Goal: Contribute content: Add original content to the website for others to see

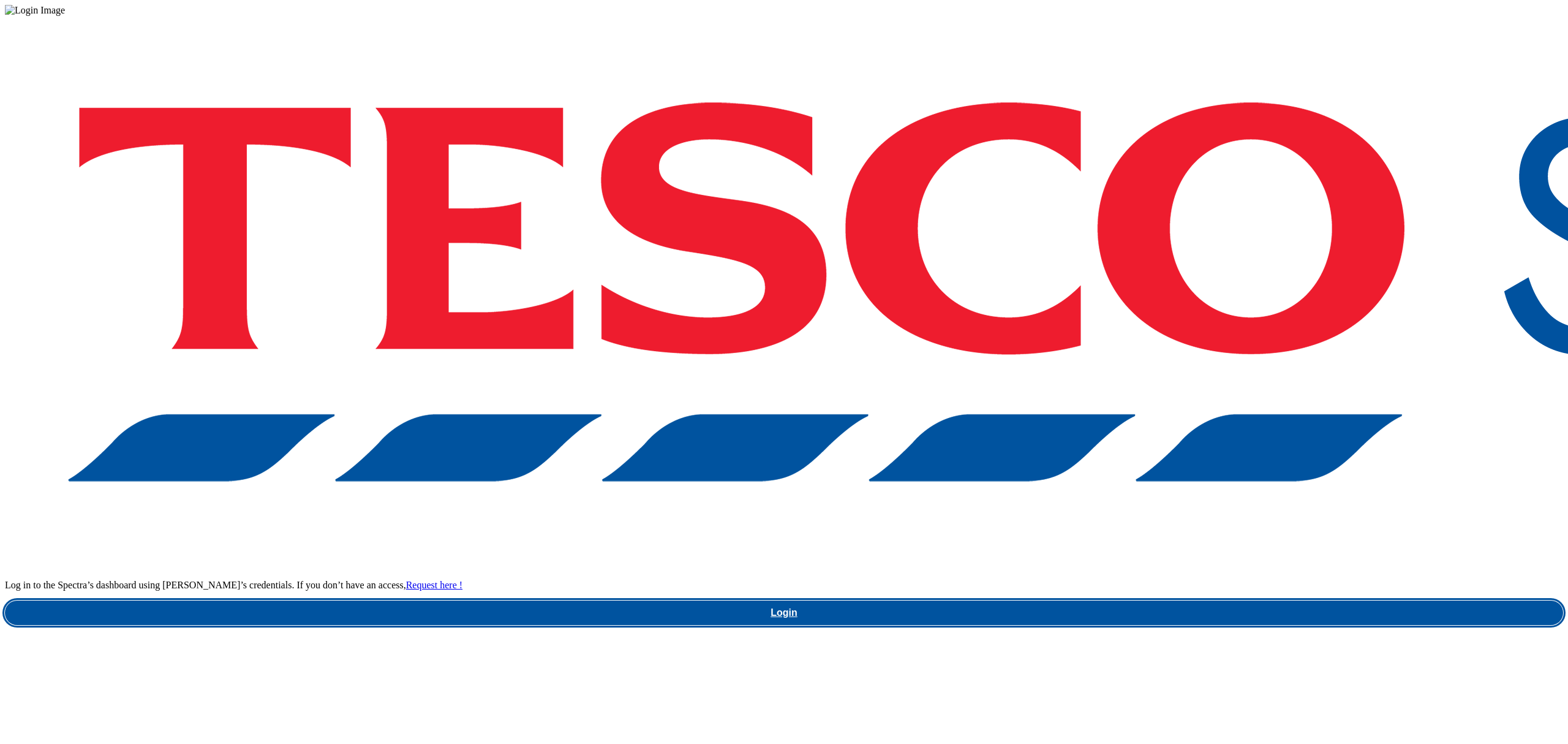
click at [1221, 601] on link "Login" at bounding box center [784, 612] width 1558 height 24
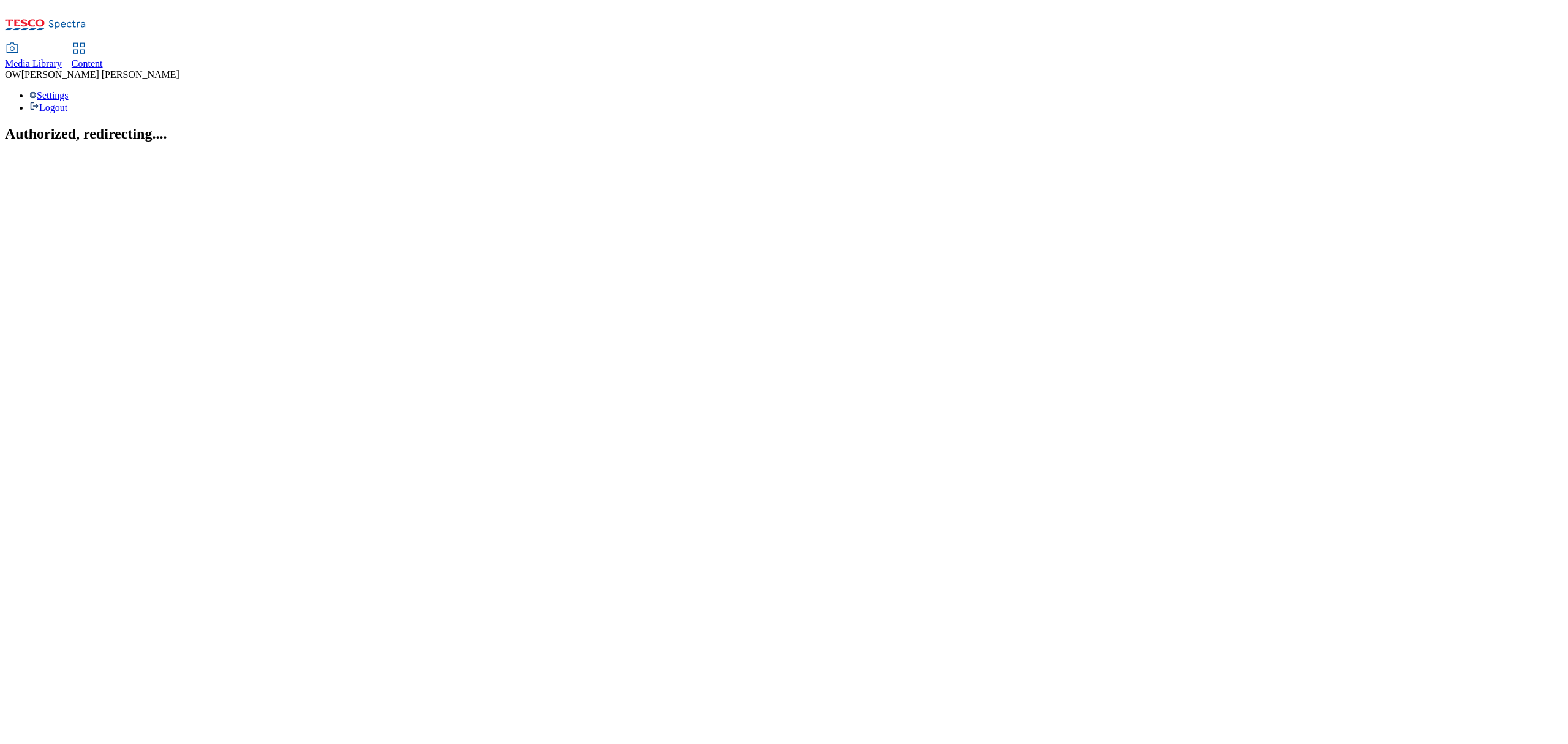
click at [102, 58] on span "Content" at bounding box center [87, 63] width 31 height 10
select select "ghs-[GEOGRAPHIC_DATA]"
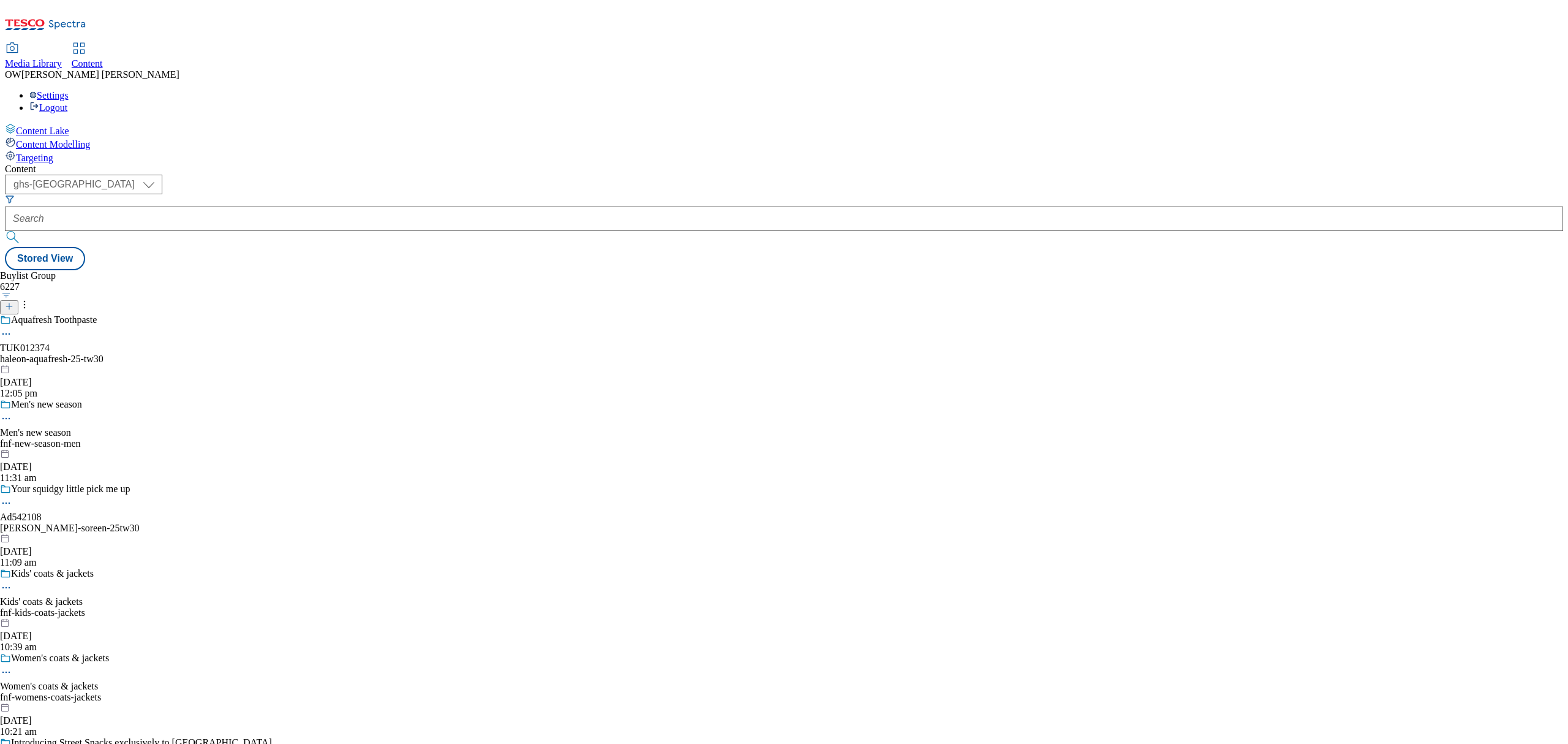
click at [14, 302] on icon at bounding box center [8, 306] width 8 height 8
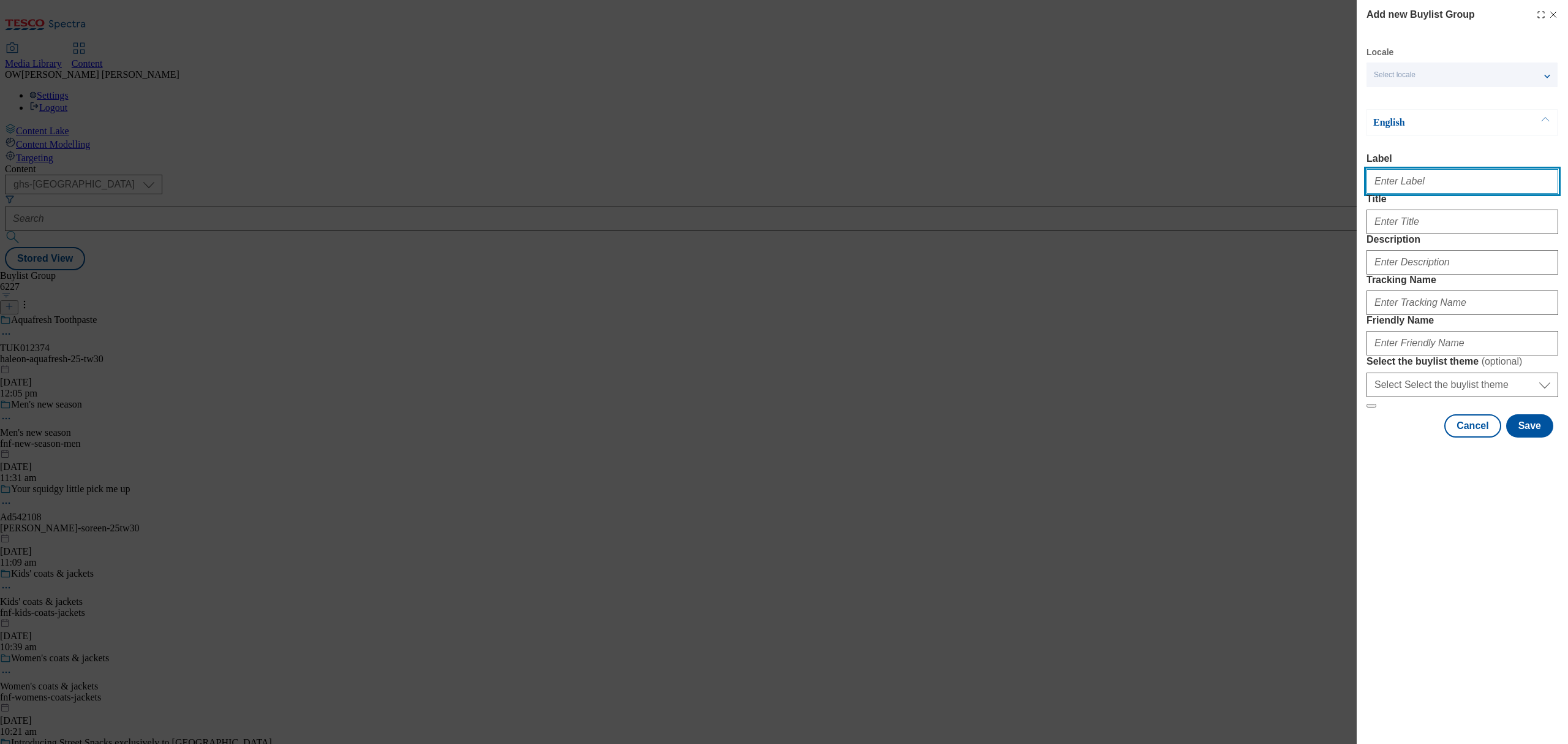
click at [1416, 175] on input "Label" at bounding box center [1461, 181] width 191 height 24
click at [1404, 182] on input "Label" at bounding box center [1461, 181] width 191 height 24
paste input "Red Bull Sugar Free ad541882"
type input "Red Bull Sugar Free ad541882"
click at [1407, 234] on input "Title" at bounding box center [1461, 221] width 191 height 24
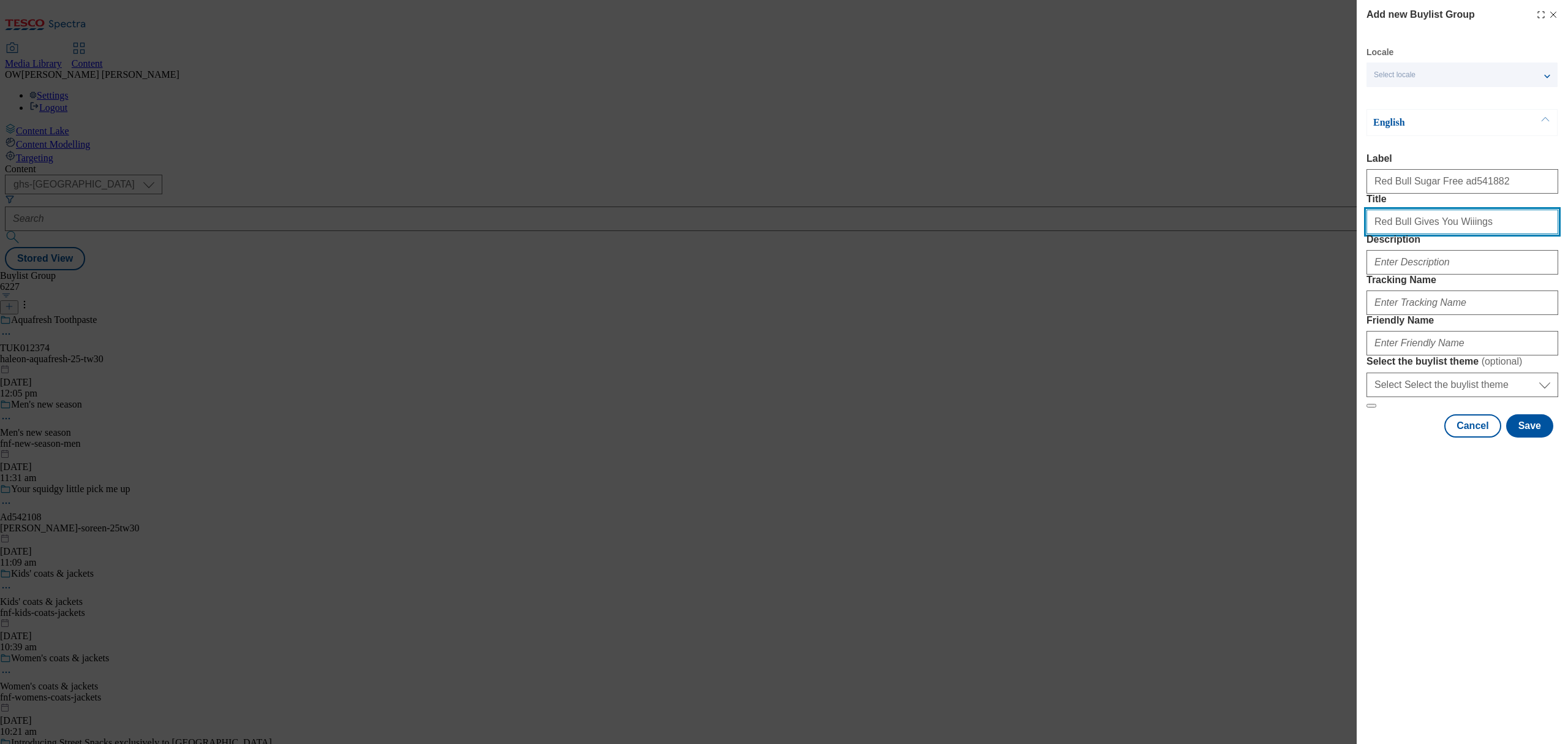
type input "Red Bull Gives You Wiiings"
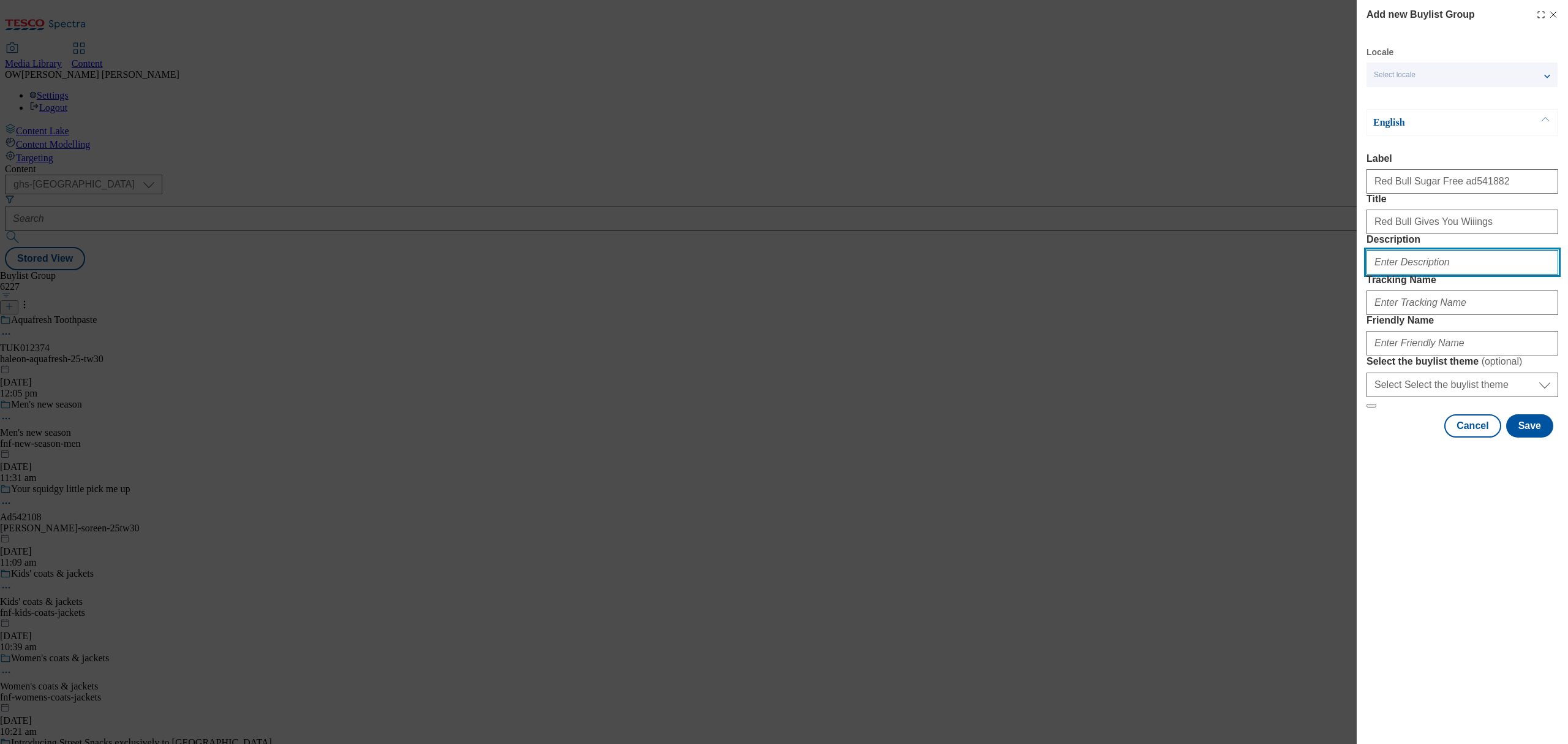
click at [1409, 274] on input "Description" at bounding box center [1461, 261] width 191 height 24
click at [1394, 315] on input "Tracking Name" at bounding box center [1461, 302] width 191 height 24
click at [1441, 315] on input "Tracking Name" at bounding box center [1461, 302] width 191 height 24
paste input "DH_Ad541882"
type input "DH_Ad541882"
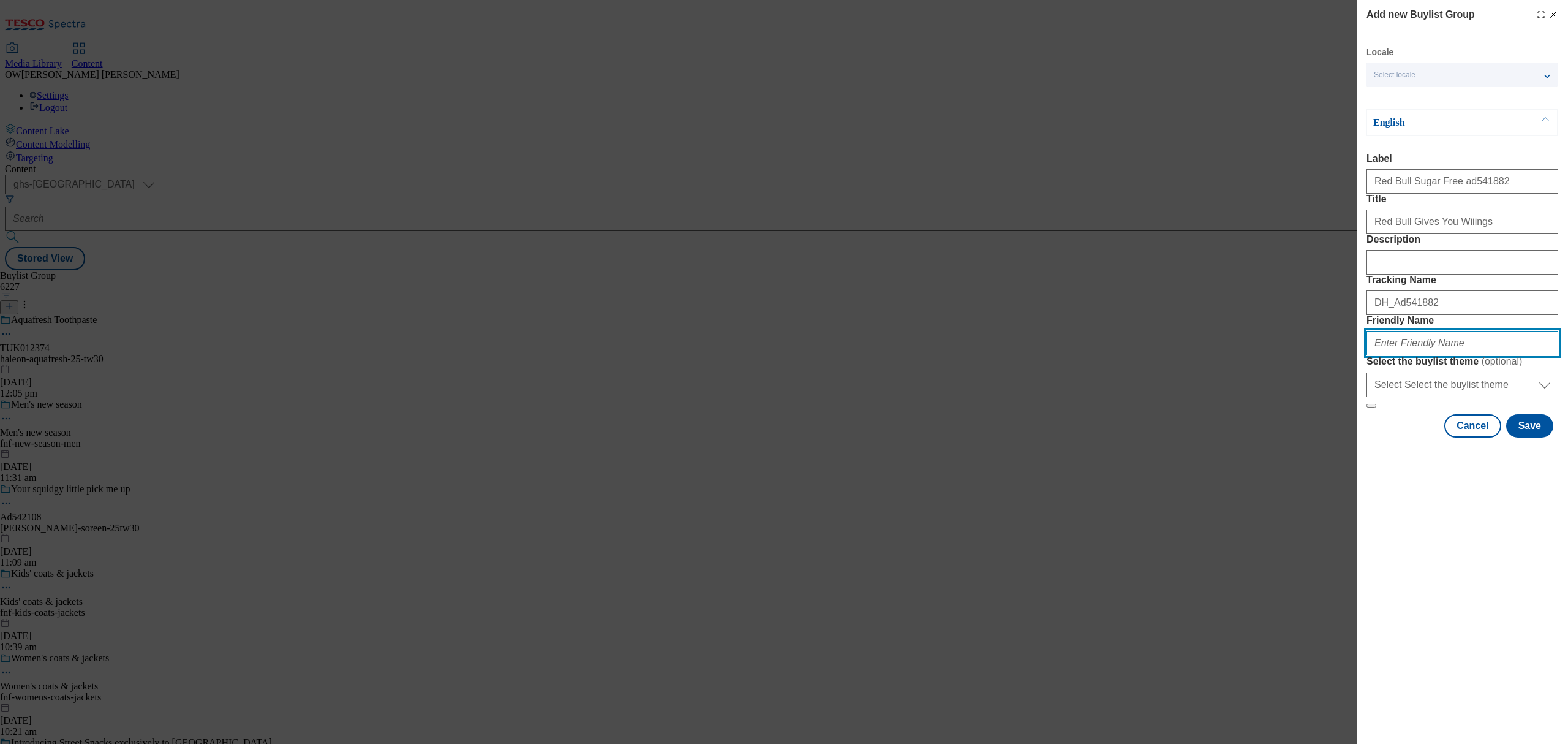
drag, startPoint x: 1391, startPoint y: 429, endPoint x: 1072, endPoint y: 420, distance: 319.1
click at [1391, 356] on input "Friendly Name" at bounding box center [1461, 343] width 191 height 24
click at [1392, 356] on input "Friendly Name" at bounding box center [1461, 343] width 191 height 24
paste input "redbull-sf12pk-25tw29"
type input "redbull-sf12pk-25tw29"
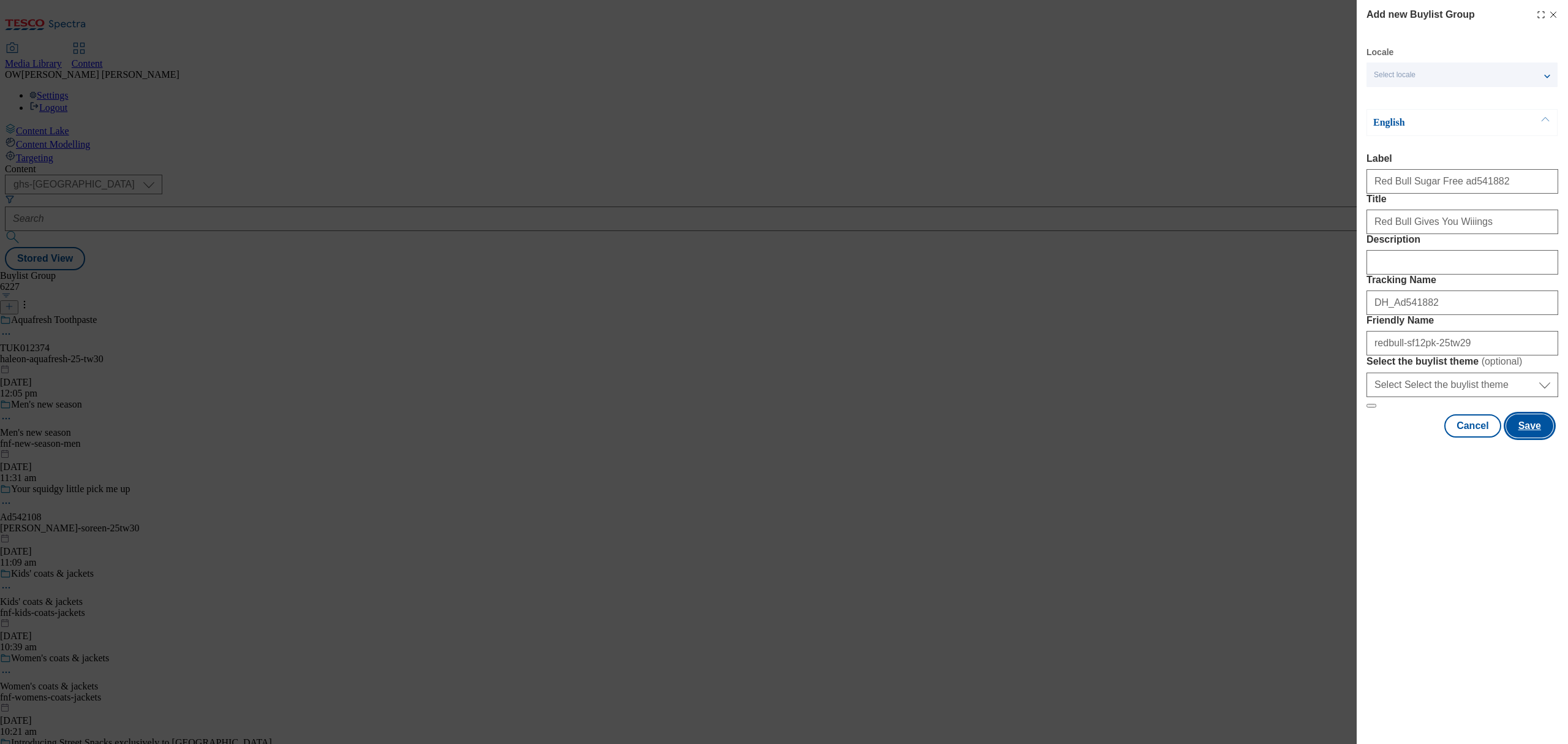
click at [1541, 437] on button "Save" at bounding box center [1529, 426] width 47 height 24
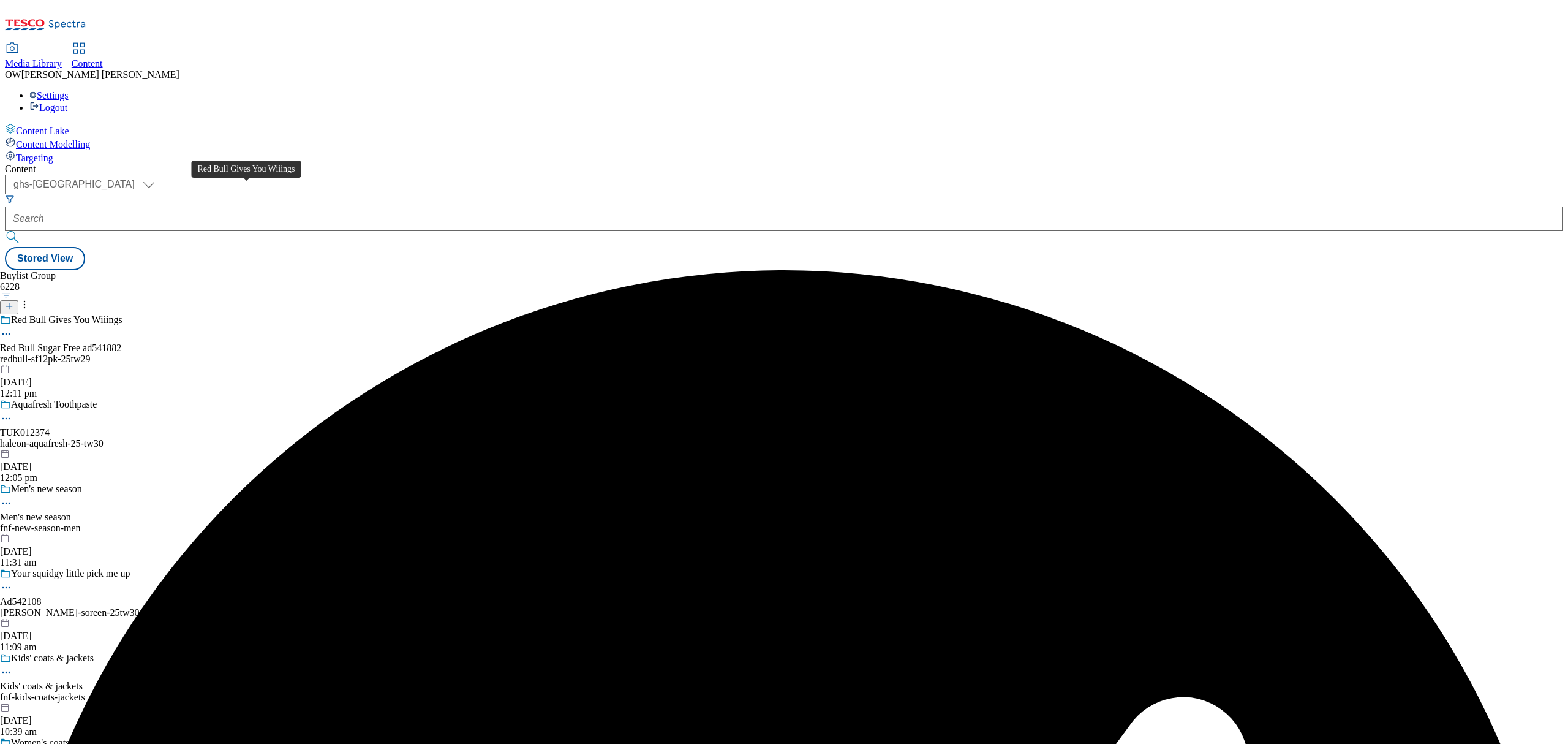
click at [122, 314] on div "Red Bull Gives You Wiiings" at bounding box center [66, 319] width 112 height 11
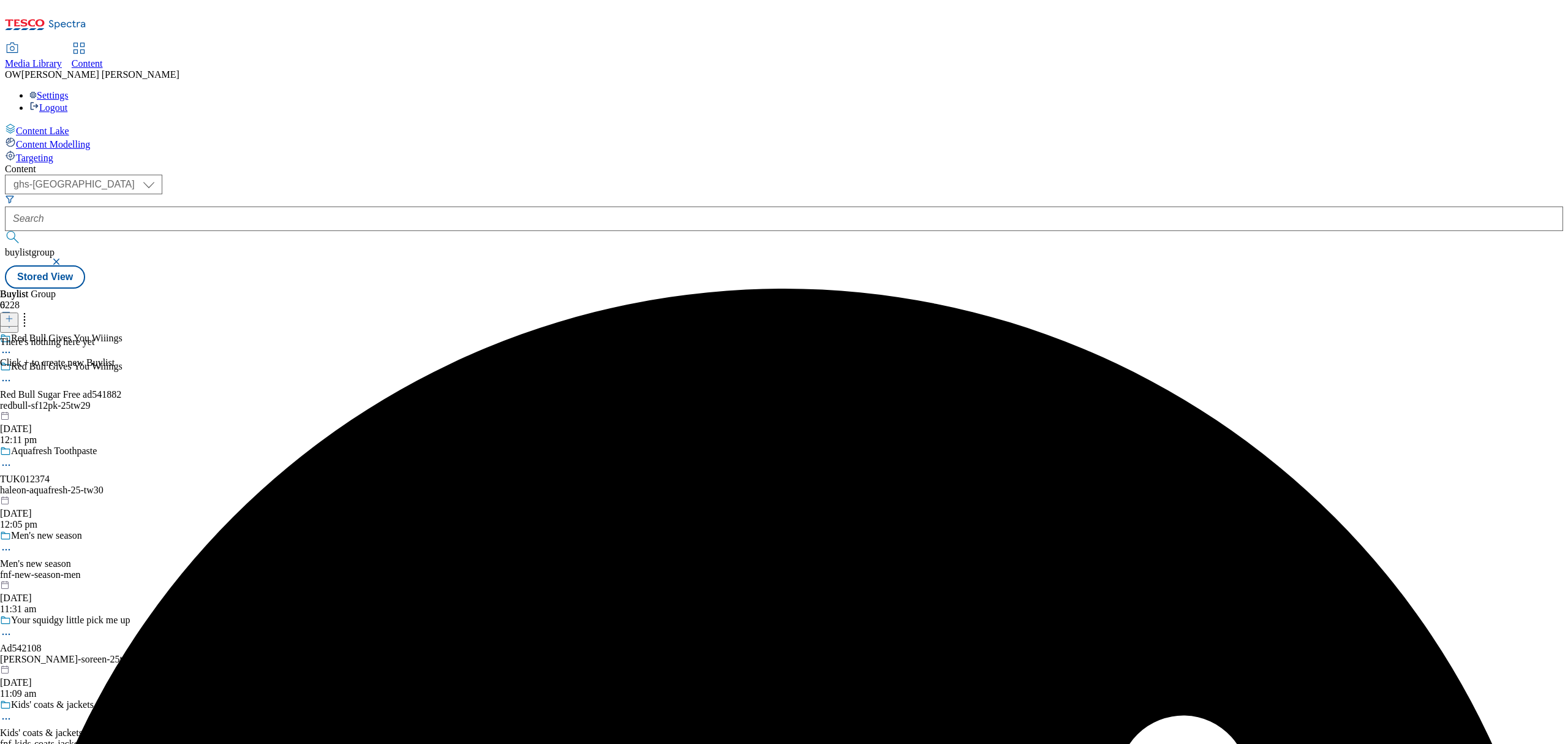
click at [14, 314] on icon at bounding box center [8, 318] width 8 height 8
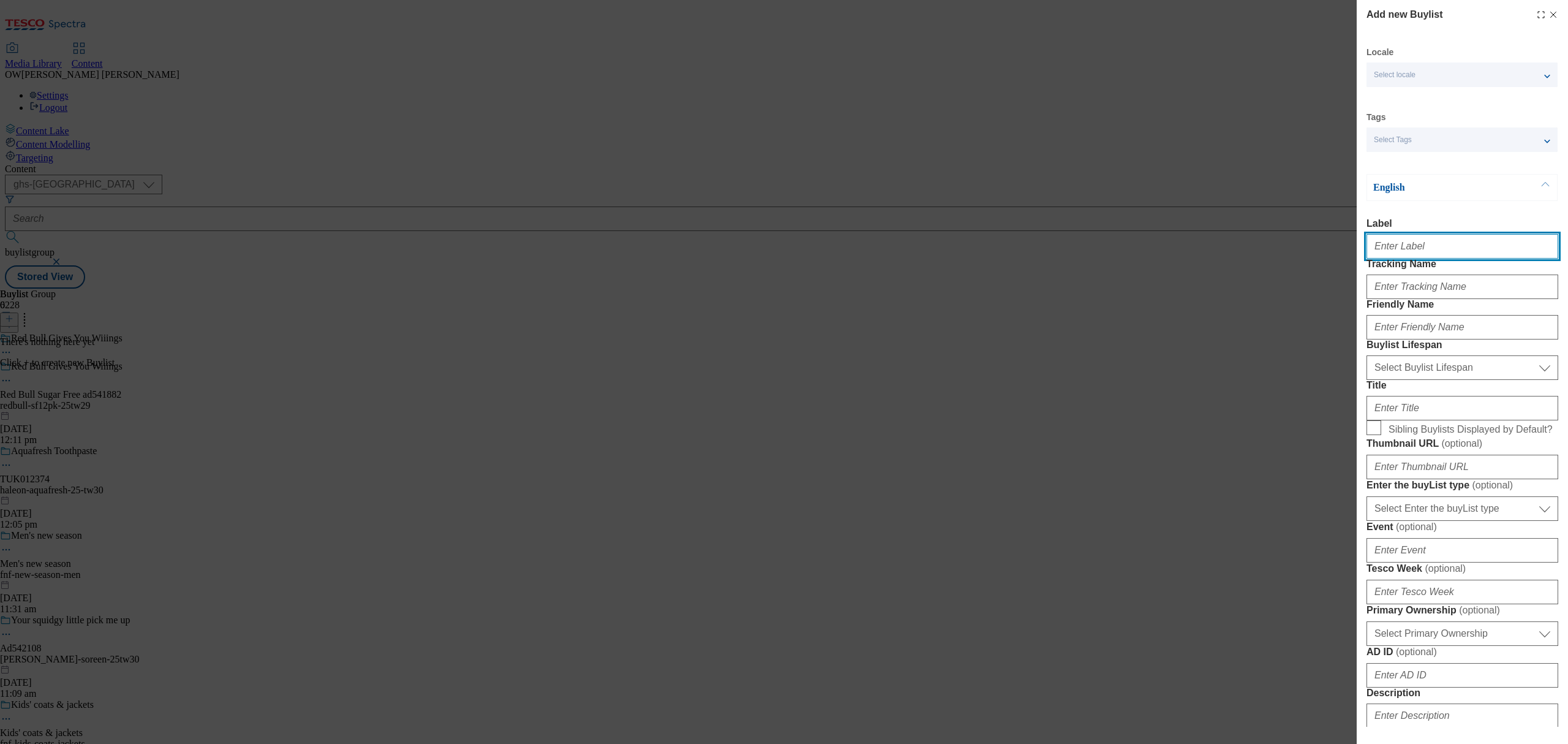
click at [1385, 248] on input "Label" at bounding box center [1461, 246] width 191 height 24
click at [1402, 237] on div "Modal" at bounding box center [1461, 244] width 191 height 29
click at [1402, 241] on input "Label" at bounding box center [1461, 246] width 191 height 24
paste input "Red Bull Sugar Free ad541882"
type input "Red Bull Sugar Free ad541882"
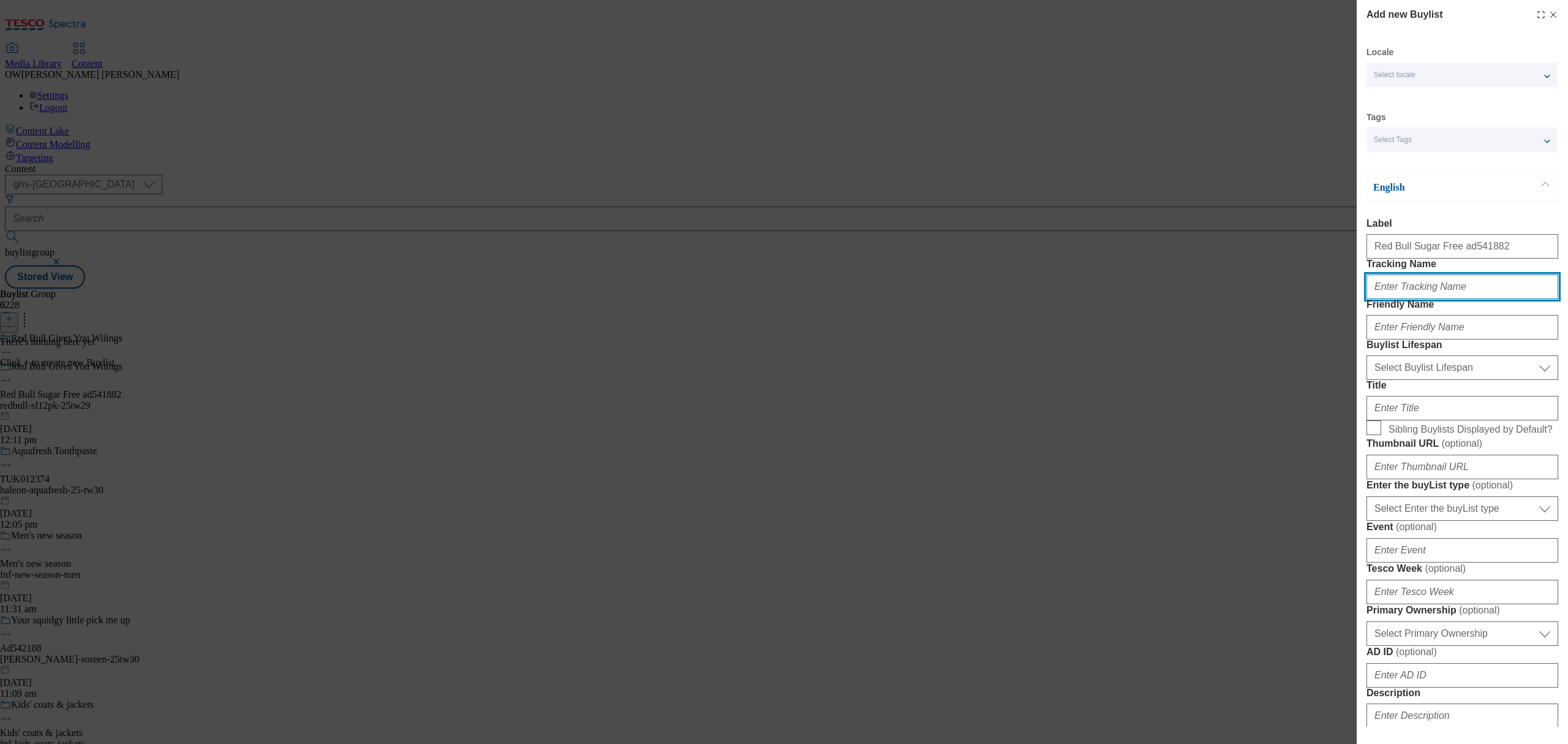
click at [1388, 299] on input "Tracking Name" at bounding box center [1461, 286] width 191 height 24
paste input "H_Ad541882"
type input "H_Ad541882"
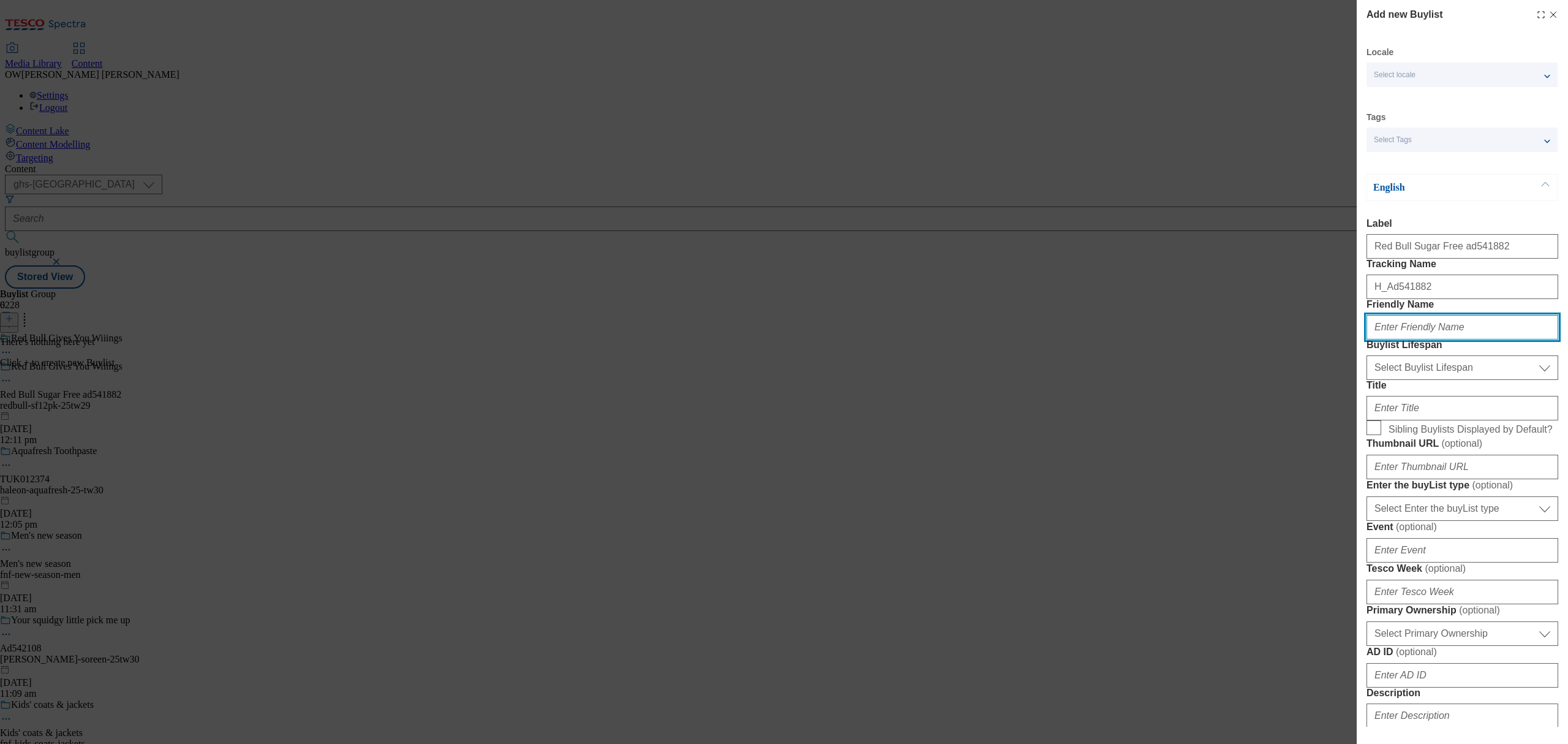
click at [1390, 339] on input "Friendly Name" at bounding box center [1461, 327] width 191 height 24
paste input "redbull-sf12pk-25tw29"
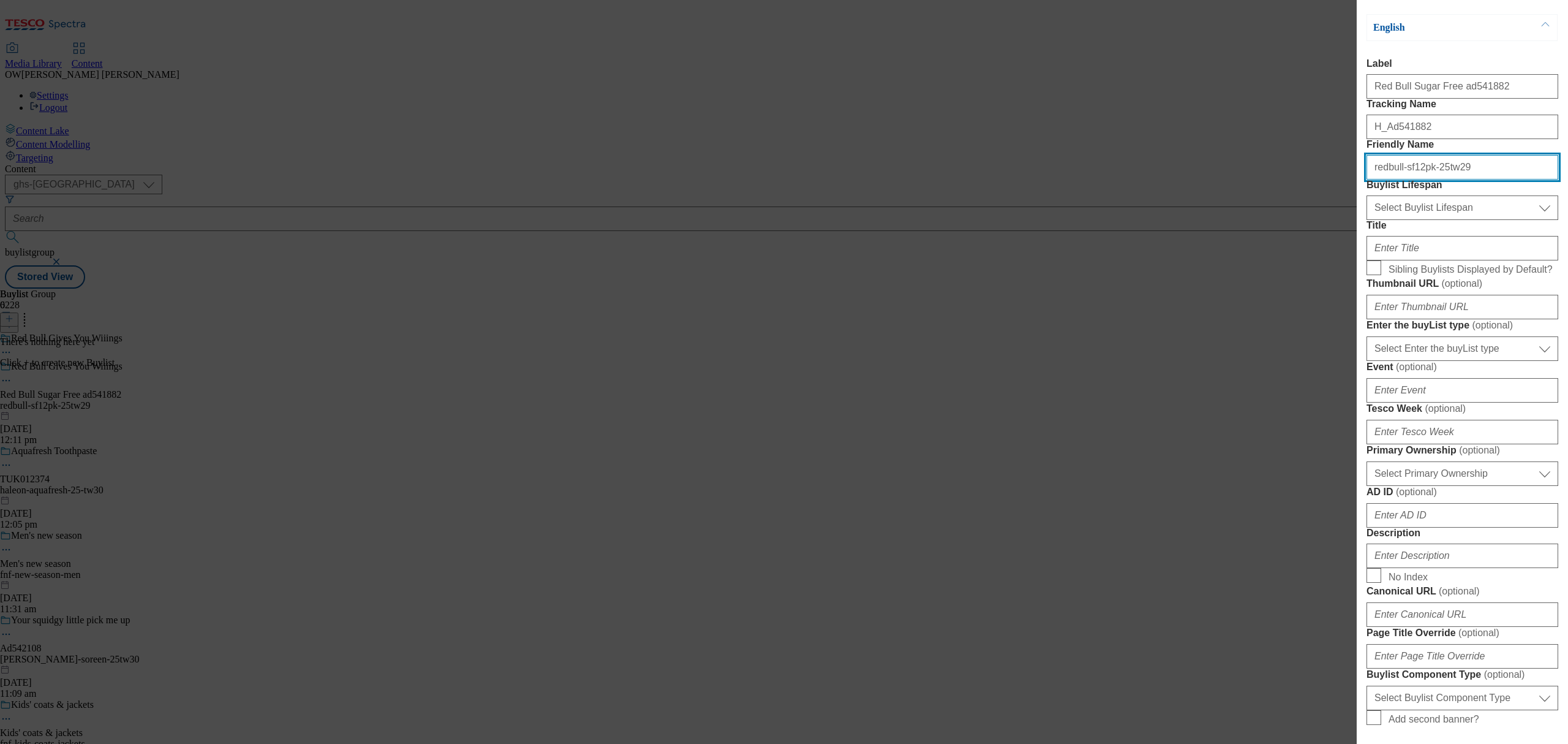
scroll to position [163, 0]
type input "redbull-sf12pk-25tw29"
click at [1405, 217] on select "Select Buylist Lifespan evergreen seasonal tactical" at bounding box center [1461, 204] width 191 height 24
select select "evergreen"
click at [1366, 217] on select "Select Buylist Lifespan evergreen seasonal tactical" at bounding box center [1461, 204] width 191 height 24
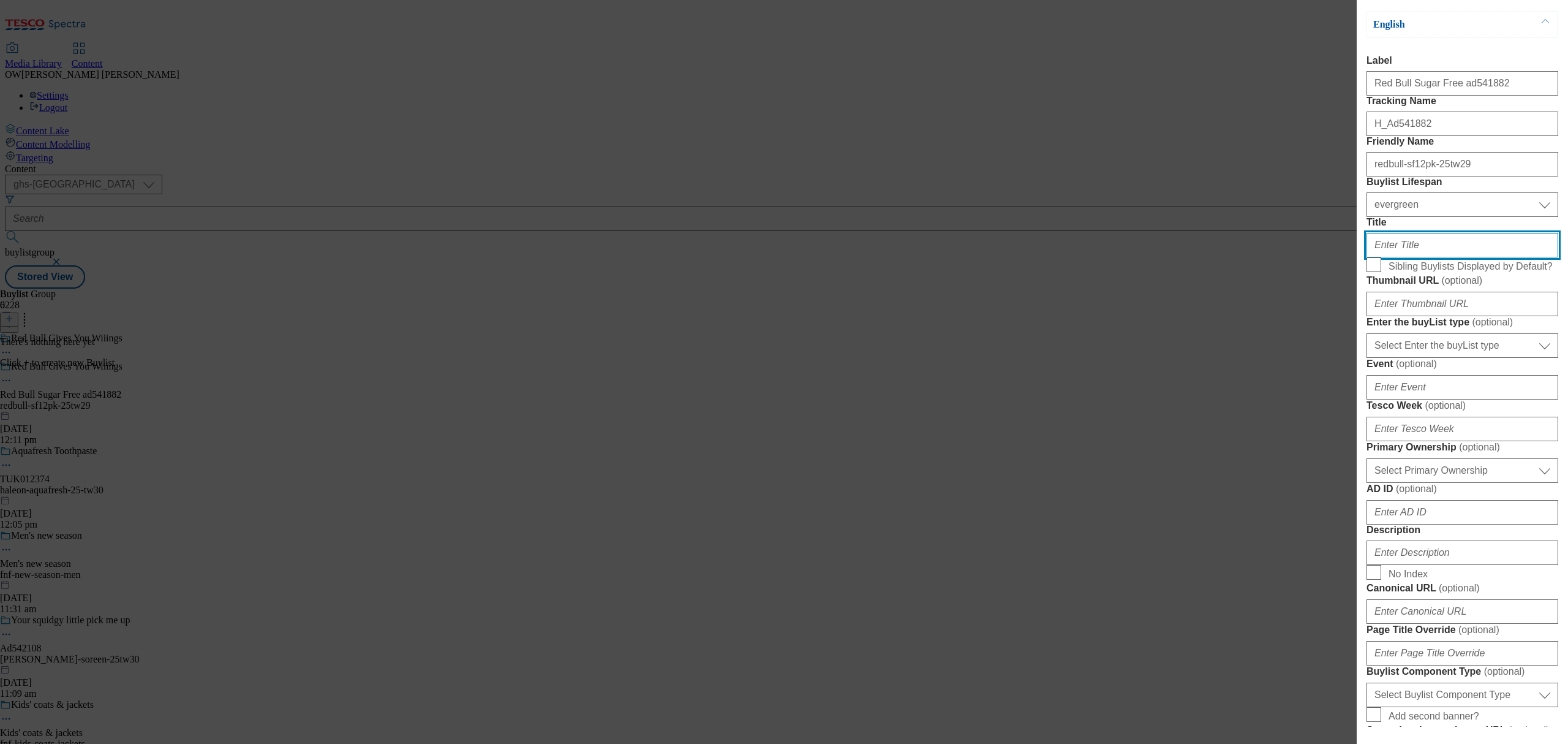
click at [1397, 258] on input "Title" at bounding box center [1461, 245] width 191 height 24
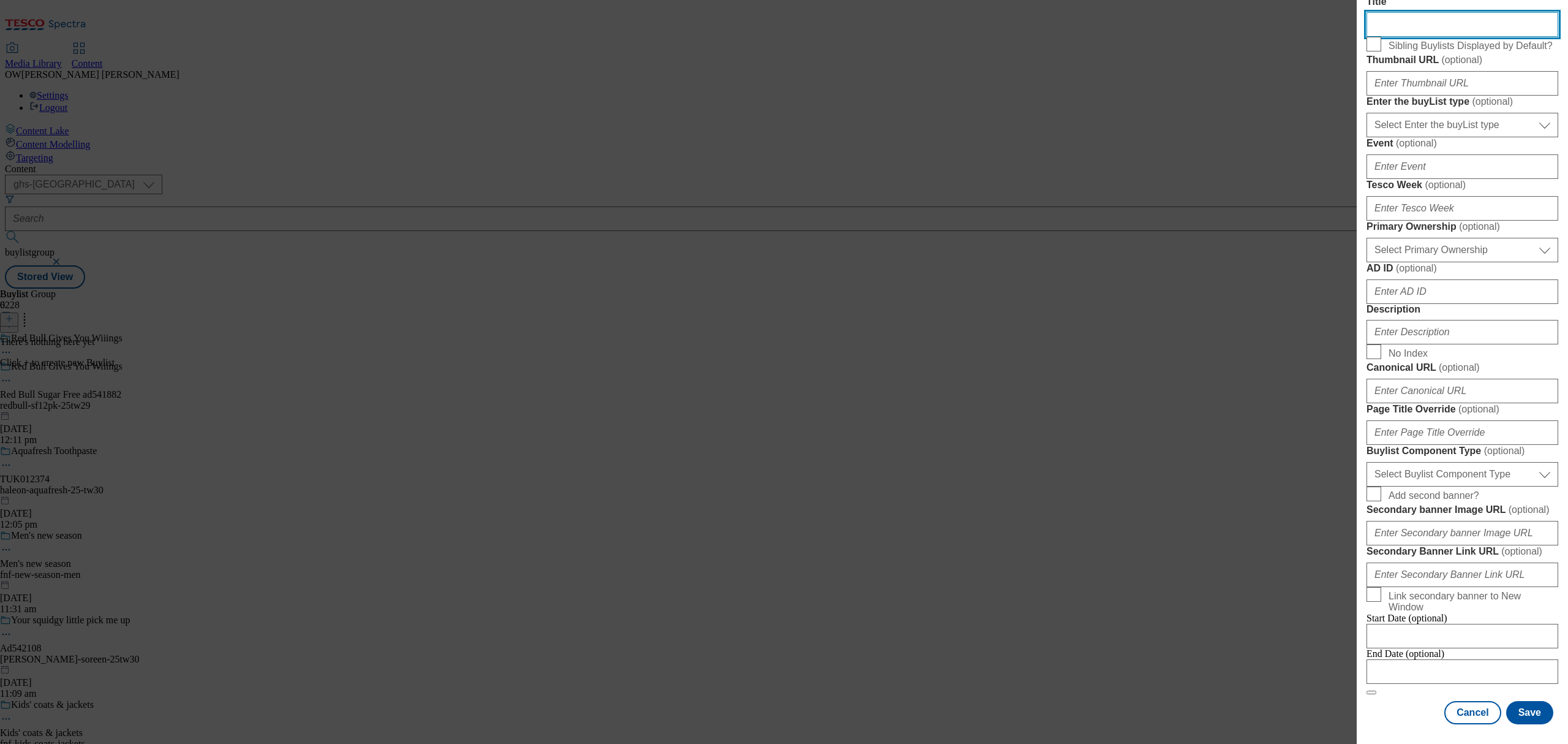
scroll to position [490, 0]
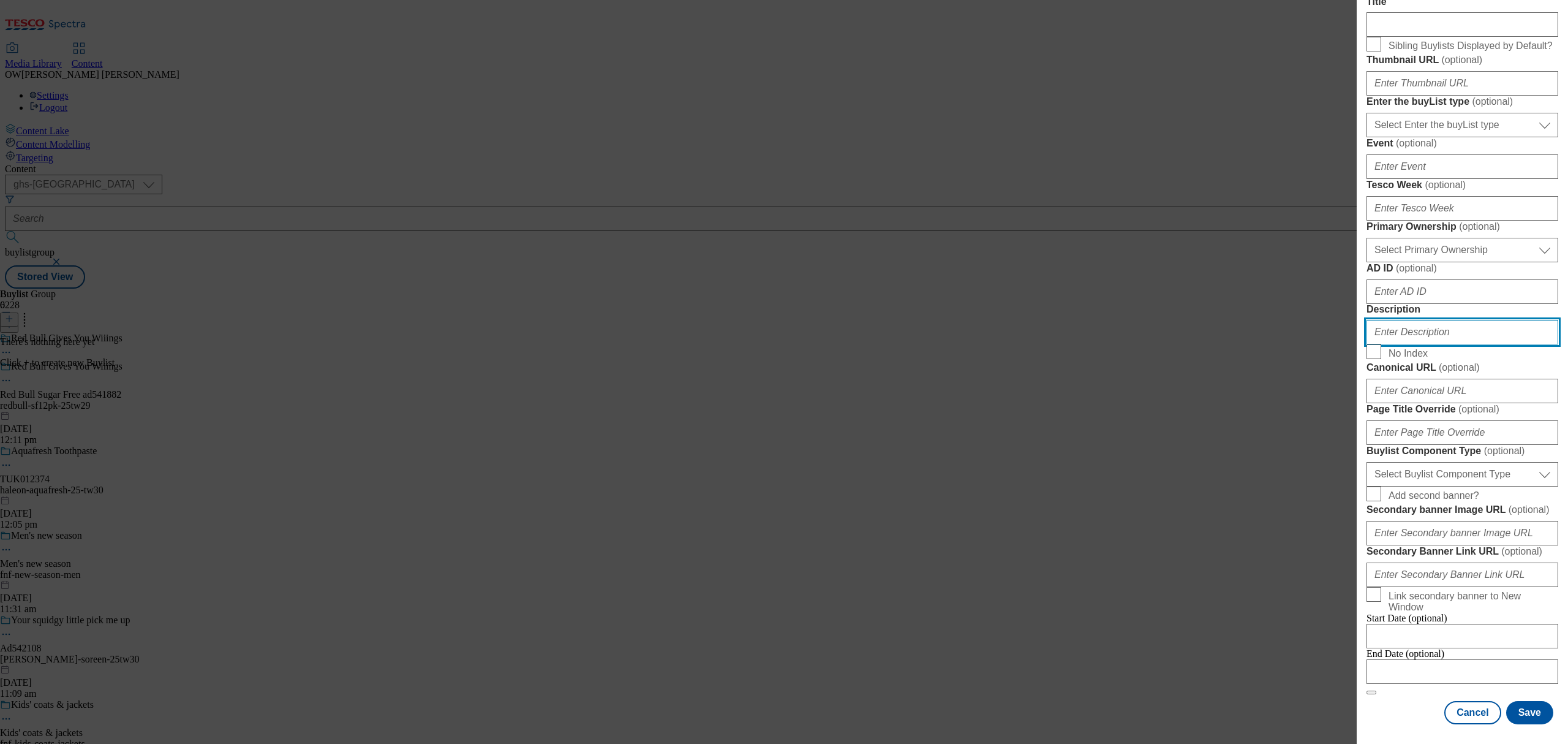
click at [1401, 344] on input "Description" at bounding box center [1461, 331] width 191 height 24
click at [1517, 700] on button "Save" at bounding box center [1529, 712] width 47 height 24
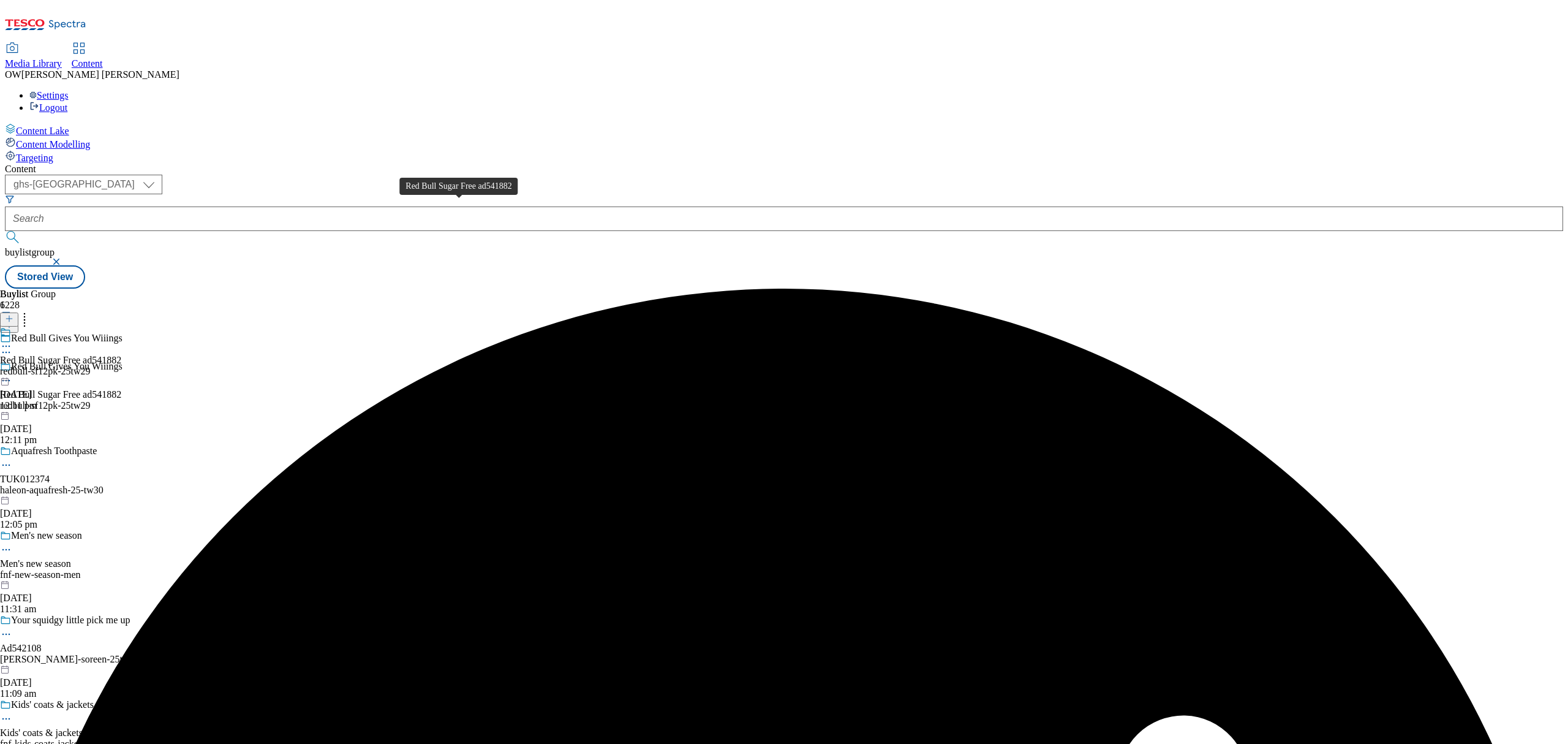
click at [122, 355] on div "Red Bull Sugar Free ad541882" at bounding box center [61, 360] width 122 height 11
click at [14, 314] on icon at bounding box center [8, 318] width 8 height 8
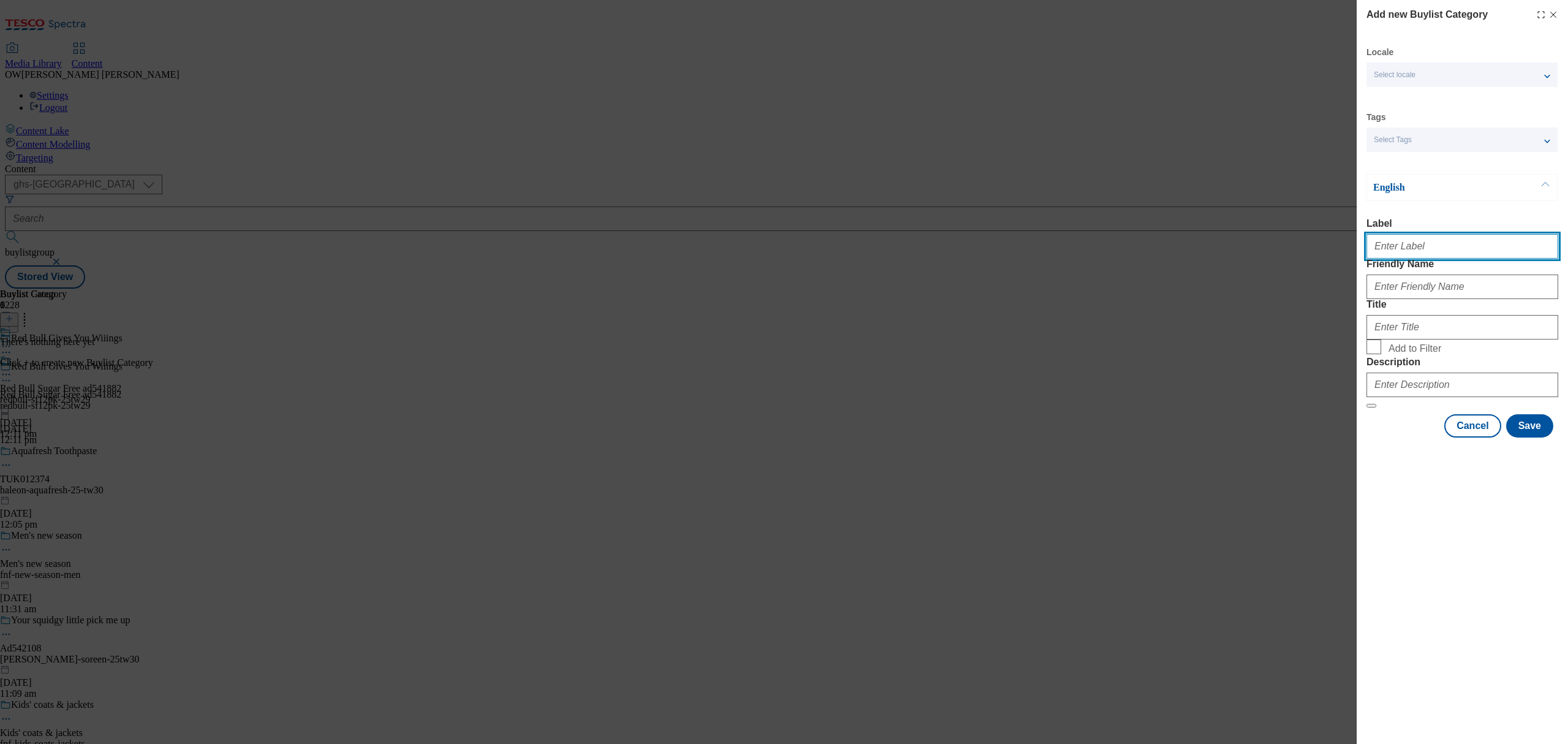
drag, startPoint x: 1404, startPoint y: 251, endPoint x: 1333, endPoint y: 252, distance: 71.0
click at [1404, 251] on input "Label" at bounding box center [1461, 246] width 191 height 24
click at [1411, 240] on input "Label" at bounding box center [1461, 246] width 191 height 24
paste input "Red Bull Sugar Free ad541882"
type input "Red Bull Sugar Free ad541882"
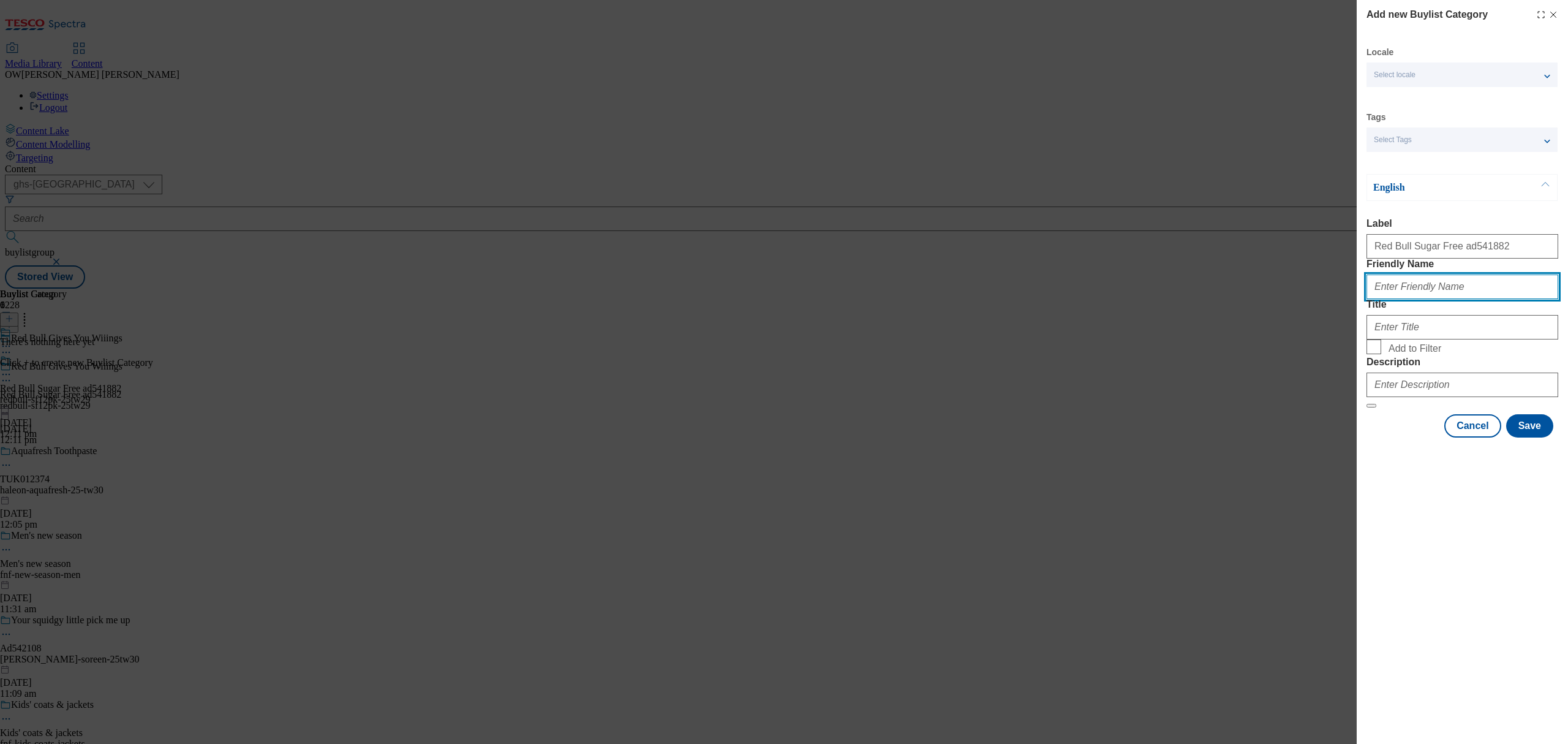
click at [1402, 299] on input "Friendly Name" at bounding box center [1461, 286] width 191 height 24
paste input "redbull-sf12pk-25tw29"
type input "redbull-sf12pk-25tw29"
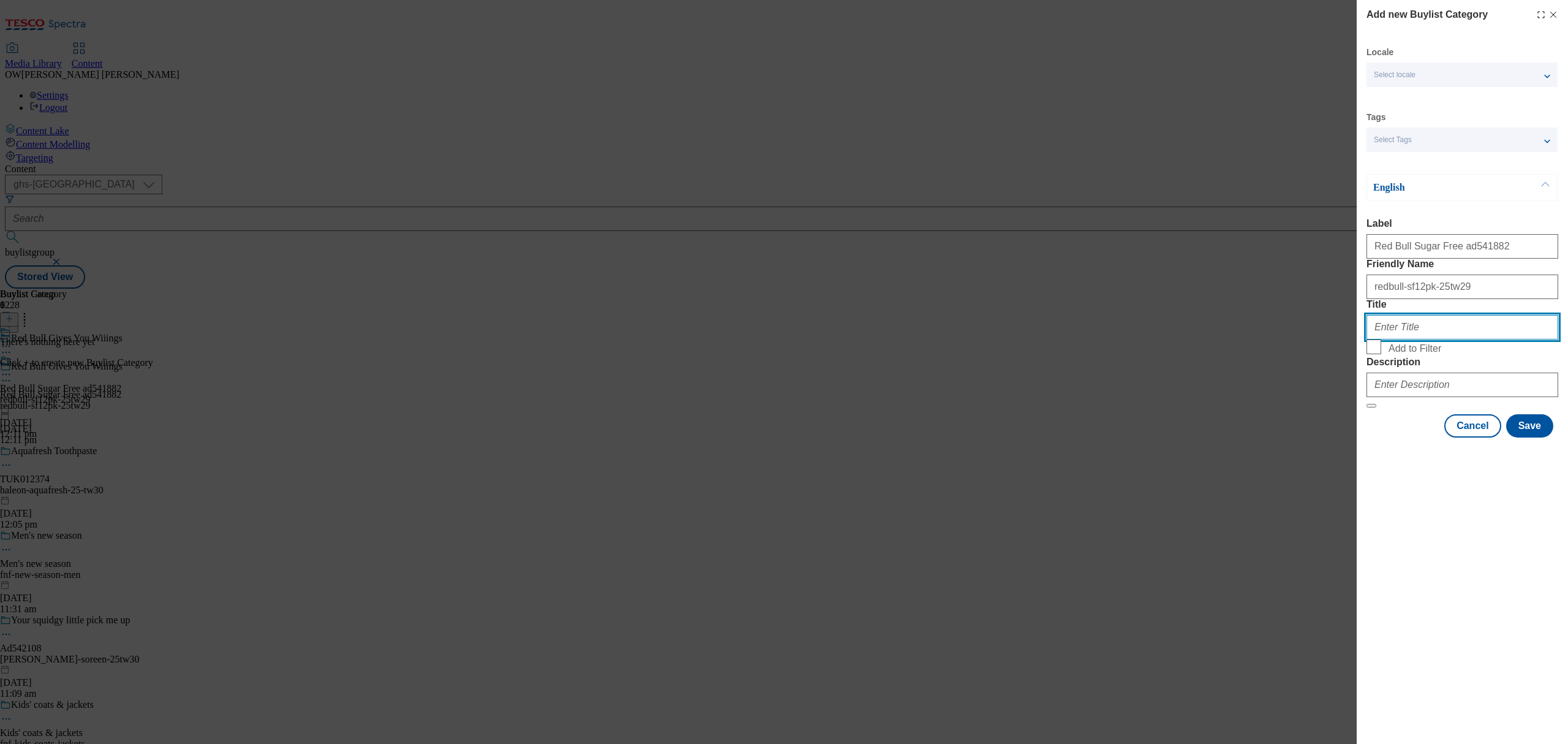
click at [1378, 339] on input "Title" at bounding box center [1461, 327] width 191 height 24
type input "Red Bull Gives You Wiiings"
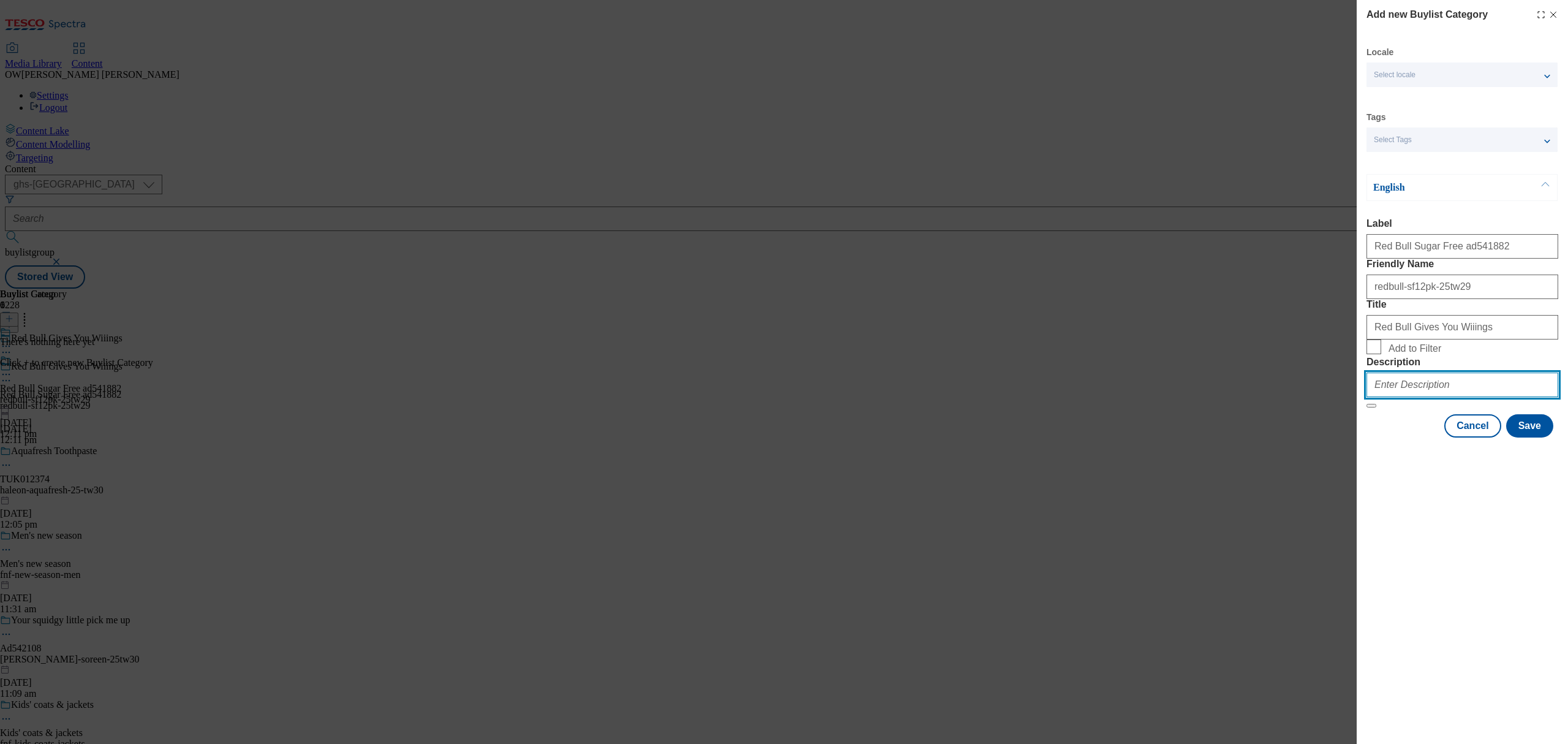
click at [1395, 397] on input "Description" at bounding box center [1461, 385] width 191 height 24
click at [1538, 550] on div "Add new Buylist Category Locale Select locale English Welsh Tags Select Tags fn…" at bounding box center [1462, 372] width 211 height 744
click at [1535, 437] on button "Save" at bounding box center [1529, 426] width 47 height 24
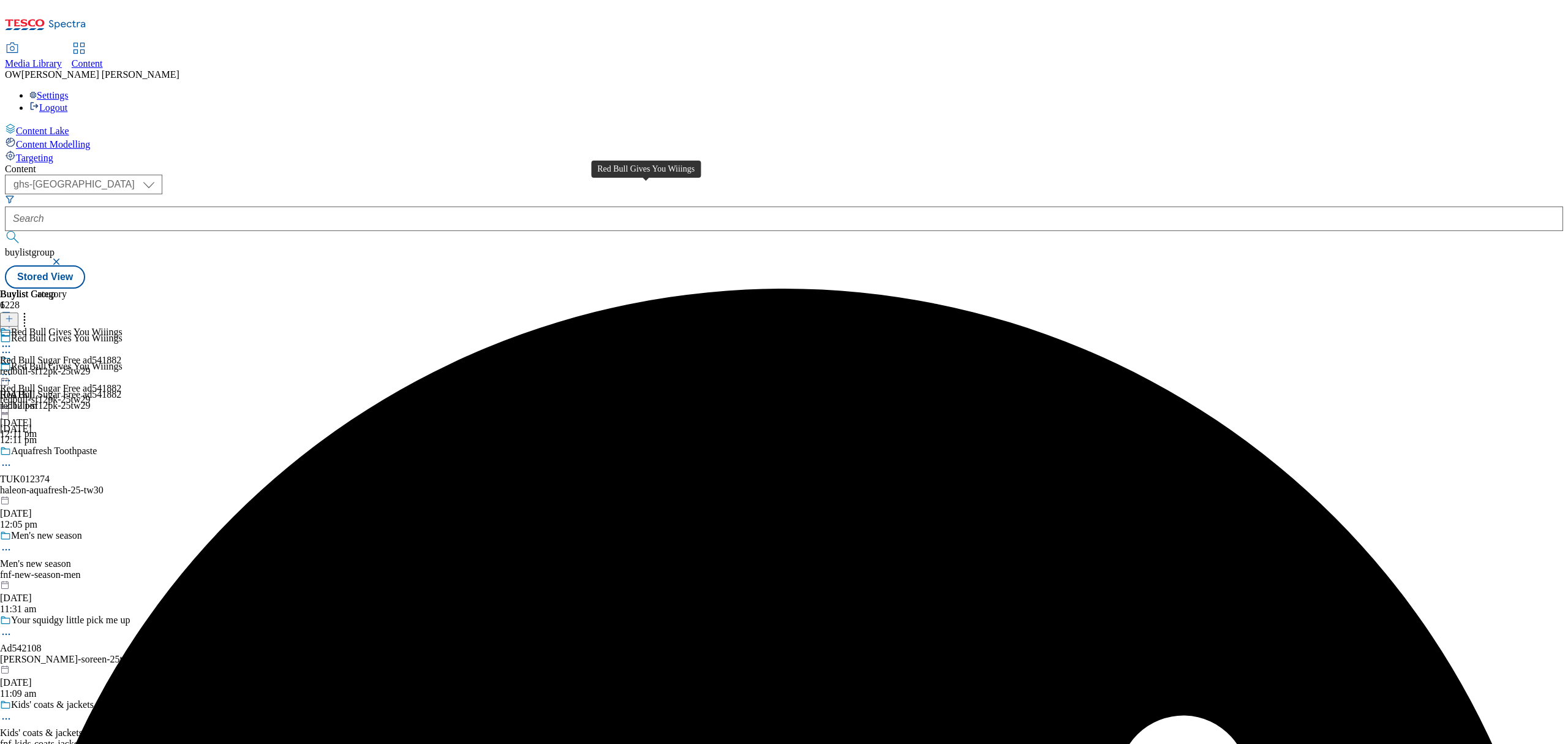
click at [122, 327] on div "Red Bull Gives You Wiiings" at bounding box center [66, 332] width 112 height 11
click at [14, 314] on icon at bounding box center [8, 318] width 8 height 8
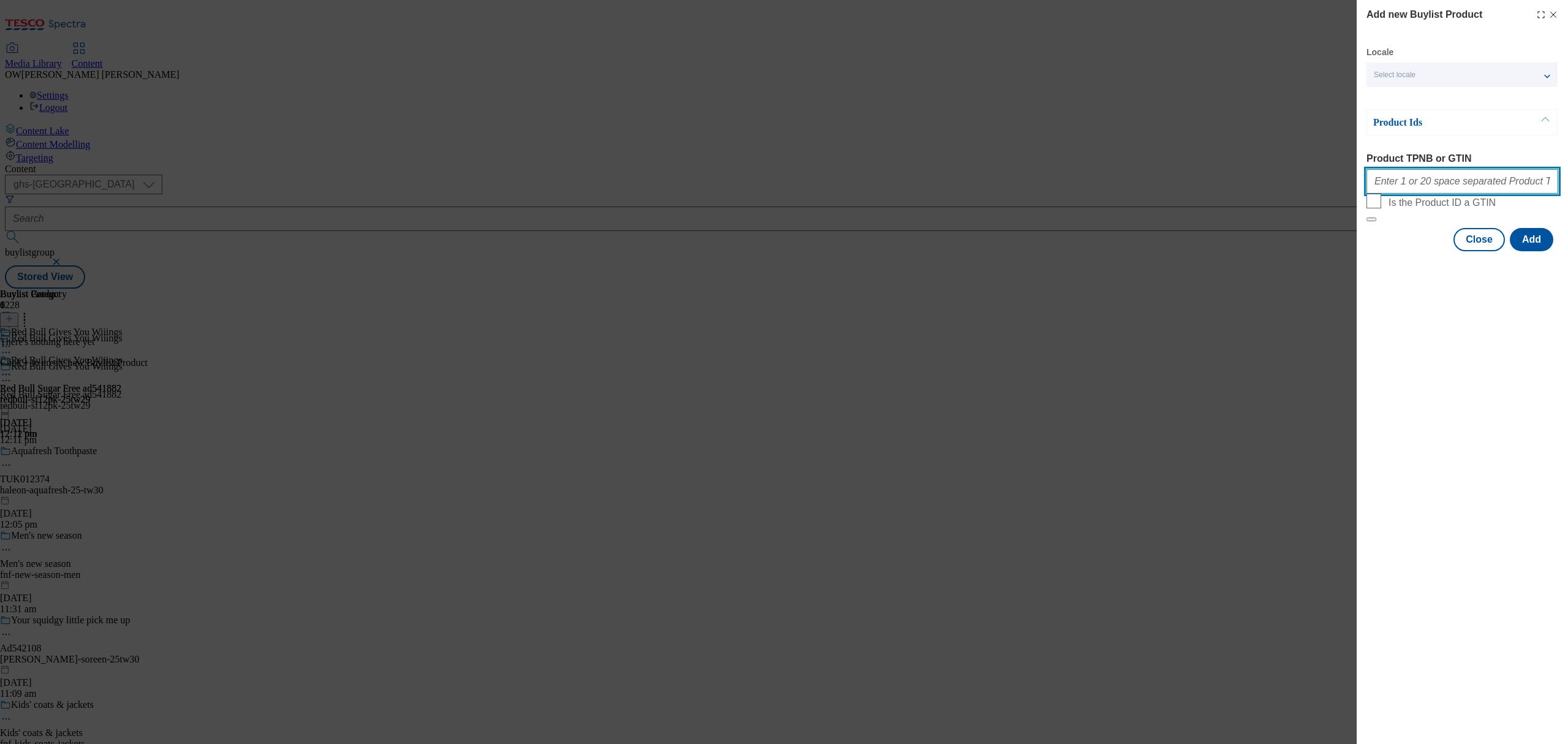
click at [1462, 186] on input "Product TPNB or GTIN" at bounding box center [1461, 181] width 191 height 24
paste input "96818102 88243572 54948622 57951808 92975210 92605510 91268558 90994696 9125872…"
type input "96818102 88243572 54948622 57951808 92975210 92605510 91268558 90994696 9125872…"
click at [1534, 251] on button "Add" at bounding box center [1531, 240] width 44 height 24
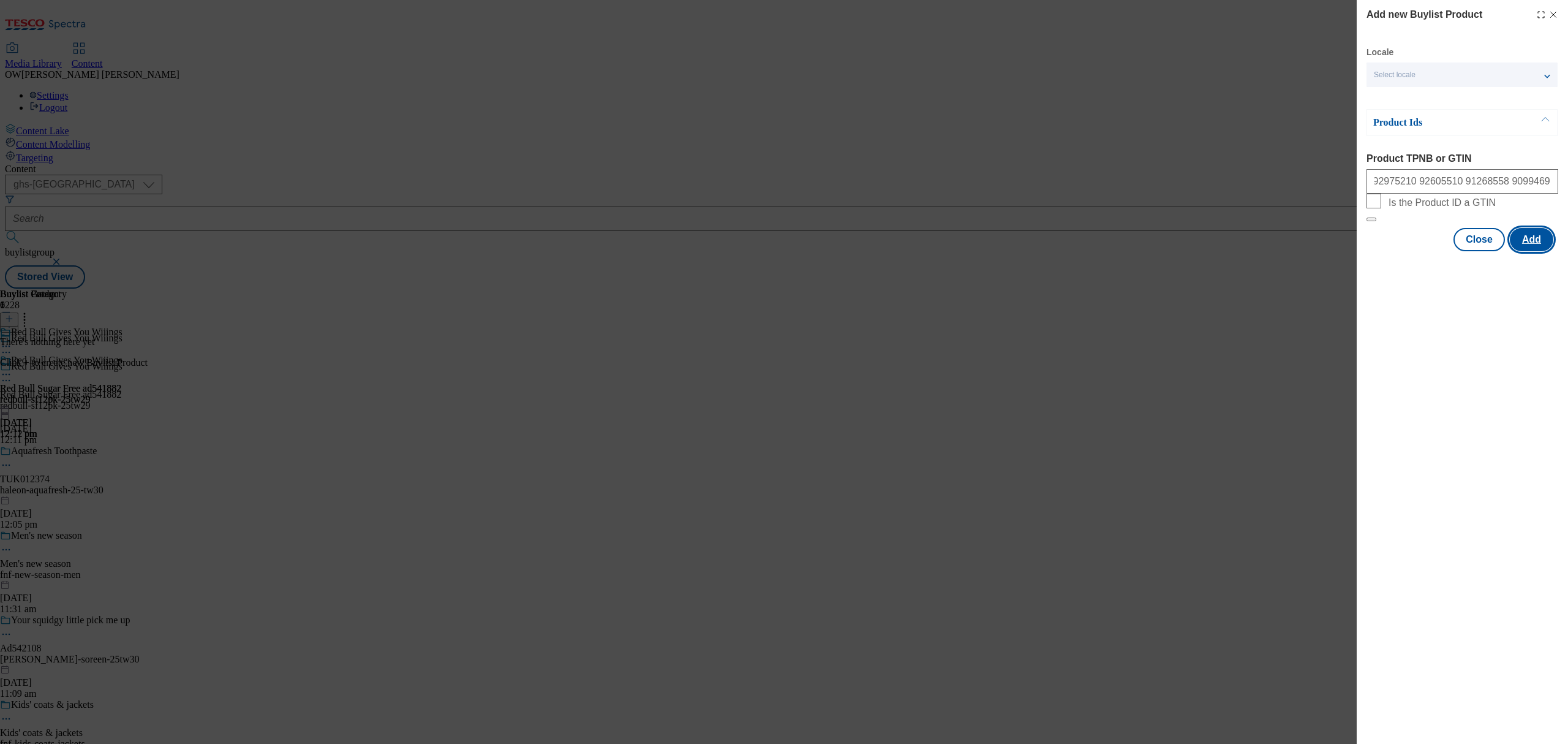
scroll to position [0, 0]
click at [1526, 311] on button "Add" at bounding box center [1531, 299] width 44 height 24
click at [1473, 311] on button "Close" at bounding box center [1478, 299] width 52 height 24
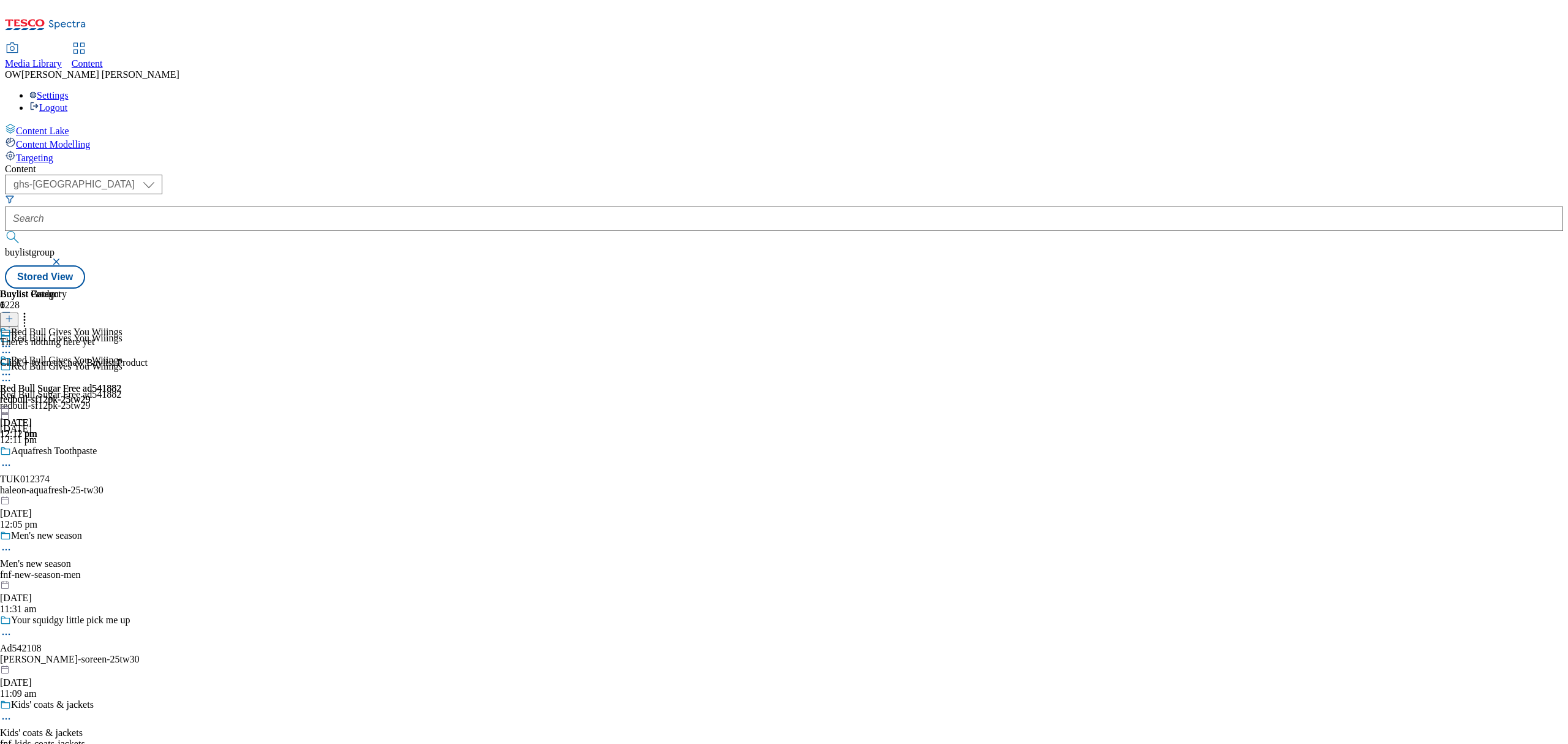
click at [14, 314] on icon at bounding box center [8, 318] width 8 height 8
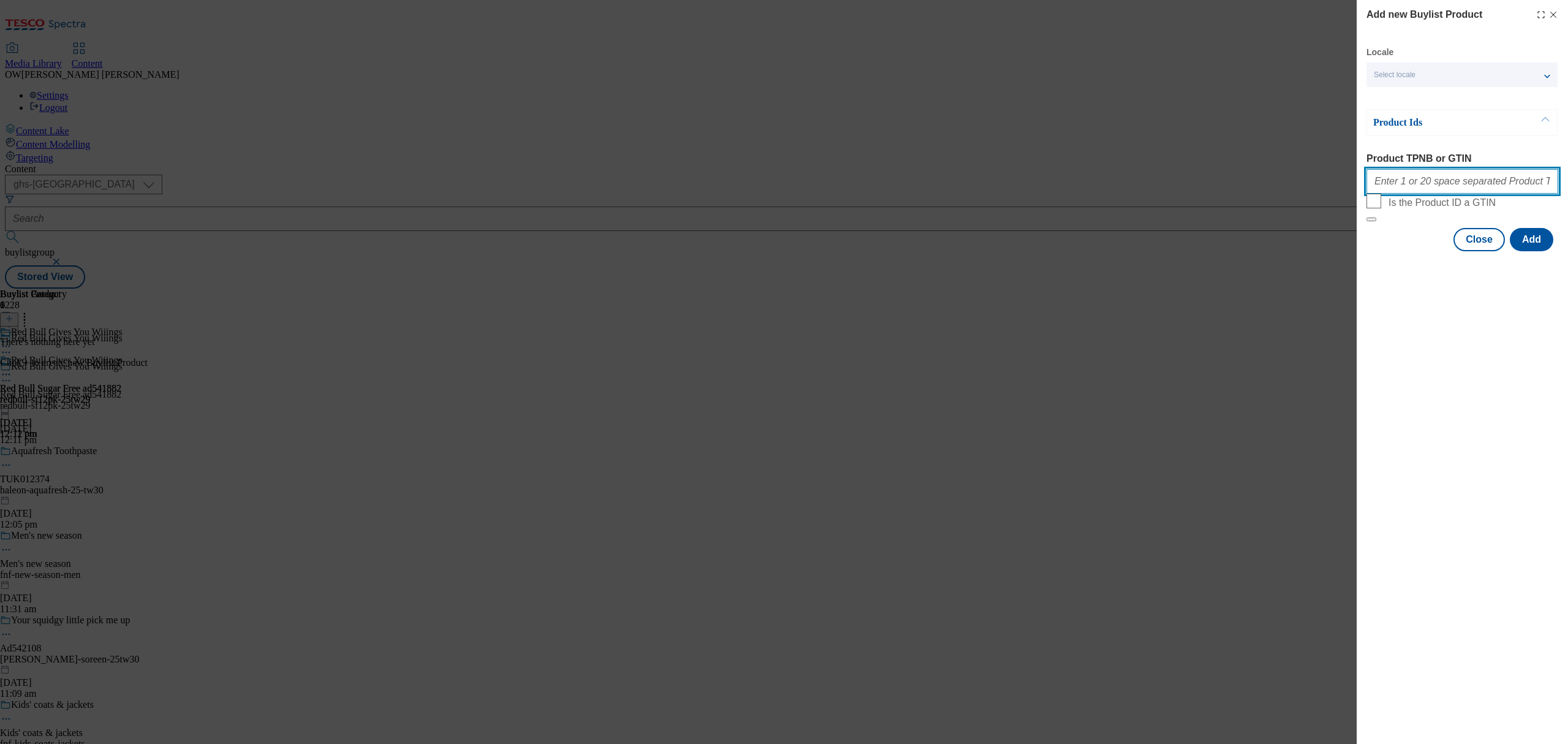
click at [1467, 182] on input "Product TPNB or GTIN" at bounding box center [1461, 181] width 191 height 24
paste input "96818102 88243572 54948622 57951808 92975210 92605510 91268558 90994696 9125872…"
type input "96818102 88243572 54948622 57951808 92975210 92605510 91268558 90994696 9125872…"
click at [1542, 251] on button "Add" at bounding box center [1531, 240] width 44 height 24
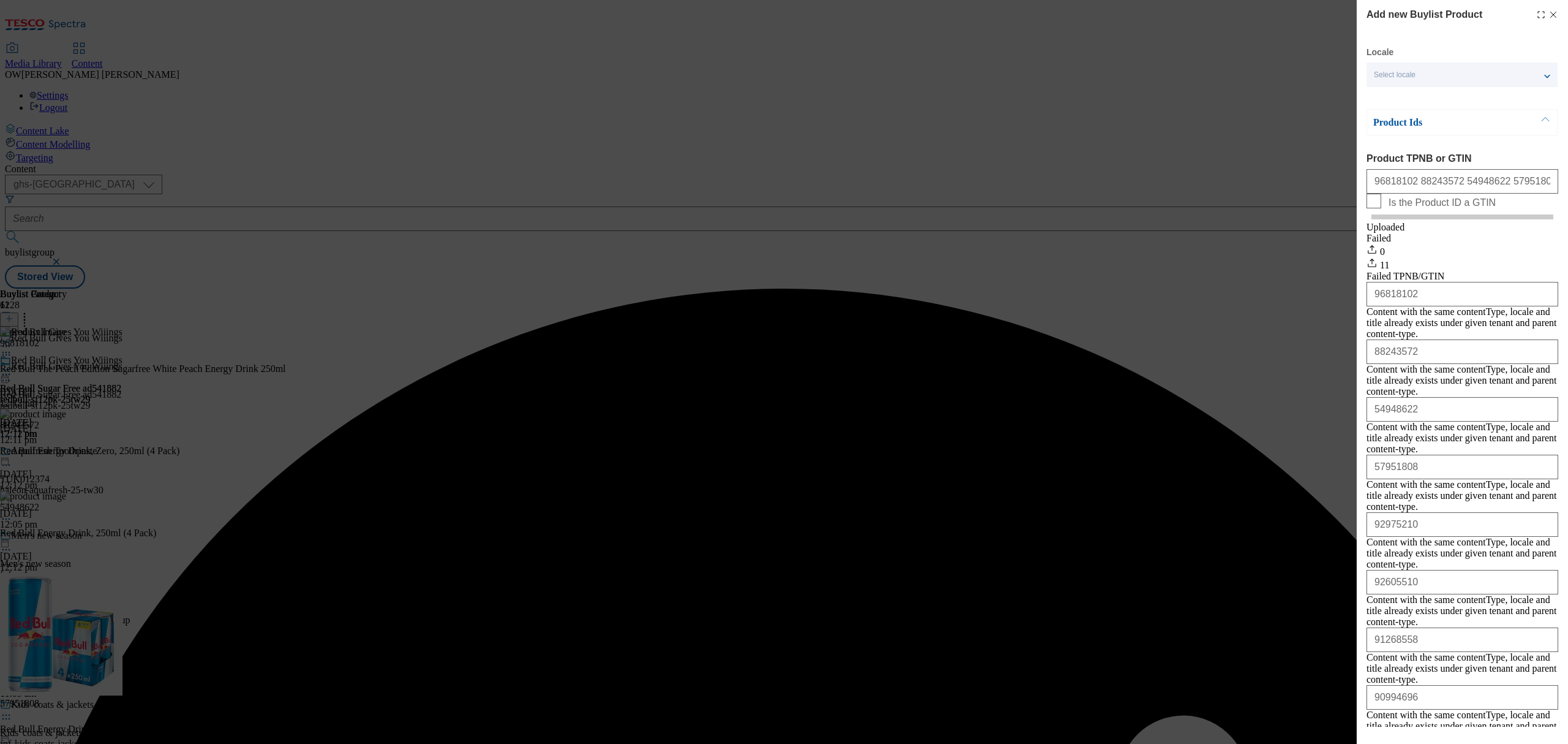
scroll to position [160, 0]
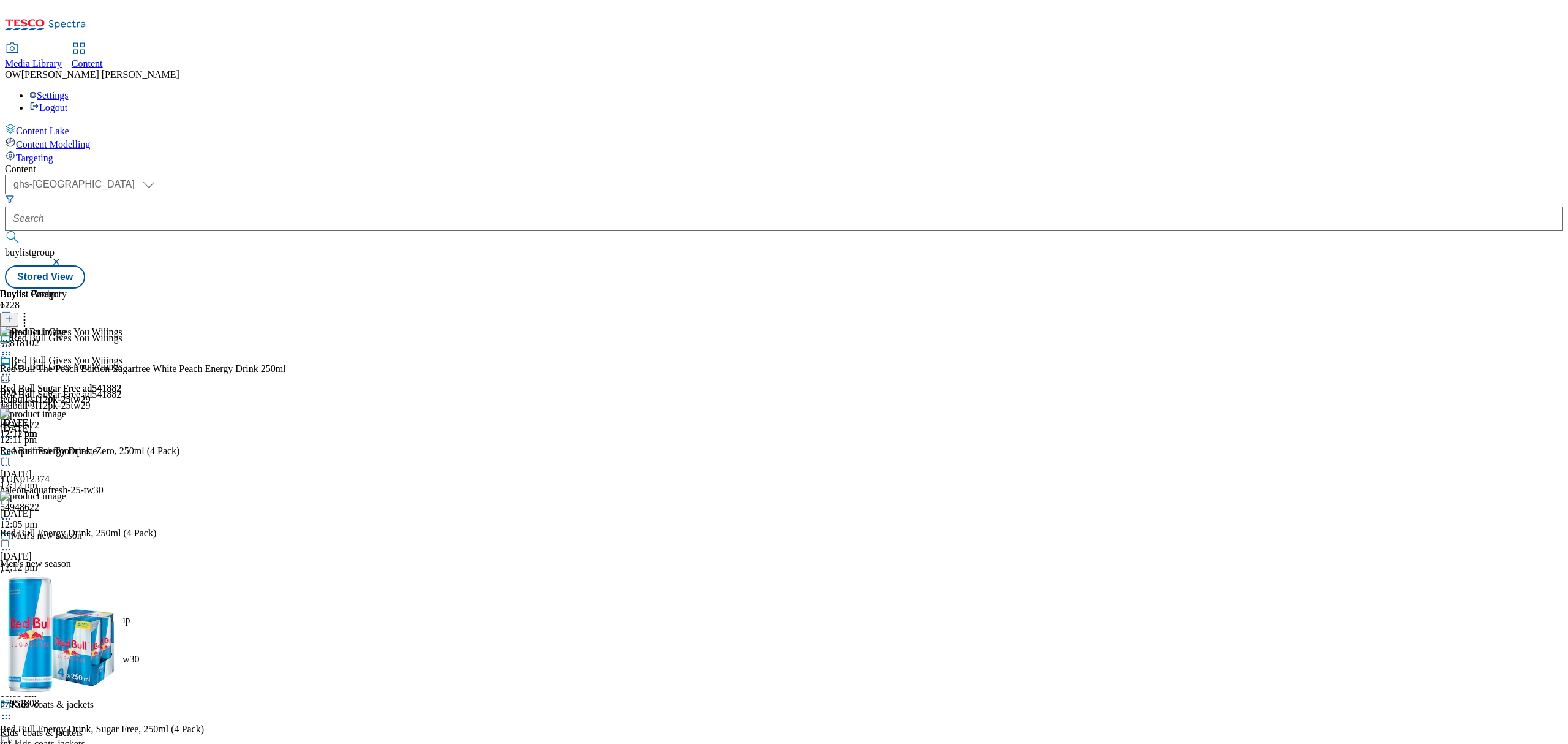
scroll to position [1036, 0]
drag, startPoint x: 955, startPoint y: 295, endPoint x: 912, endPoint y: 294, distance: 43.0
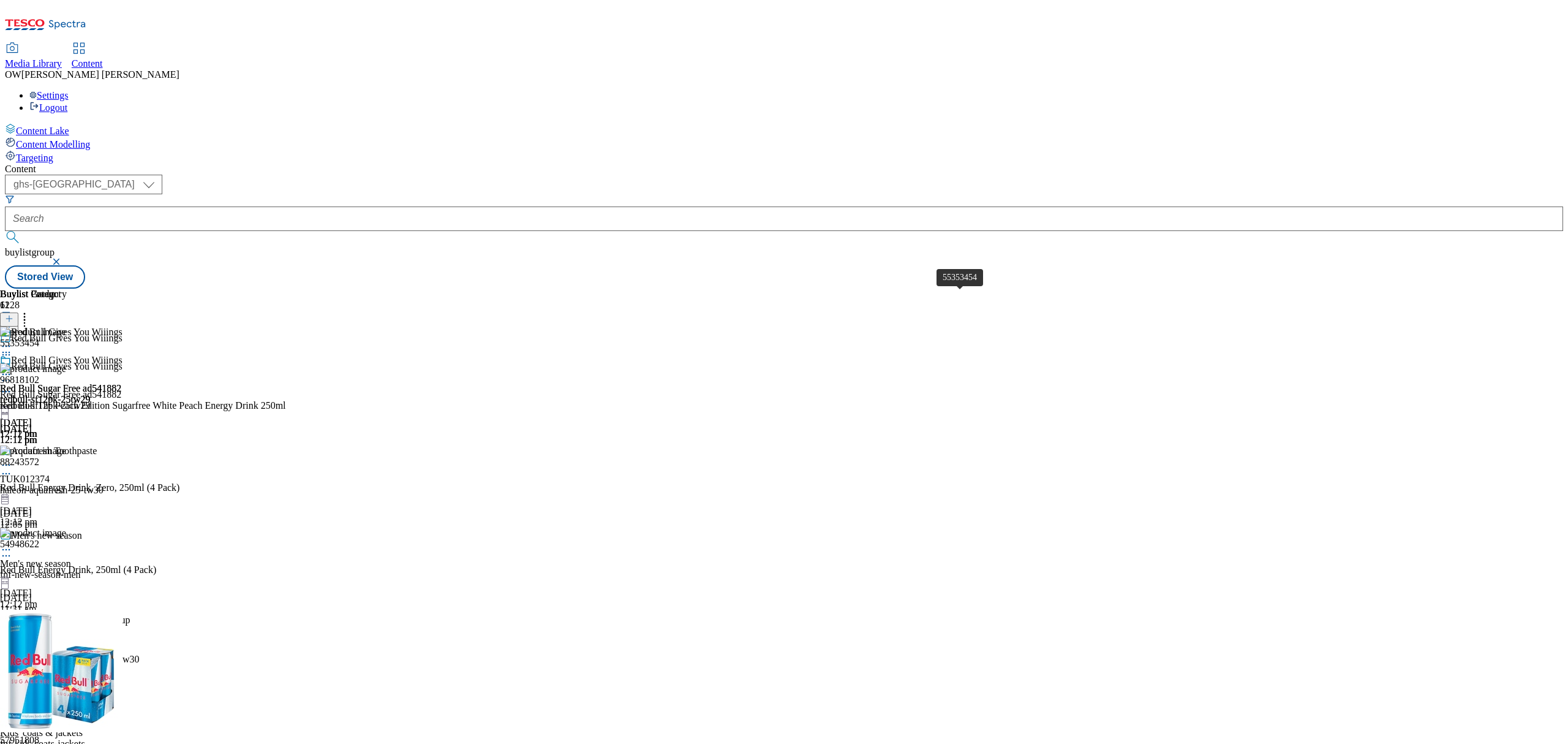
copy div "55353454"
drag, startPoint x: 958, startPoint y: 293, endPoint x: 914, endPoint y: 302, distance: 44.9
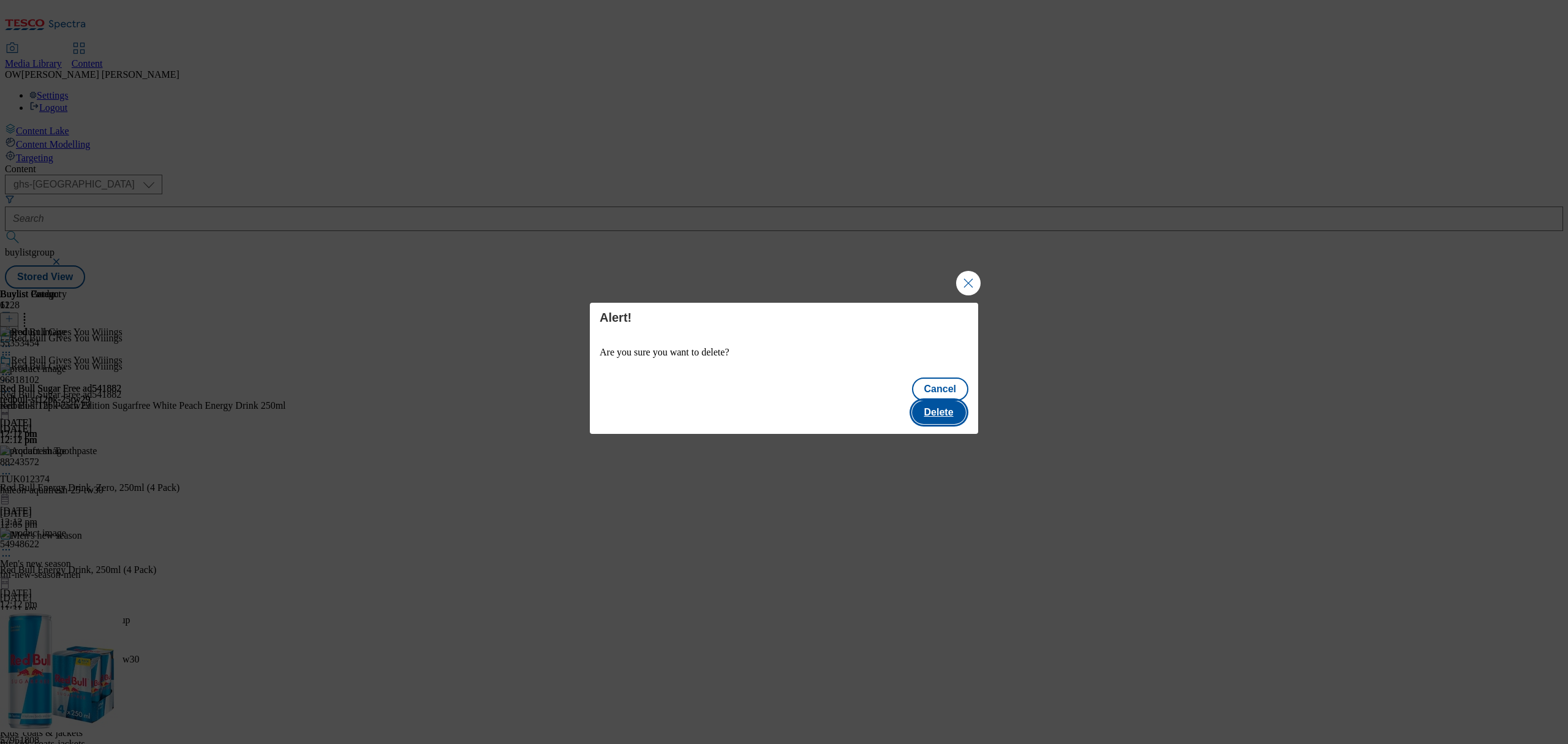
click at [959, 401] on button "Delete" at bounding box center [938, 413] width 54 height 24
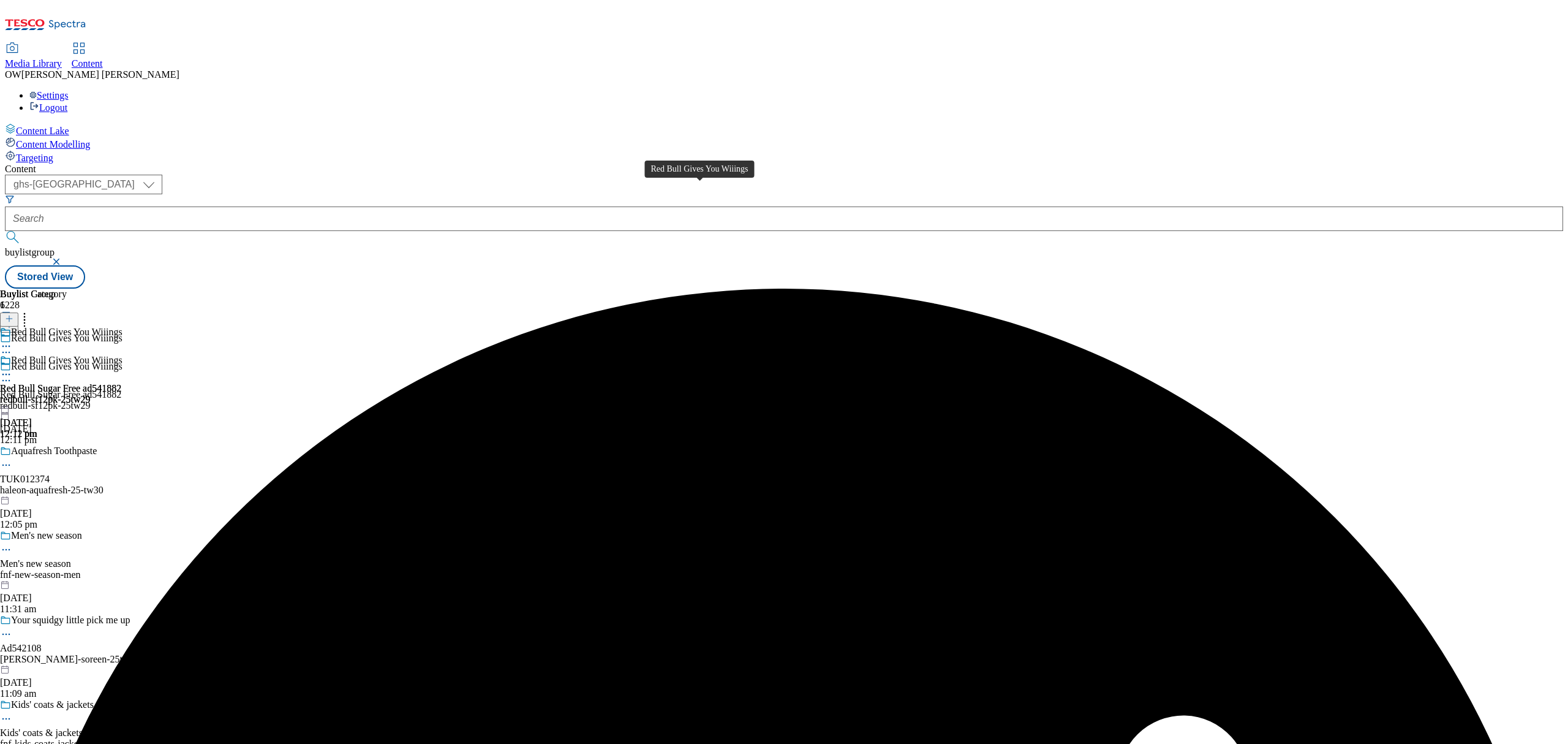
click at [122, 355] on div "Red Bull Gives You Wiiings" at bounding box center [66, 360] width 112 height 11
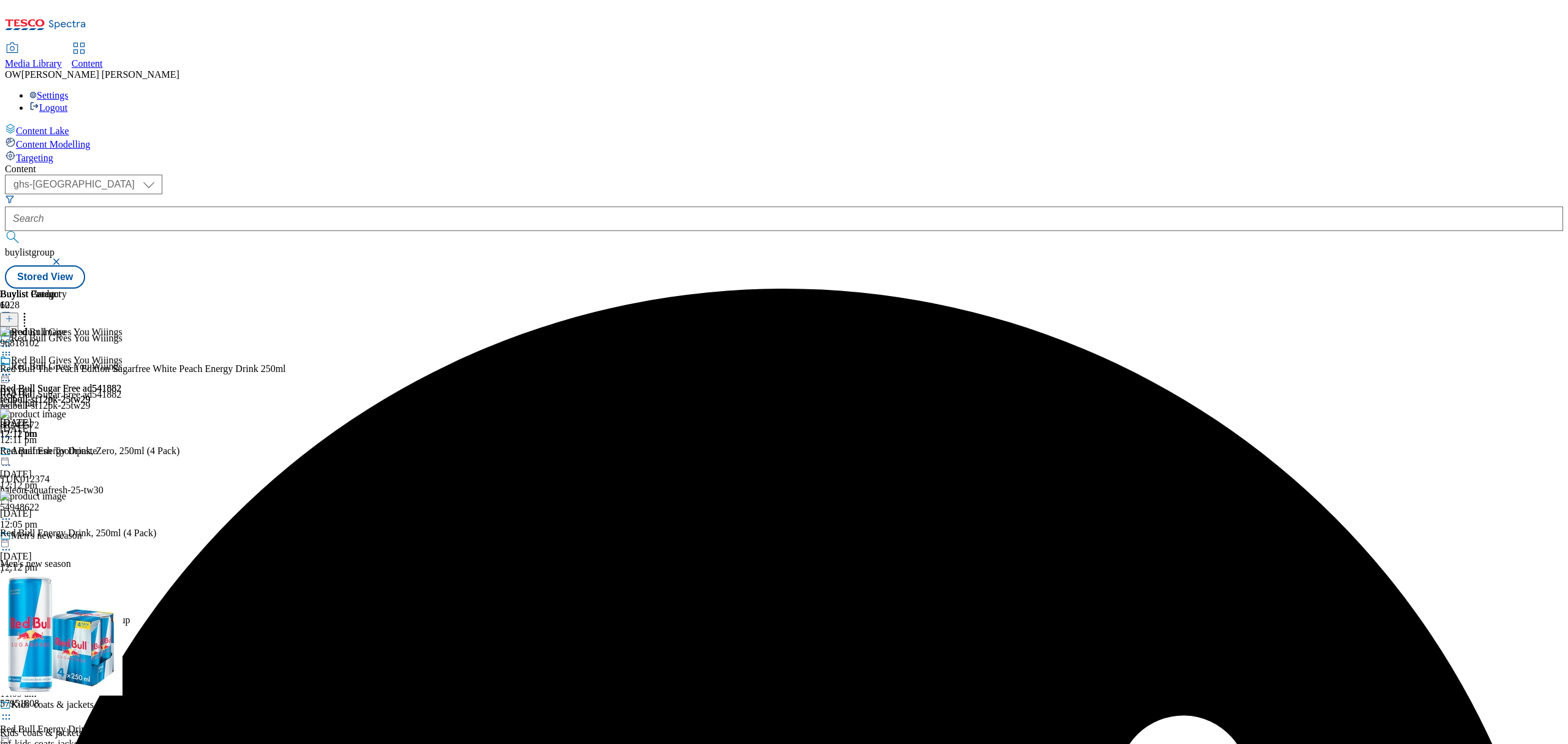
click at [31, 310] on icon at bounding box center [24, 317] width 13 height 13
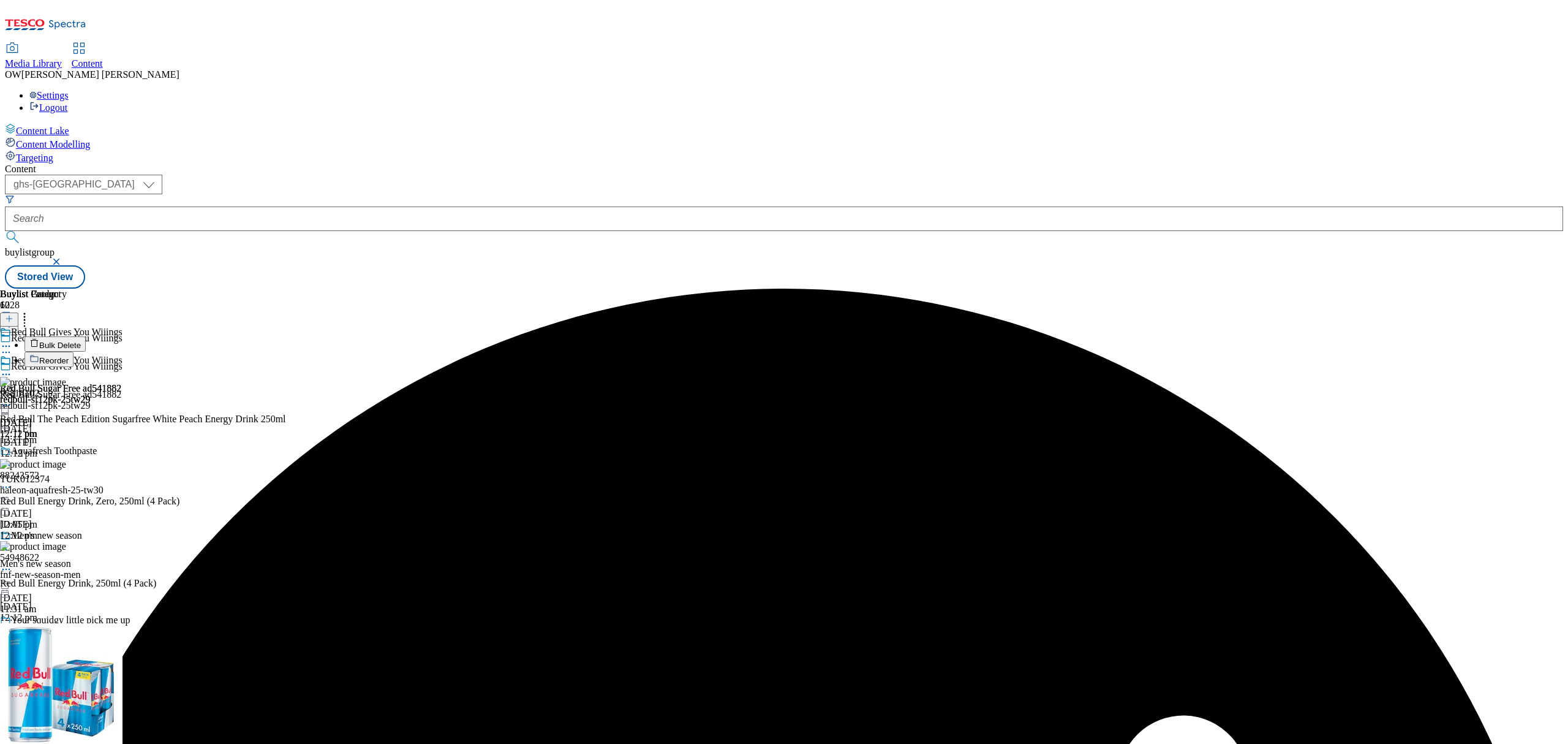
click at [86, 337] on button "Bulk Delete" at bounding box center [55, 344] width 62 height 15
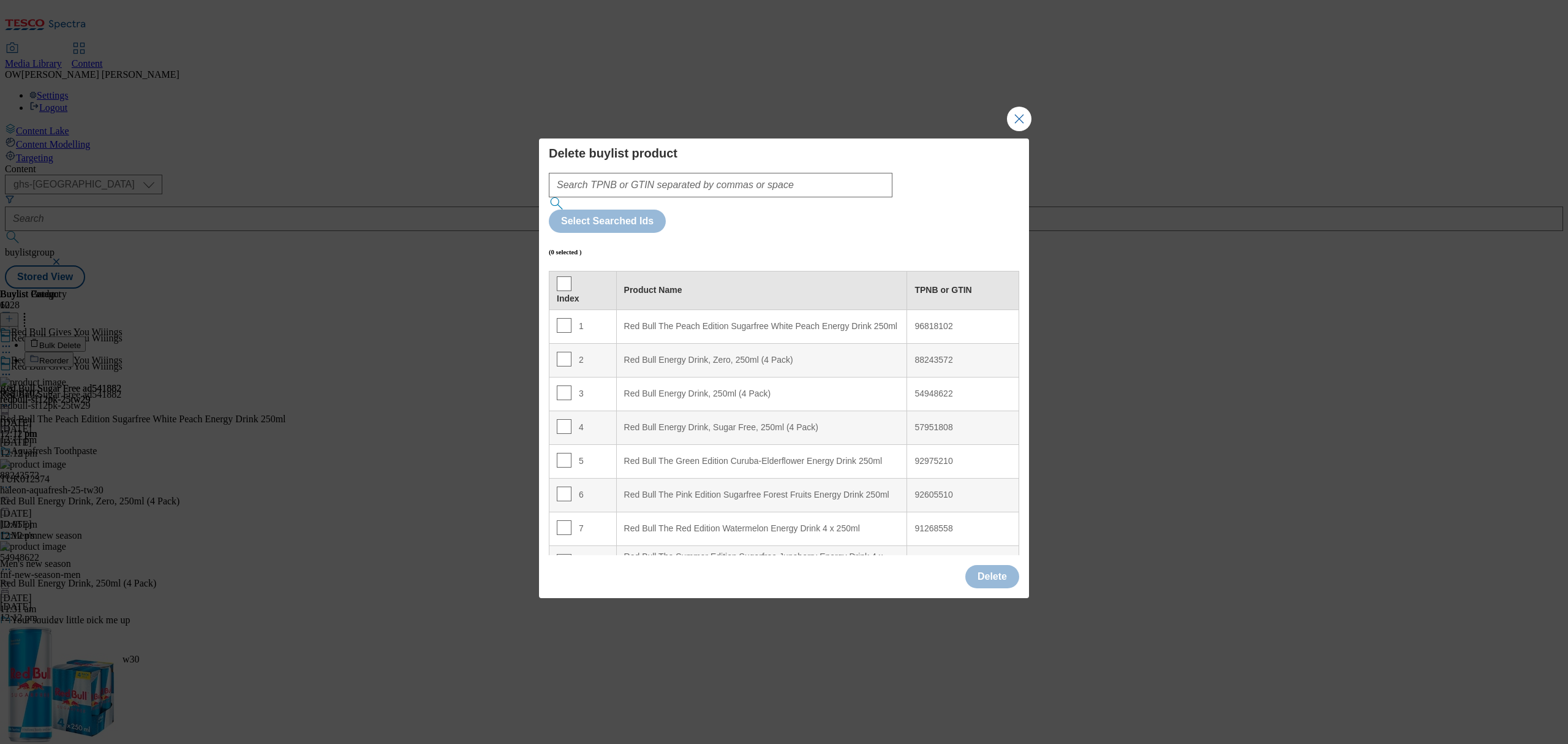
scroll to position [87, 0]
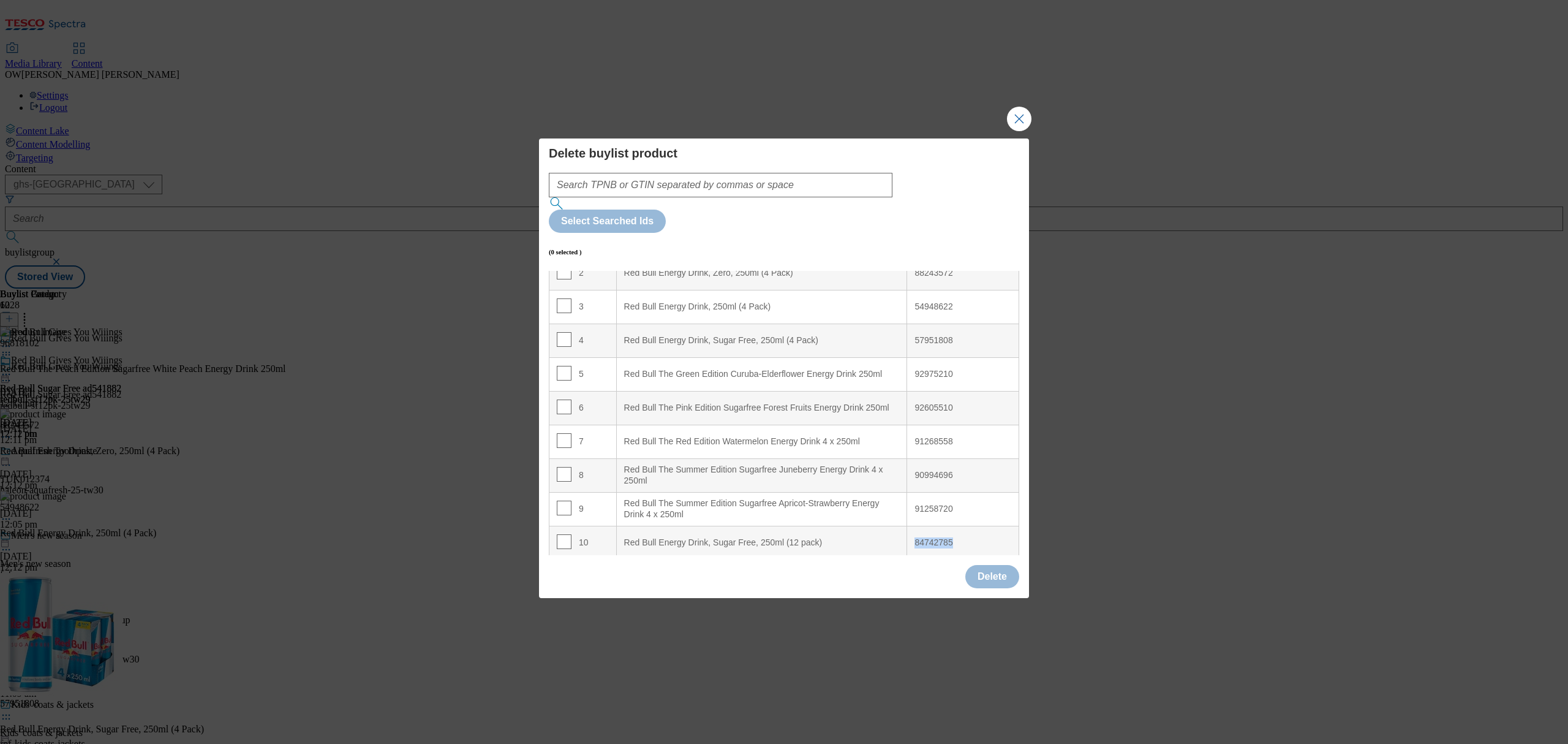
copy div "84742785"
drag, startPoint x: 946, startPoint y: 505, endPoint x: 907, endPoint y: 514, distance: 40.0
click at [907, 525] on td "84742785" at bounding box center [963, 542] width 112 height 34
click at [565, 534] on input "Modal" at bounding box center [564, 542] width 15 height 15
checkbox input "true"
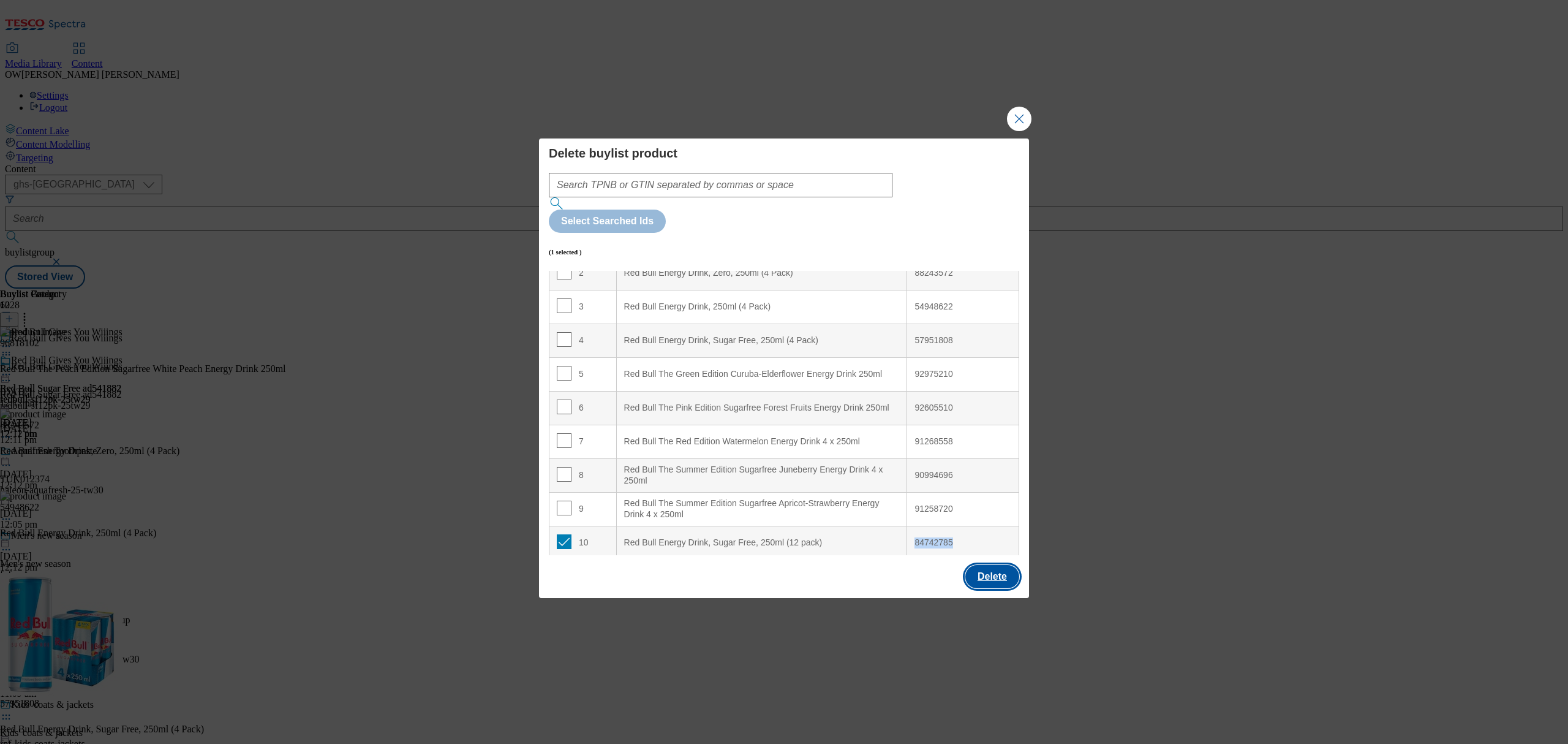
click at [1015, 565] on button "Delete" at bounding box center [991, 577] width 54 height 24
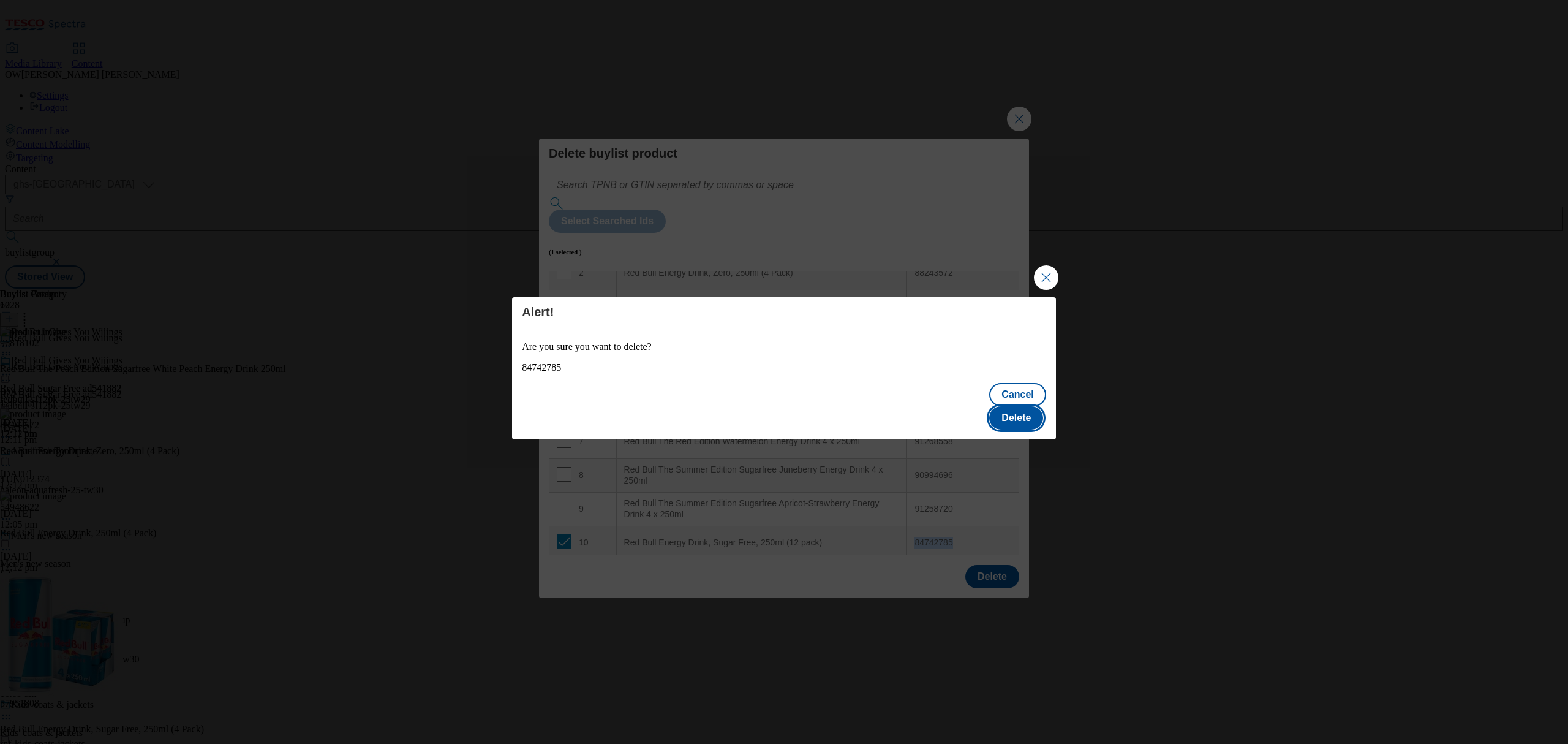
click at [1008, 412] on button "Delete" at bounding box center [1015, 418] width 54 height 24
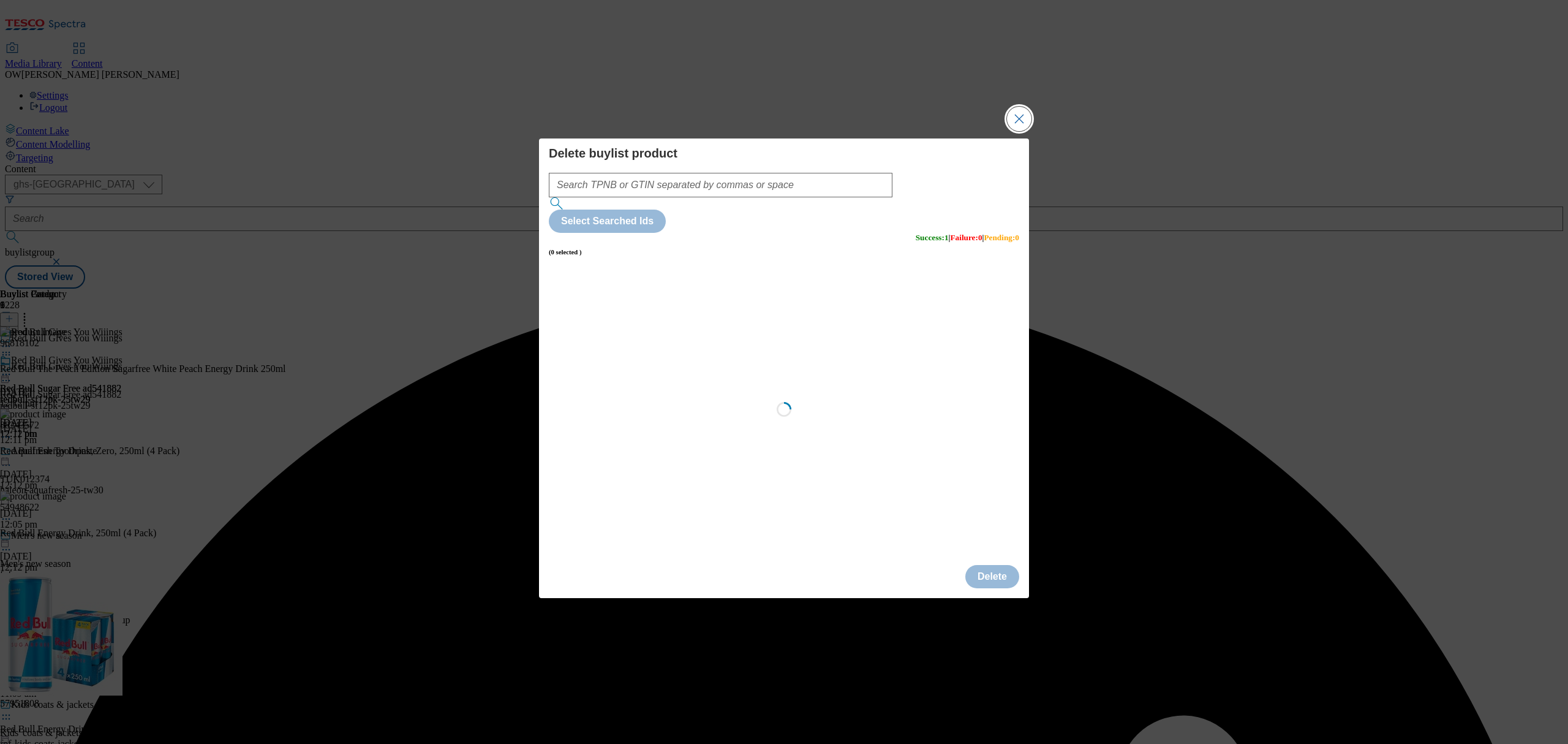
click at [1023, 131] on button "Close Modal" at bounding box center [1018, 118] width 24 height 24
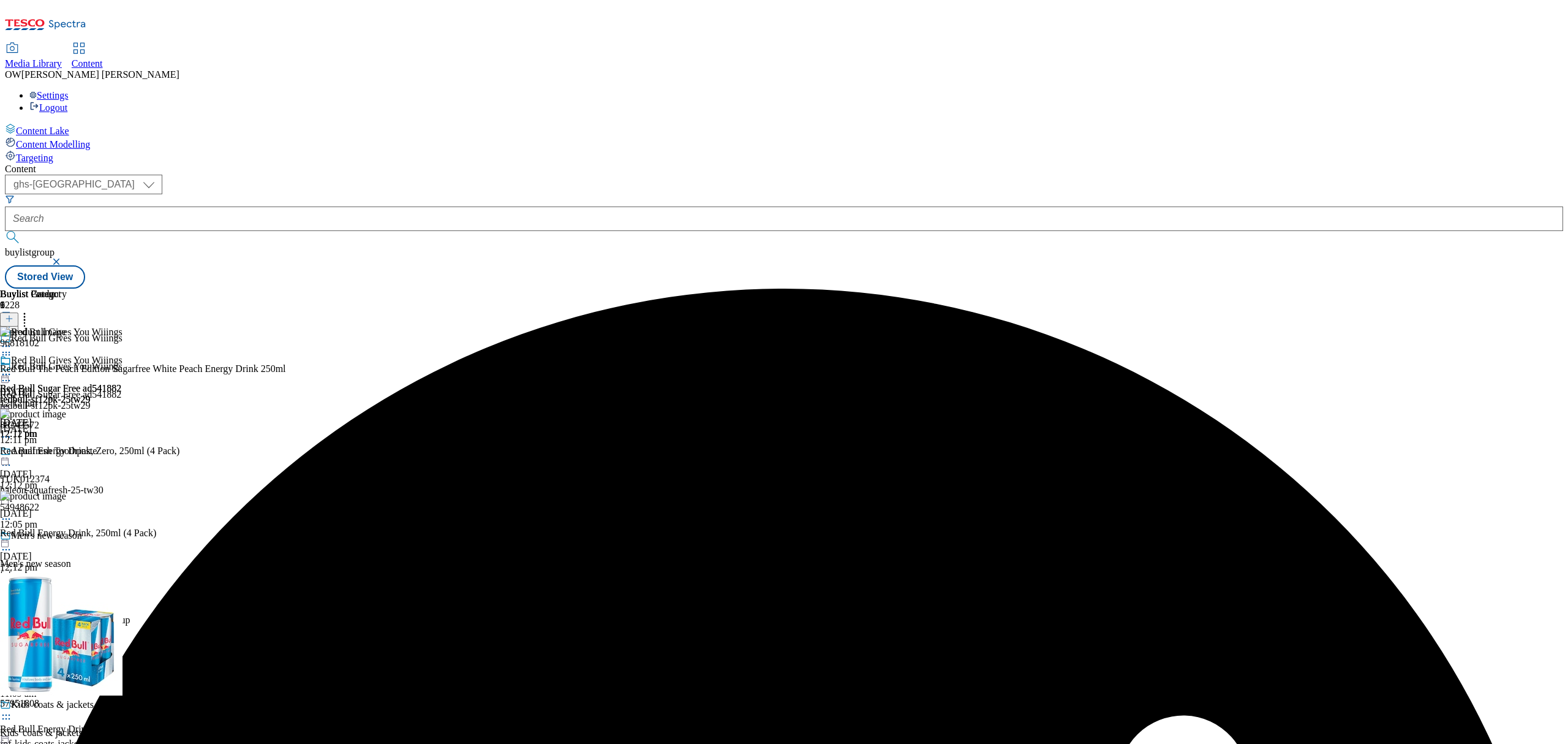
click at [14, 314] on icon at bounding box center [8, 318] width 8 height 8
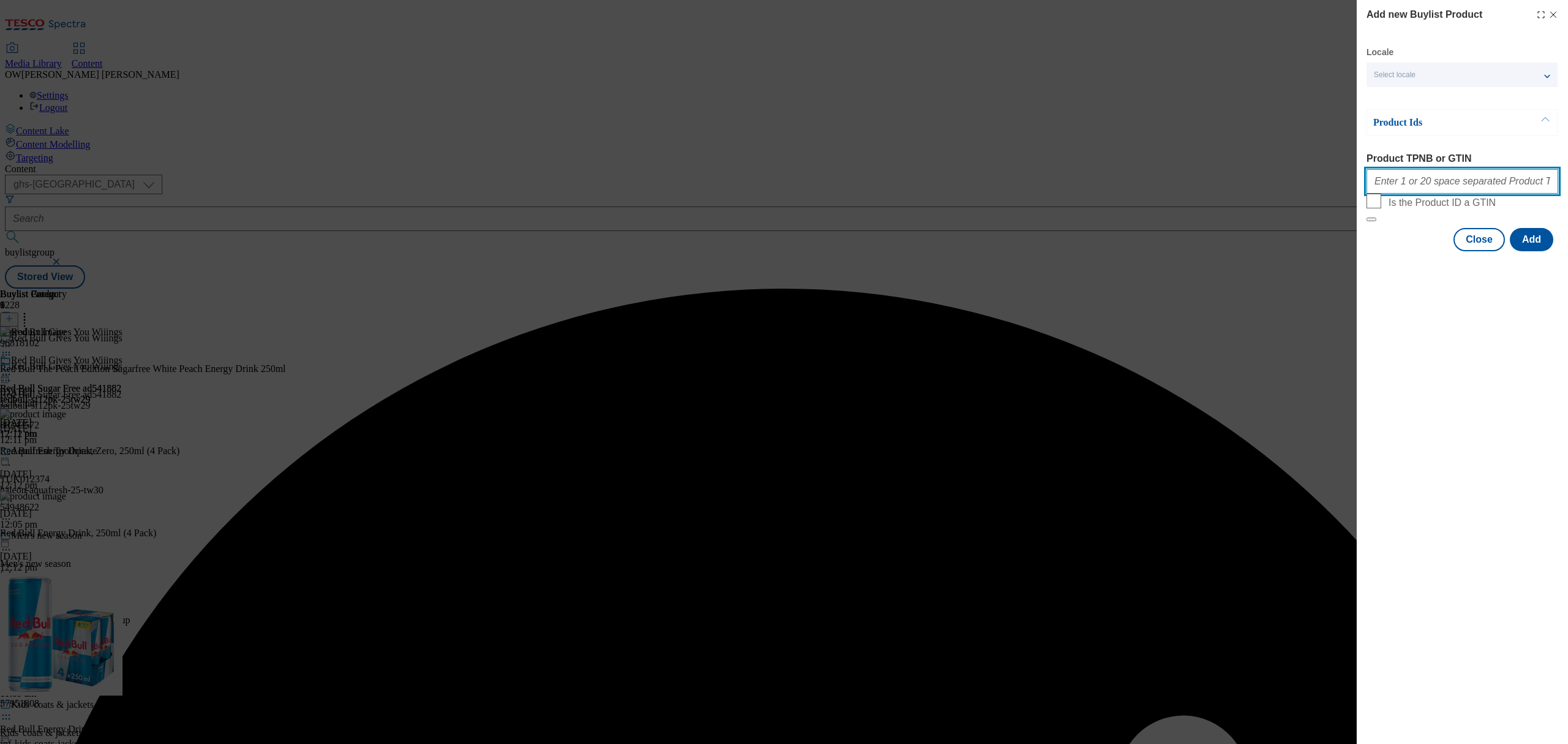
click at [1481, 181] on input "Product TPNB or GTIN" at bounding box center [1461, 181] width 191 height 24
paste input "84742785"
type input "84742785"
click at [1534, 251] on button "Add" at bounding box center [1531, 240] width 44 height 24
click at [1470, 251] on button "Close" at bounding box center [1478, 240] width 52 height 24
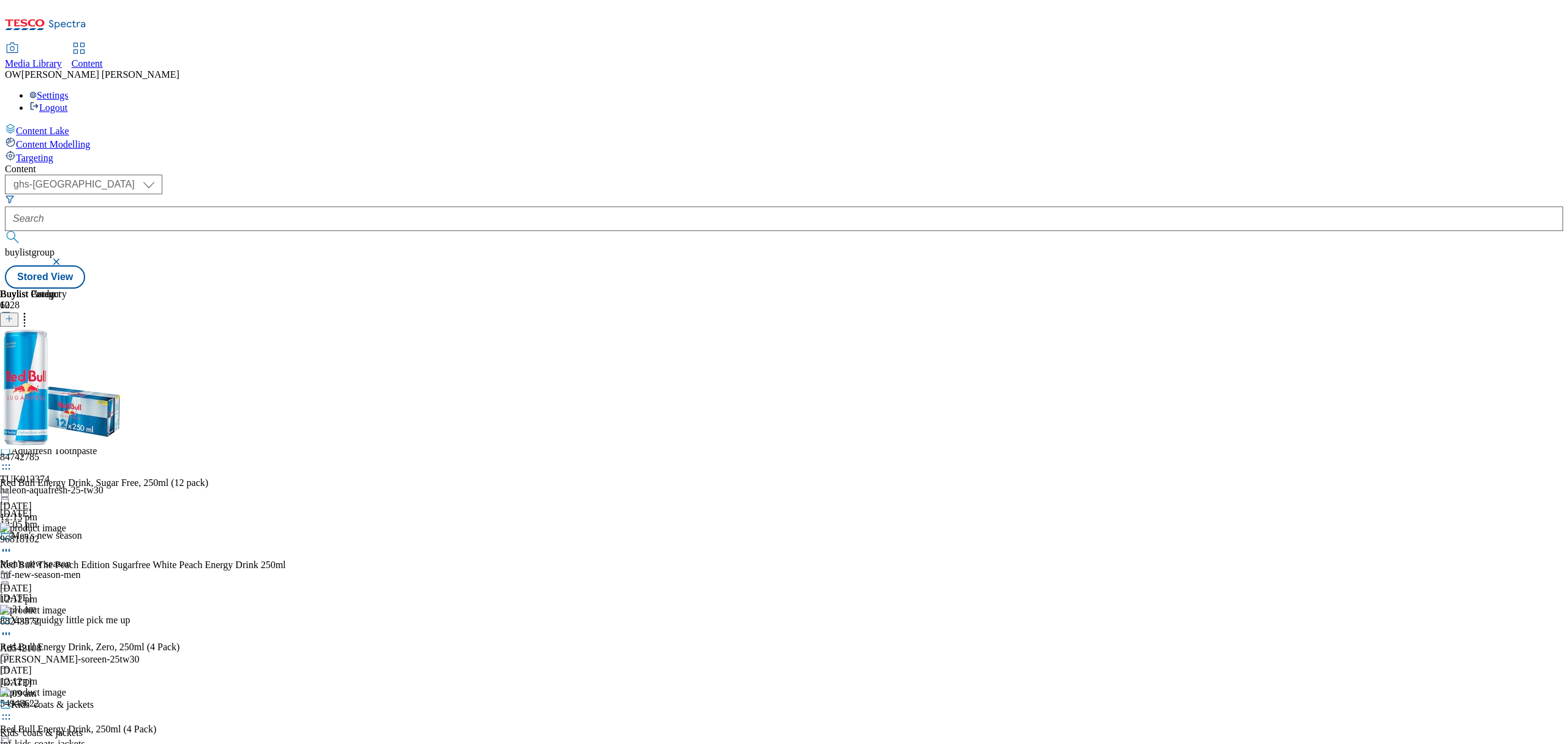
scroll to position [0, 0]
click at [14, 314] on icon at bounding box center [8, 318] width 8 height 8
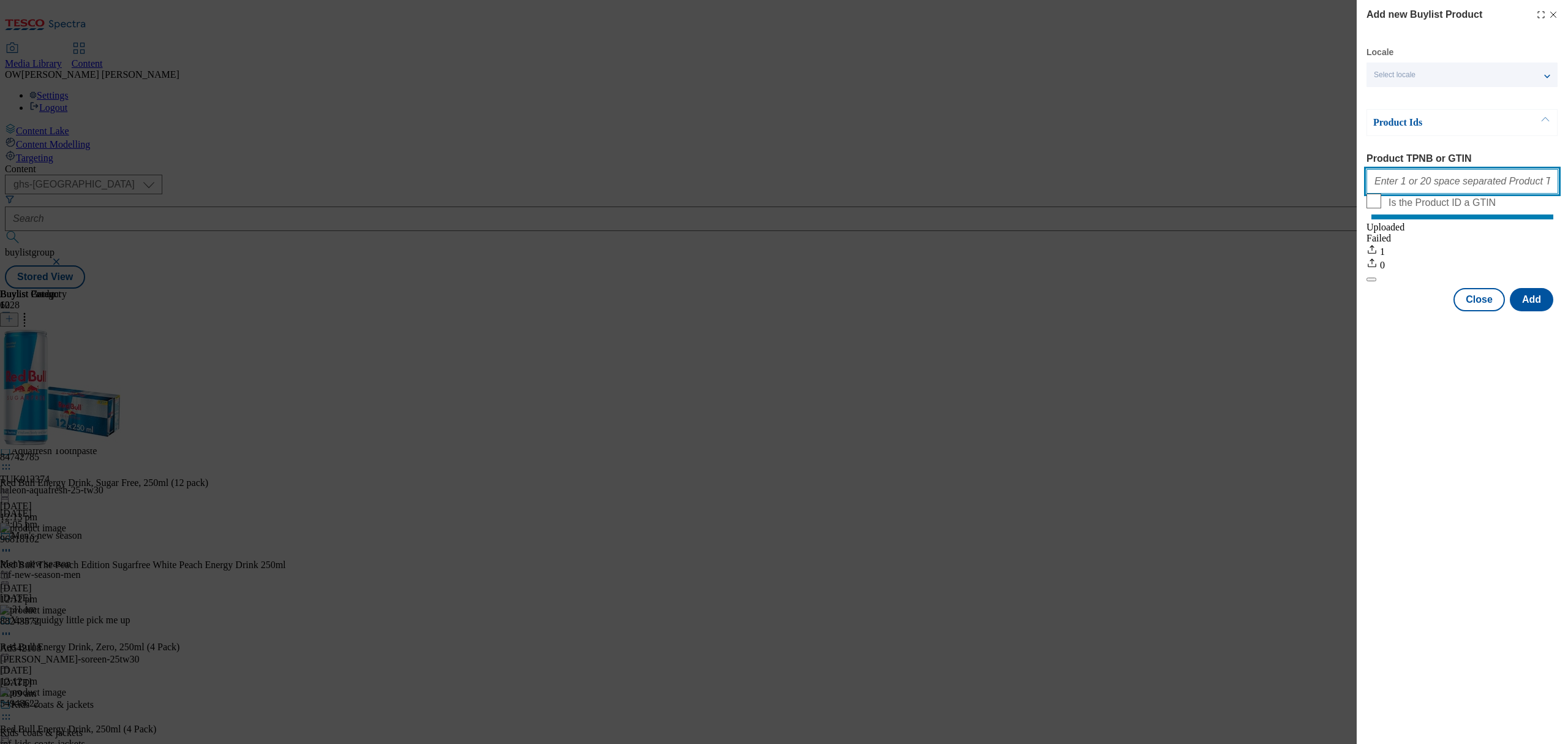
click at [1462, 181] on input "Product TPNB or GTIN" at bounding box center [1461, 181] width 191 height 24
paste input "96818102"
type input "96818102"
click at [1541, 311] on button "Add" at bounding box center [1531, 299] width 44 height 24
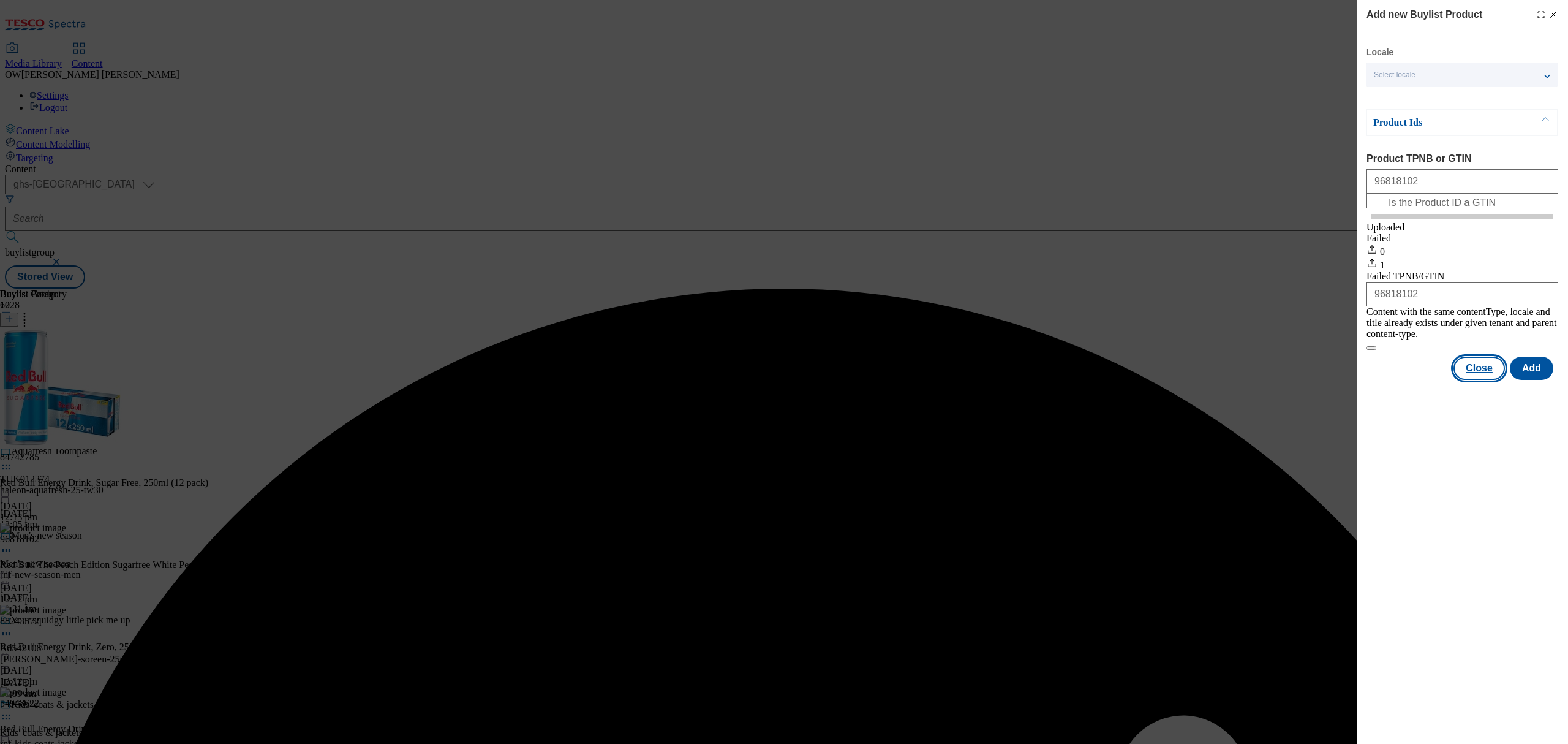
click at [1485, 378] on button "Close" at bounding box center [1478, 368] width 52 height 24
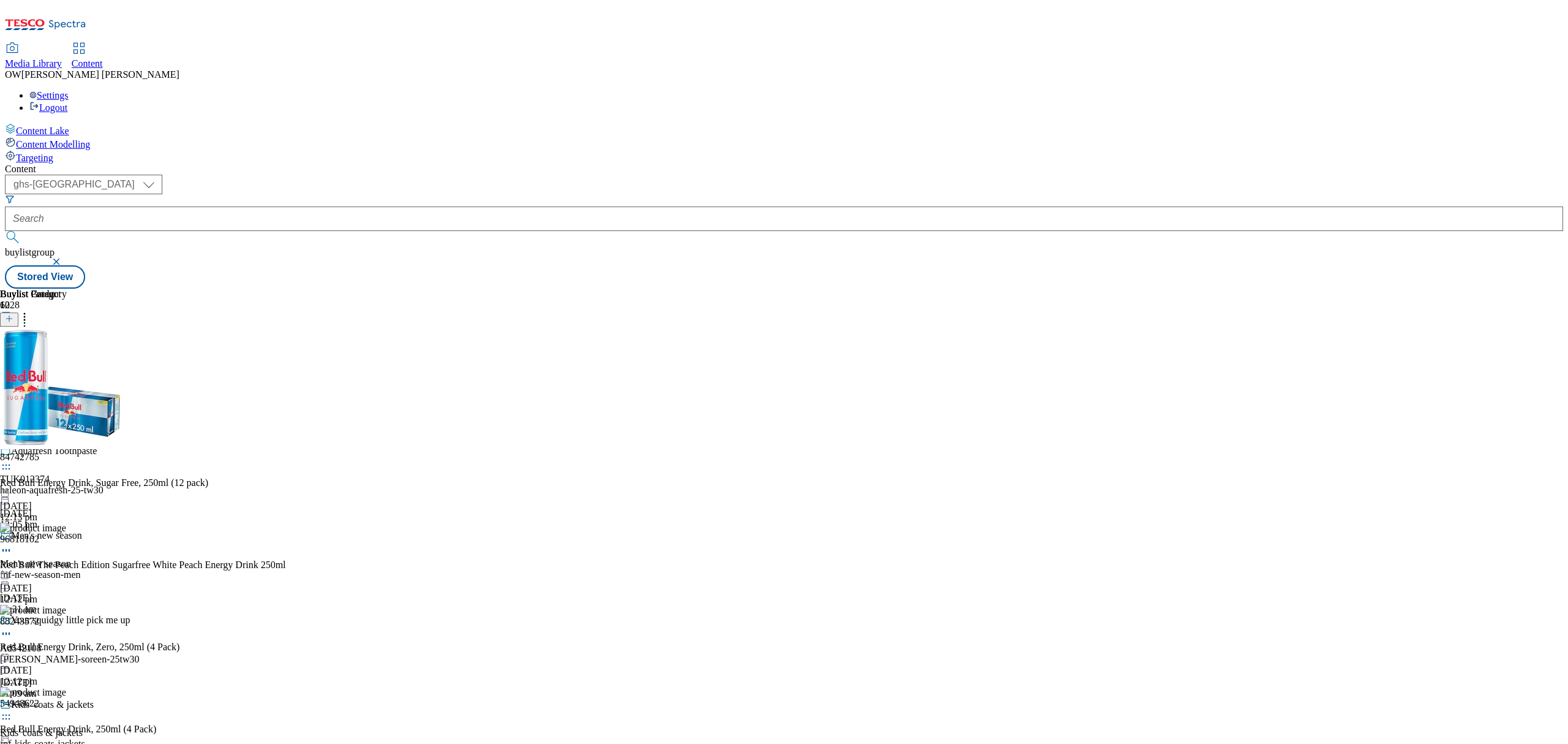
click at [14, 314] on icon at bounding box center [8, 318] width 8 height 8
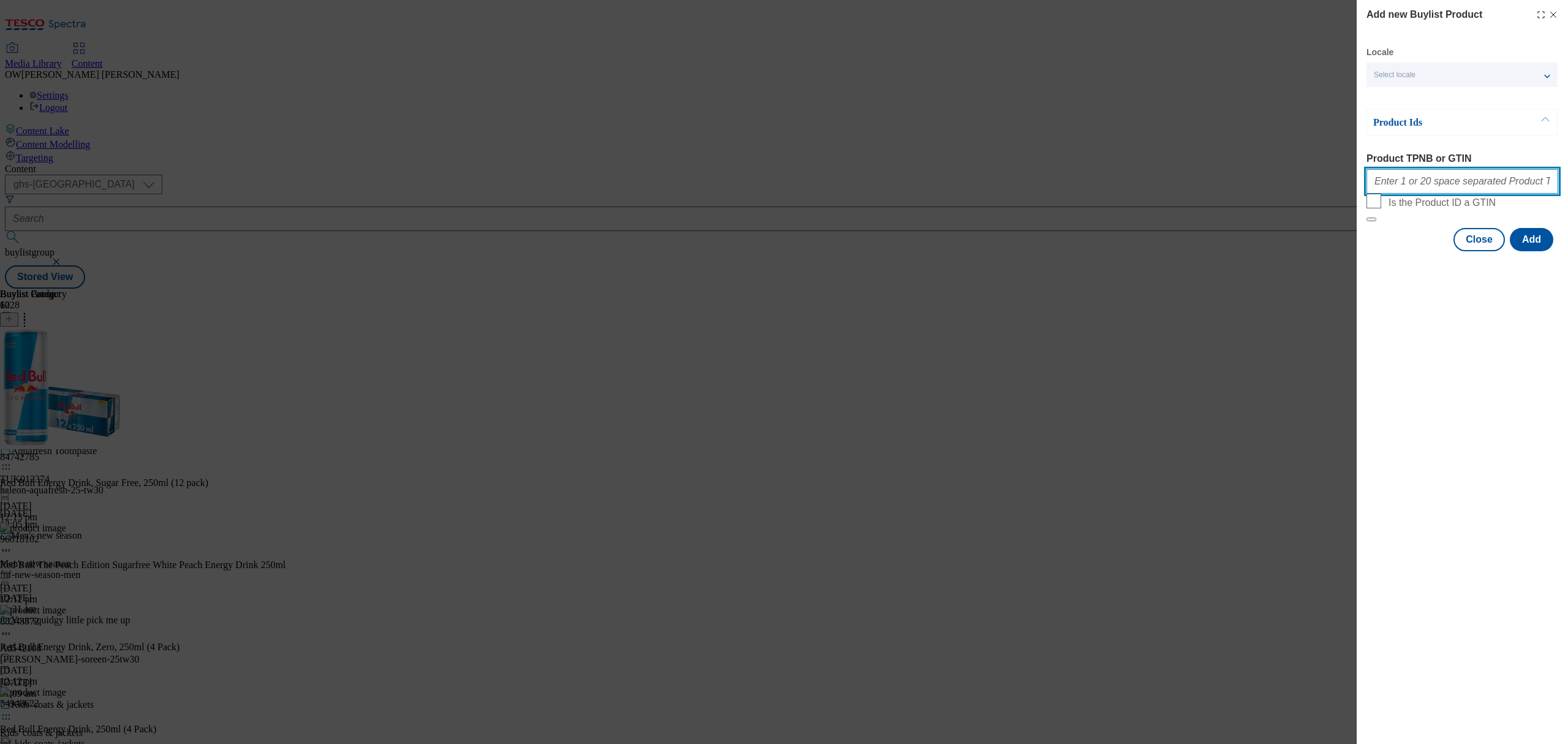
click at [1414, 192] on input "Product TPNB or GTIN" at bounding box center [1461, 181] width 191 height 24
paste input "055353454"
type input "055353454"
click at [1534, 251] on button "Add" at bounding box center [1531, 240] width 44 height 24
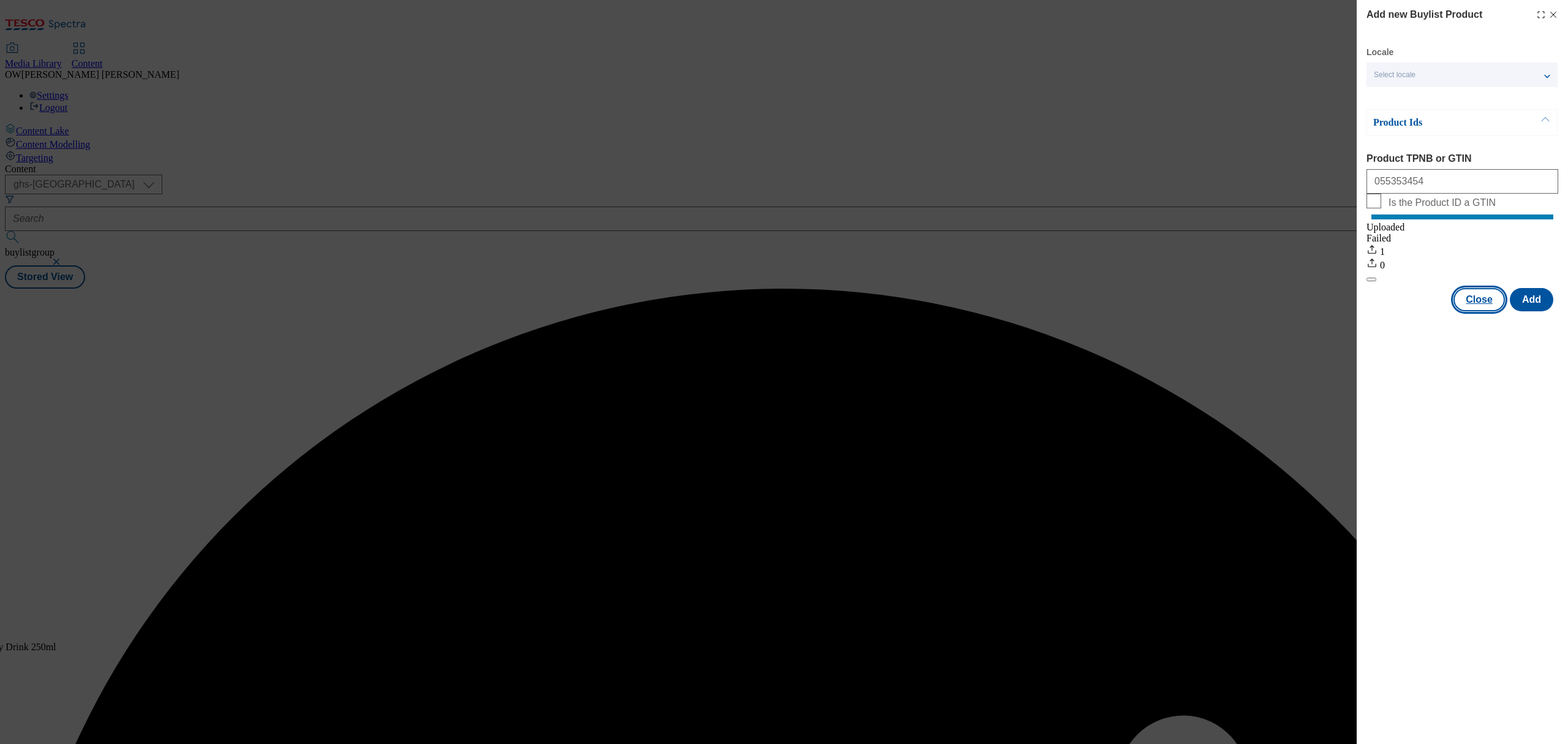
click at [1497, 311] on button "Close" at bounding box center [1478, 299] width 52 height 24
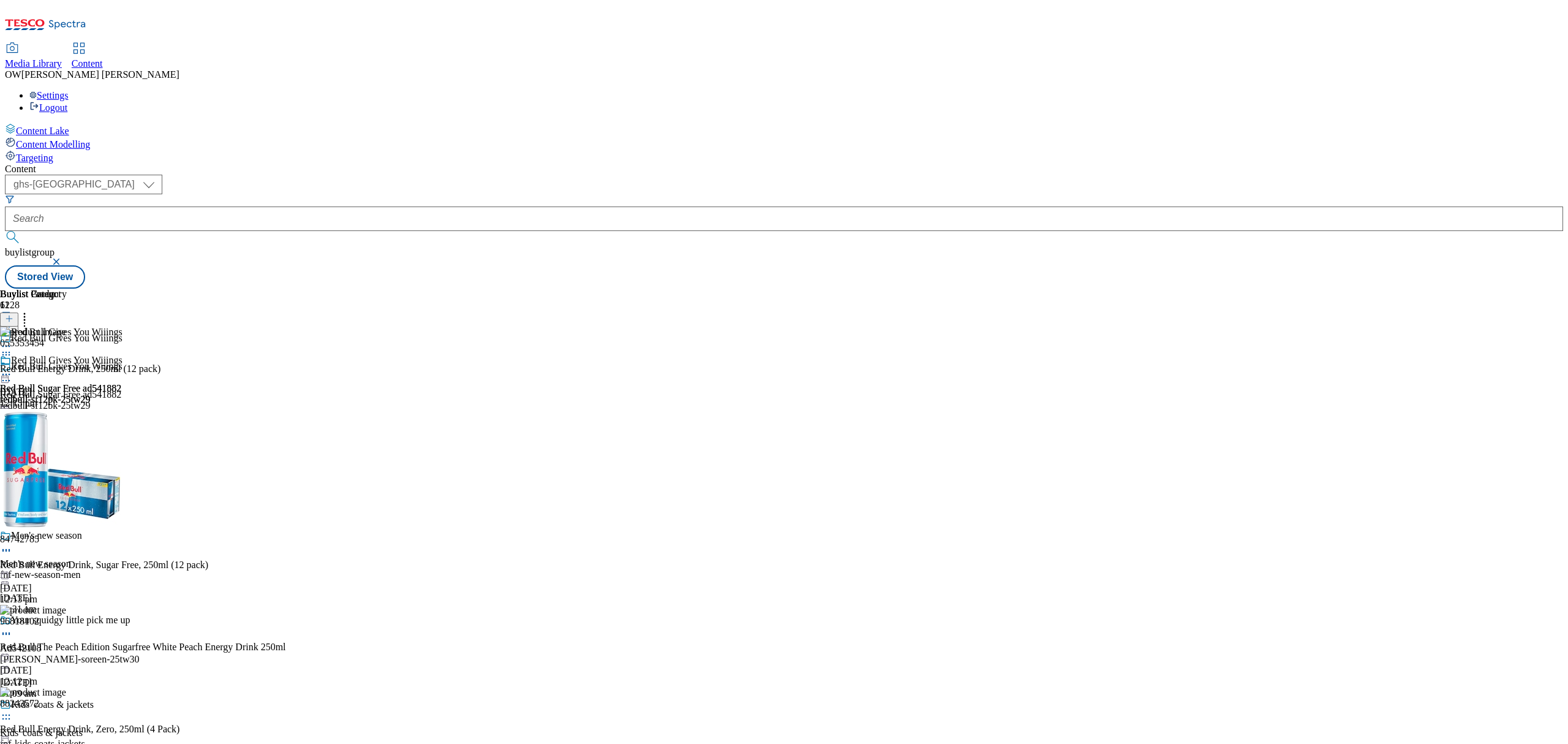
click at [13, 368] on icon at bounding box center [6, 375] width 13 height 13
click at [67, 452] on span "Preview" at bounding box center [53, 456] width 29 height 9
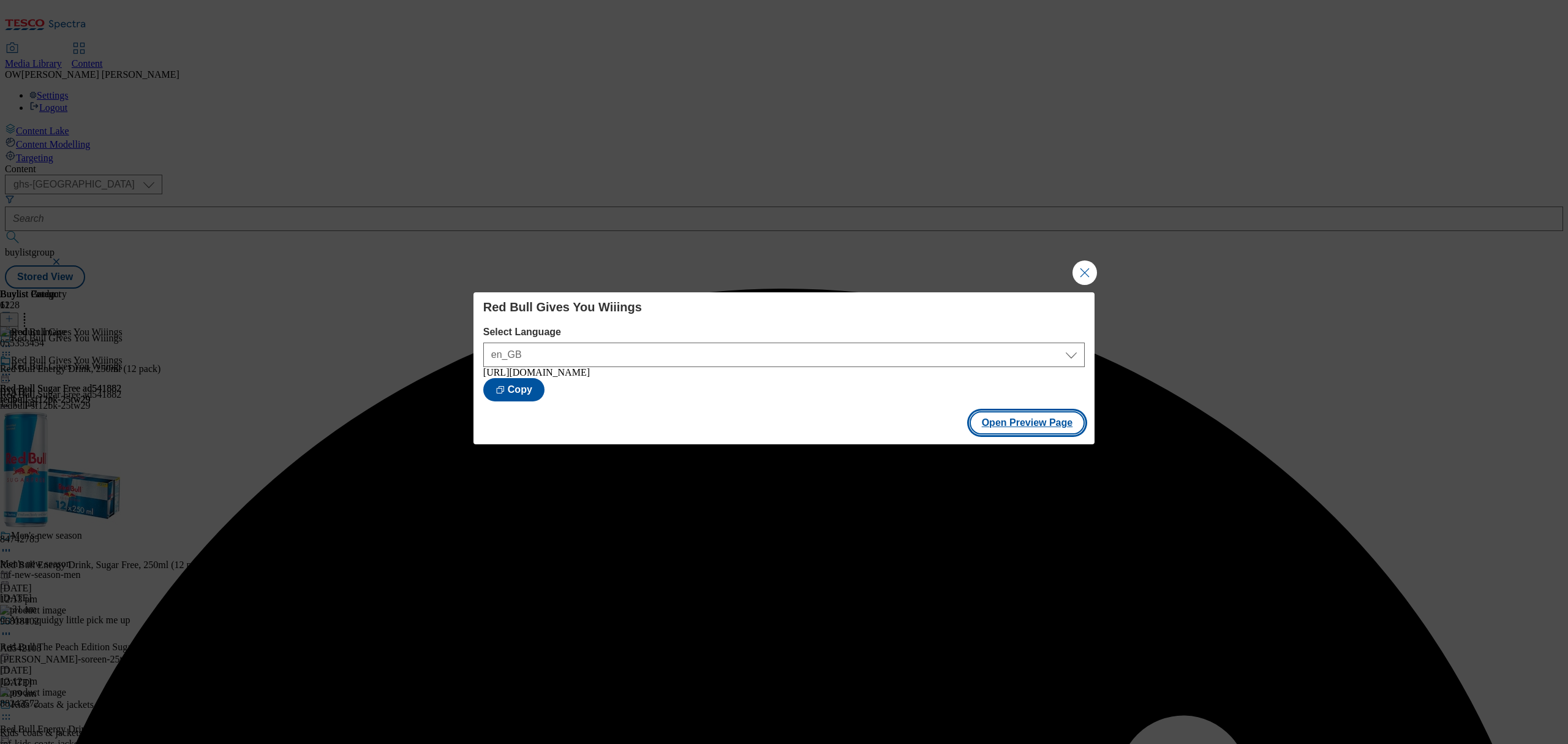
click at [1022, 429] on button "Open Preview Page" at bounding box center [1027, 423] width 116 height 24
click at [1085, 265] on button "Close Modal" at bounding box center [1084, 272] width 24 height 24
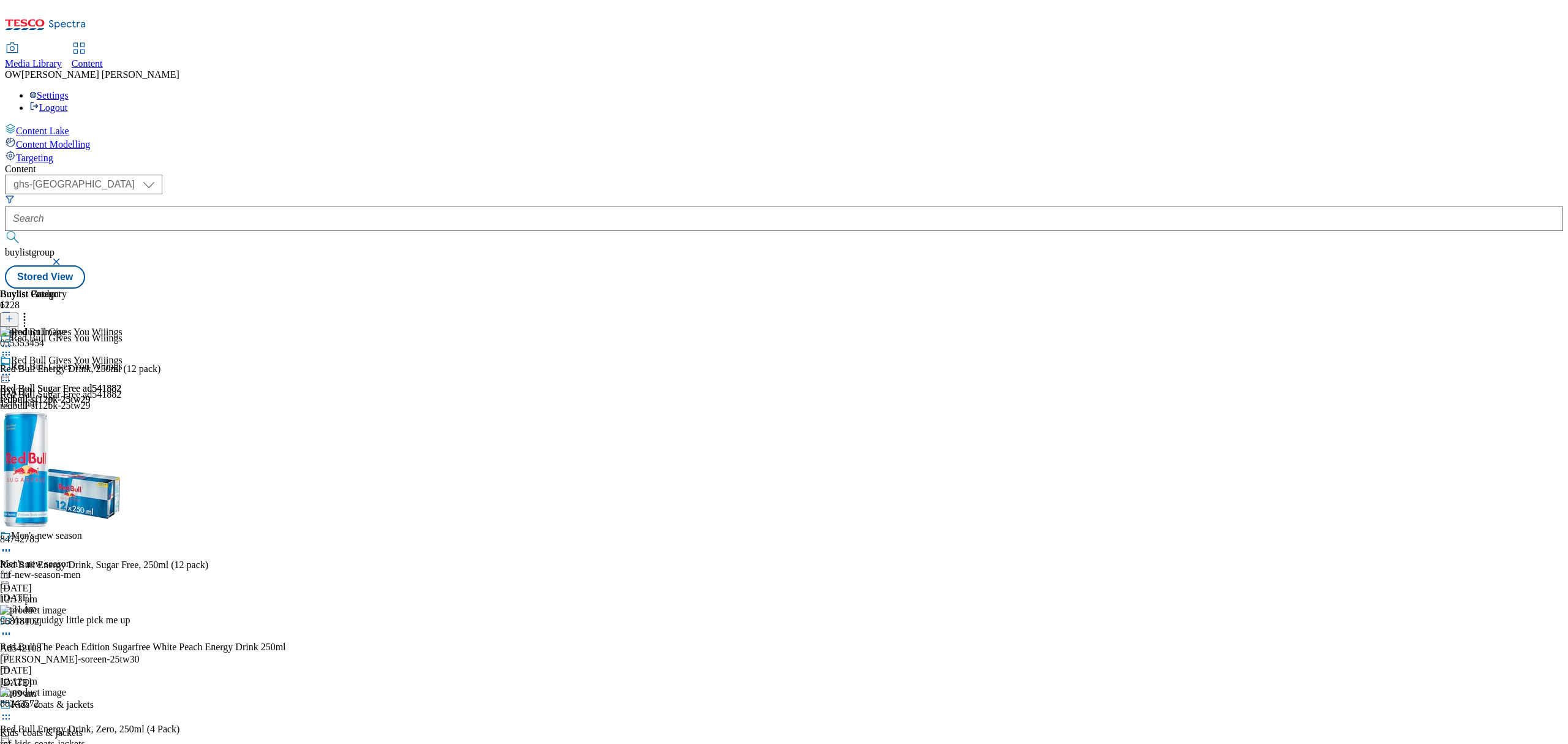
click at [13, 368] on icon at bounding box center [6, 375] width 13 height 13
click at [65, 494] on span "Publish" at bounding box center [52, 499] width 27 height 9
click at [14, 320] on icon at bounding box center [8, 324] width 8 height 8
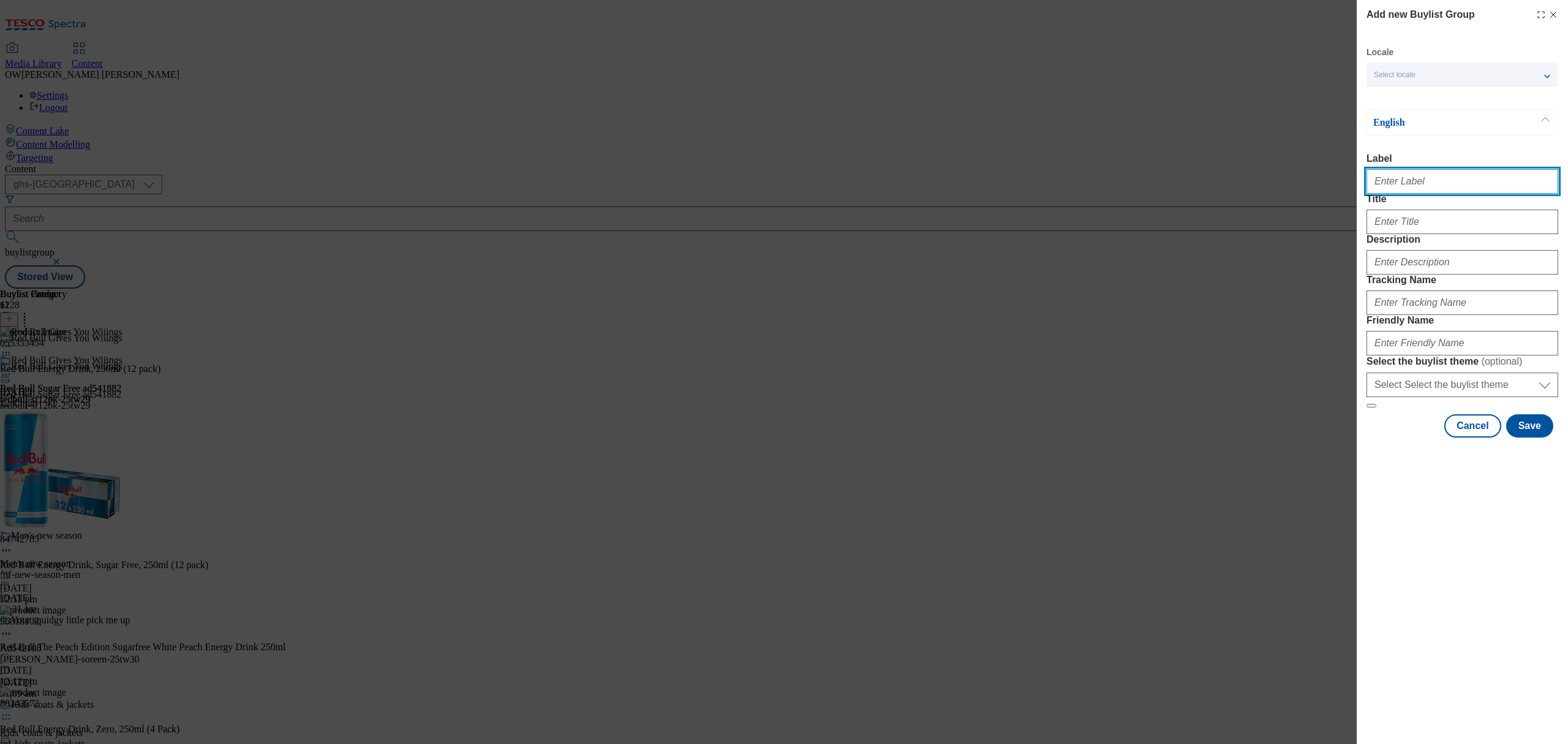
click at [1409, 191] on input "Label" at bounding box center [1461, 181] width 191 height 24
paste input "Red Bull Summer ad541883"
type input "Red Bull Summer ad541883"
click at [1408, 234] on input "Title" at bounding box center [1461, 221] width 191 height 24
type input "Wiiings To Share"
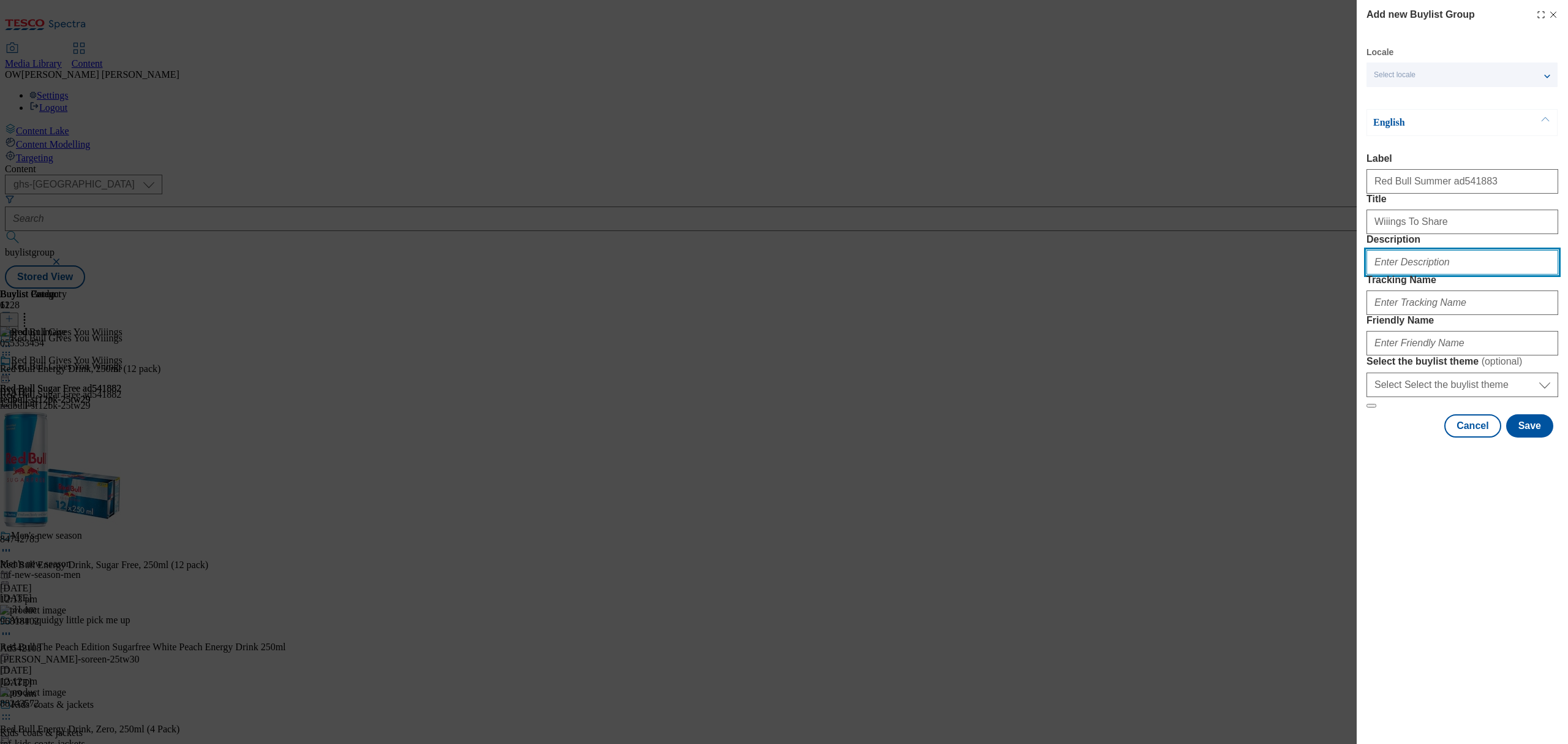
click at [1394, 274] on input "Description" at bounding box center [1461, 261] width 191 height 24
click at [1392, 315] on input "Tracking Name" at bounding box center [1461, 302] width 191 height 24
paste input "DH_Ad541883"
type input "DH_Ad541883"
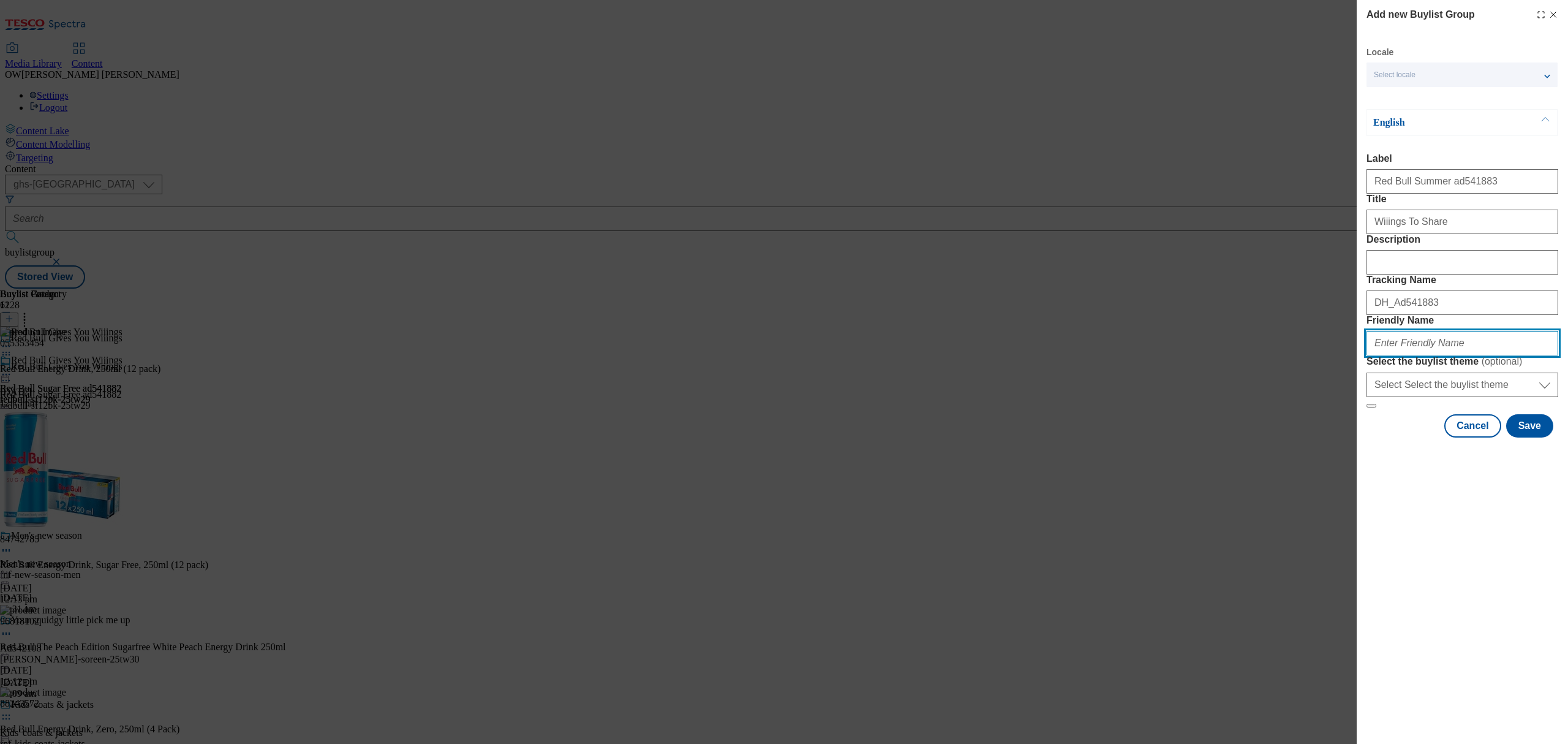
click at [1402, 356] on input "Friendly Name" at bounding box center [1461, 343] width 191 height 24
paste input "redbull-summer-25tw29"
type input "redbull-summer-25tw29"
click at [1541, 437] on button "Save" at bounding box center [1529, 426] width 47 height 24
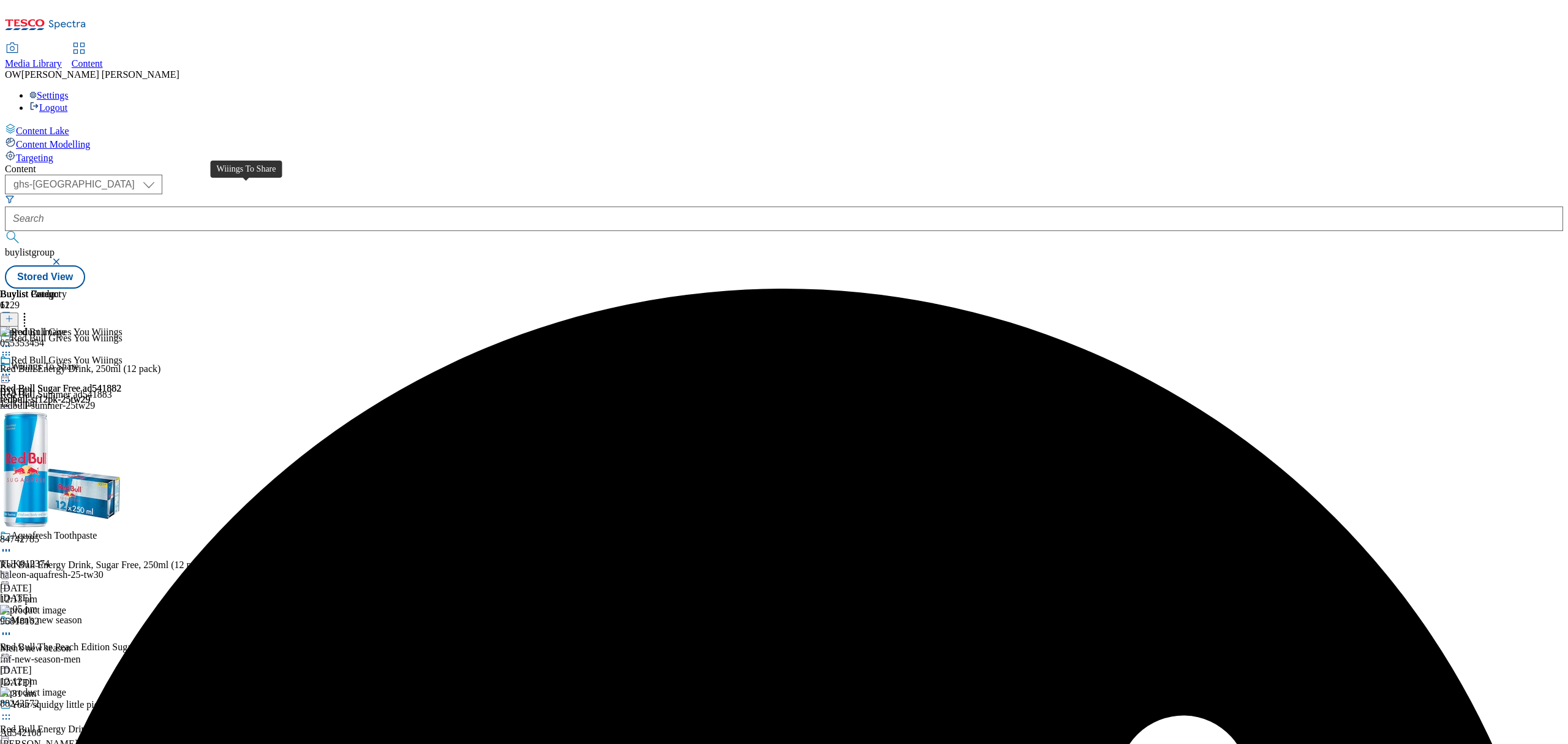
click at [79, 361] on div "Wiiings To Share" at bounding box center [44, 367] width 68 height 11
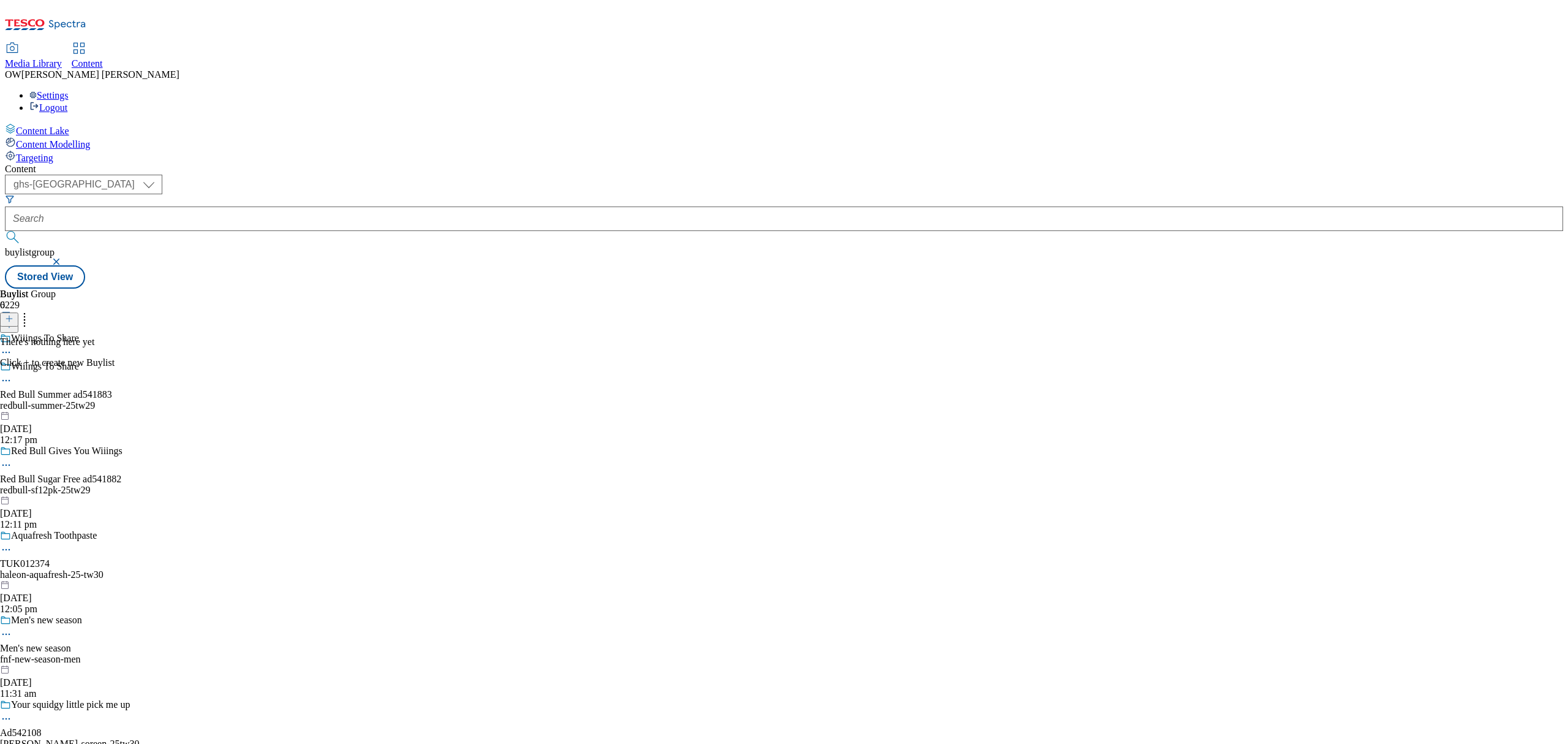
click at [14, 314] on icon at bounding box center [8, 318] width 8 height 8
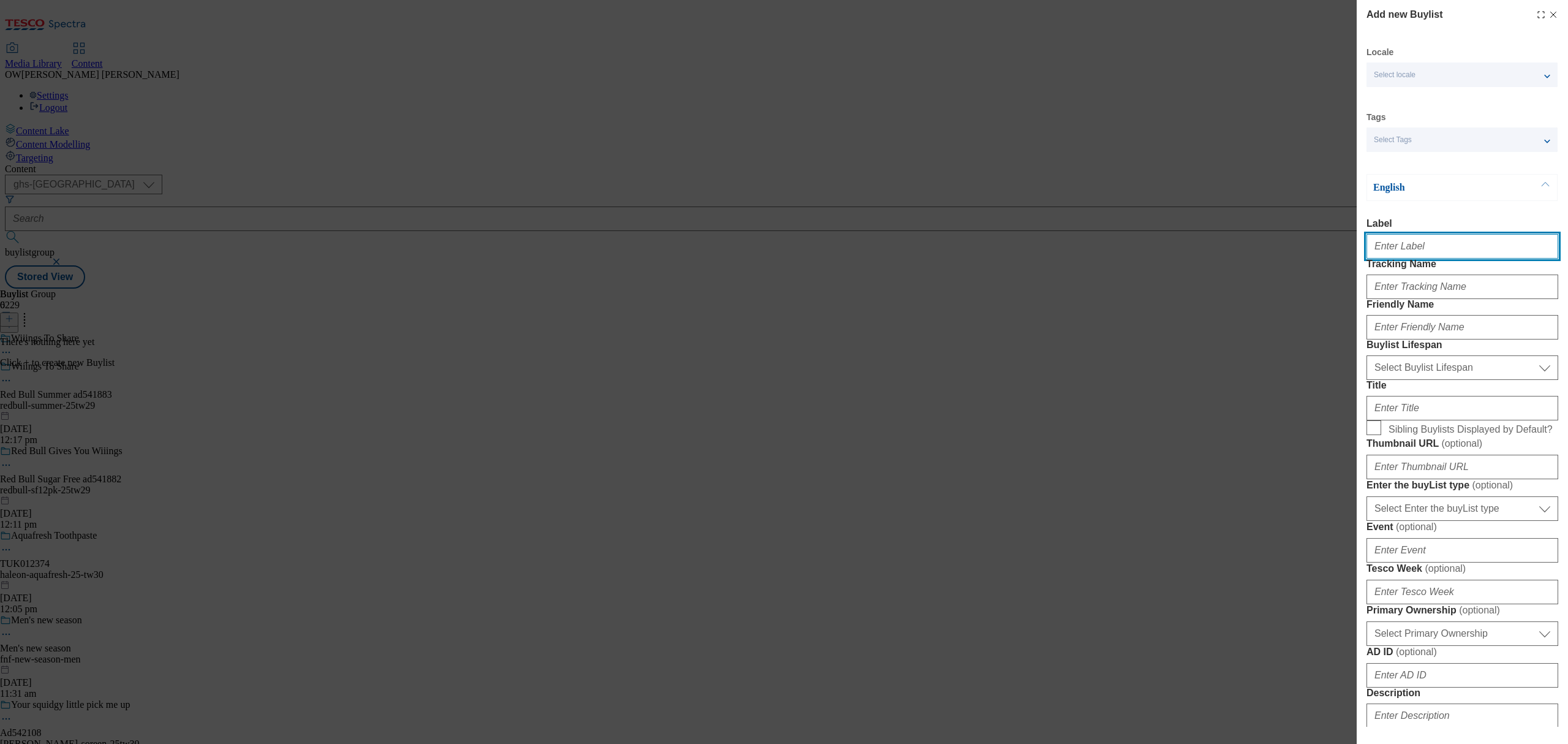
drag, startPoint x: 1429, startPoint y: 244, endPoint x: 1412, endPoint y: 242, distance: 17.1
click at [1429, 244] on input "Label" at bounding box center [1461, 246] width 191 height 24
click at [1422, 244] on input "Label" at bounding box center [1461, 246] width 191 height 24
paste input "Red Bull Summer ad541883"
type input "Red Bull Summer ad541883"
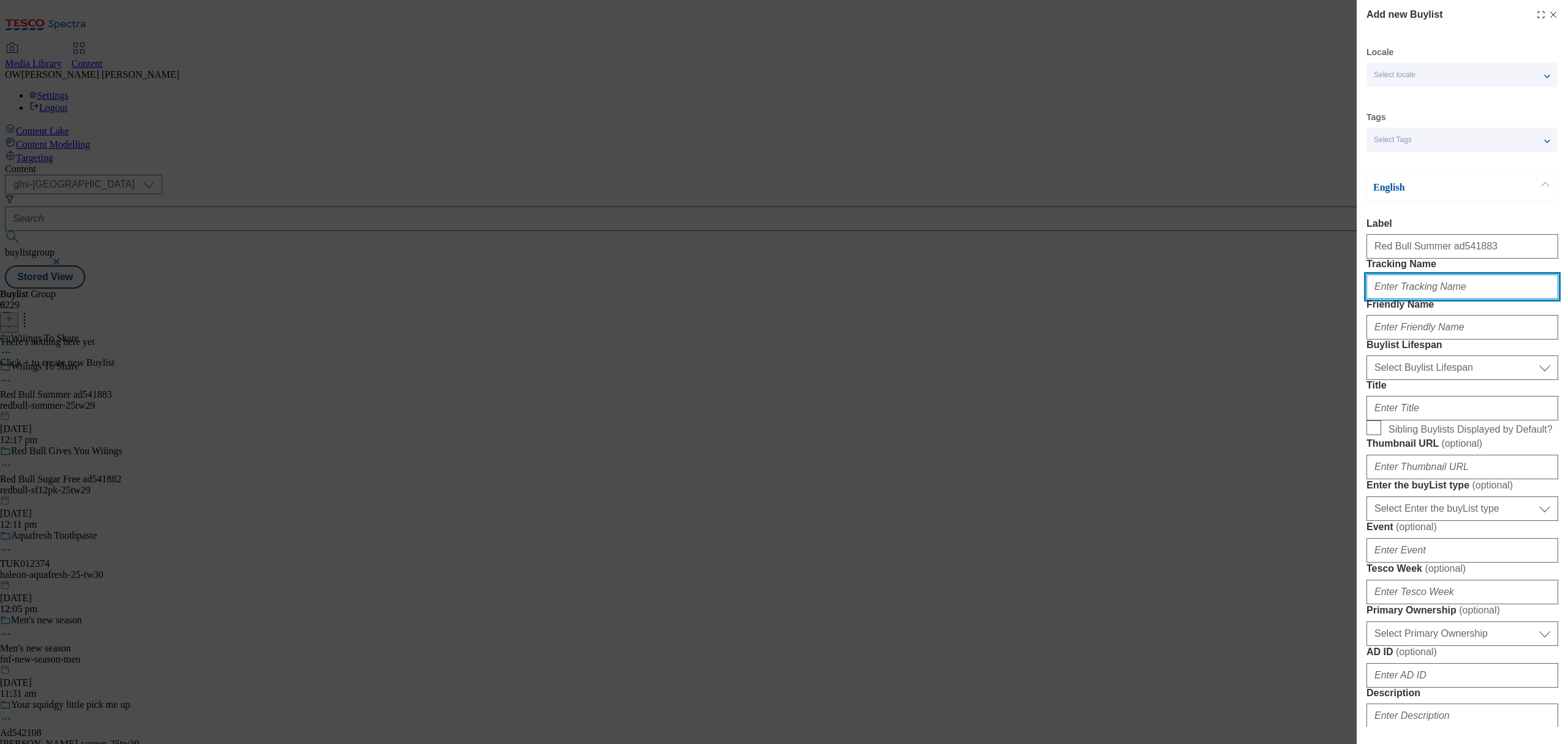
click at [1412, 299] on input "Tracking Name" at bounding box center [1461, 286] width 191 height 24
paste input "DH_Ad541883"
type input "DH_Ad541883"
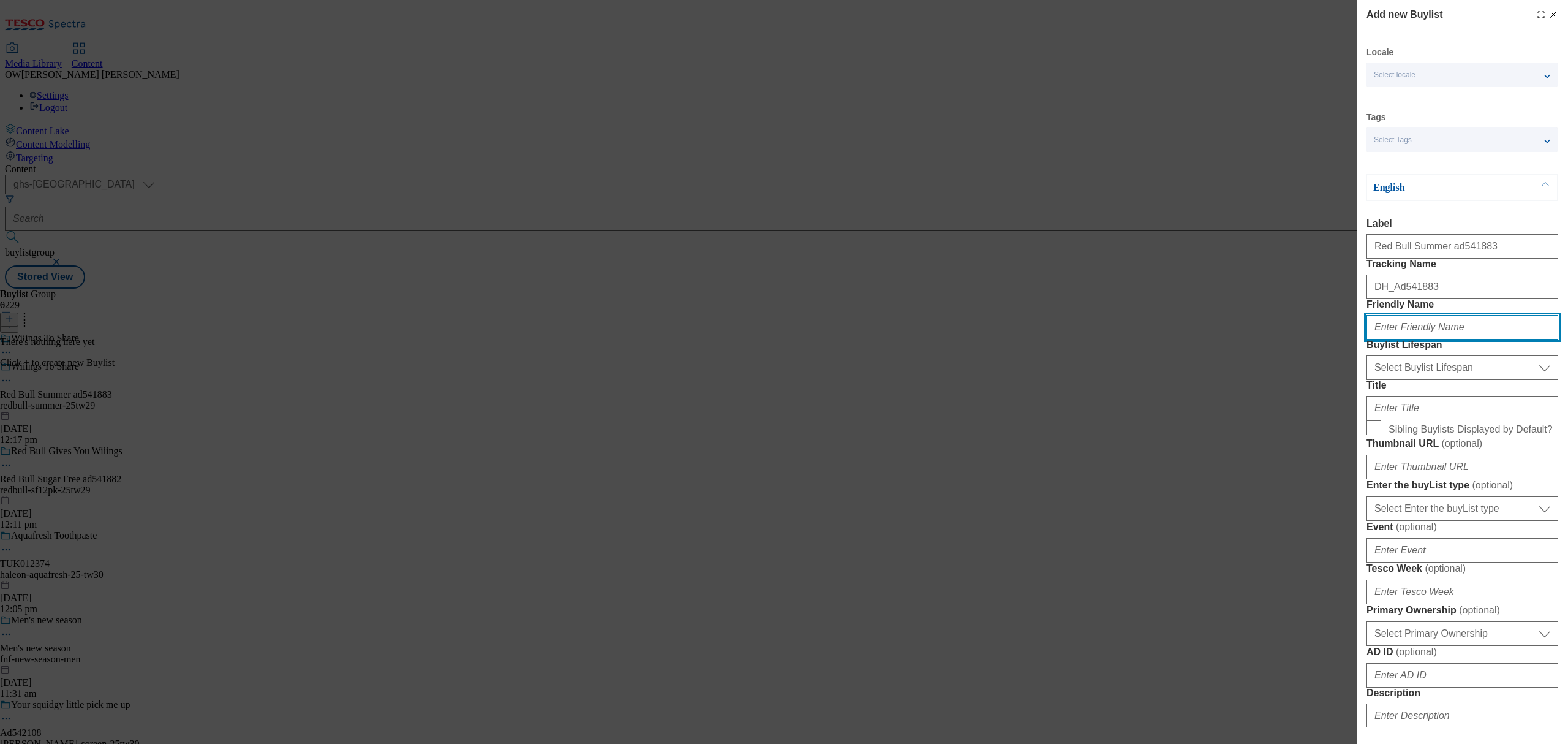
drag, startPoint x: 1385, startPoint y: 371, endPoint x: 947, endPoint y: 319, distance: 441.1
click at [1385, 339] on input "Friendly Name" at bounding box center [1461, 327] width 191 height 24
click at [1399, 339] on input "Friendly Name" at bounding box center [1461, 327] width 191 height 24
paste input "redbull-summer-25tw29"
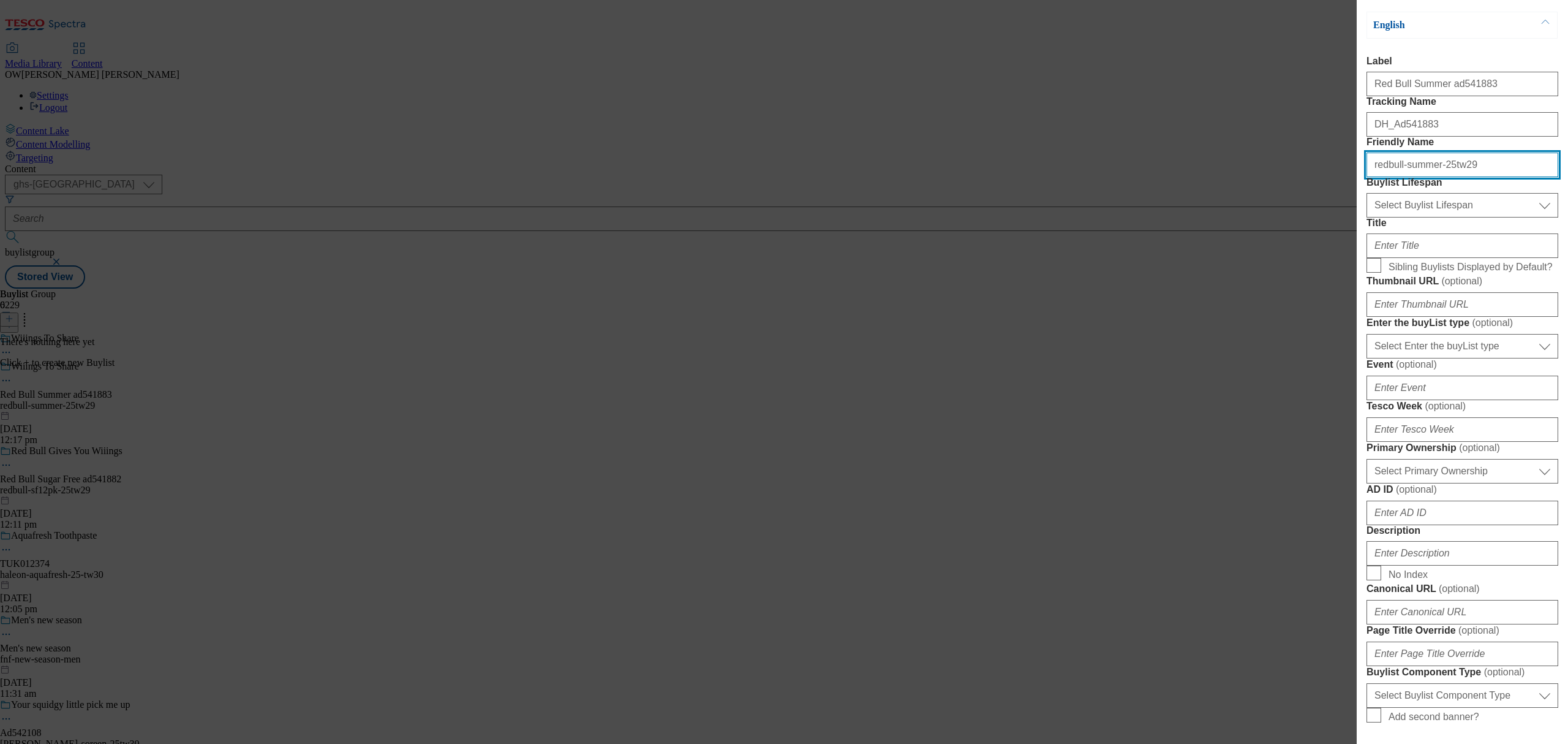
scroll to position [163, 0]
type input "redbull-summer-25tw29"
click at [1401, 217] on select "Select Buylist Lifespan evergreen seasonal tactical" at bounding box center [1461, 204] width 191 height 24
select select "evergreen"
click at [1366, 217] on select "Select Buylist Lifespan evergreen seasonal tactical" at bounding box center [1461, 204] width 191 height 24
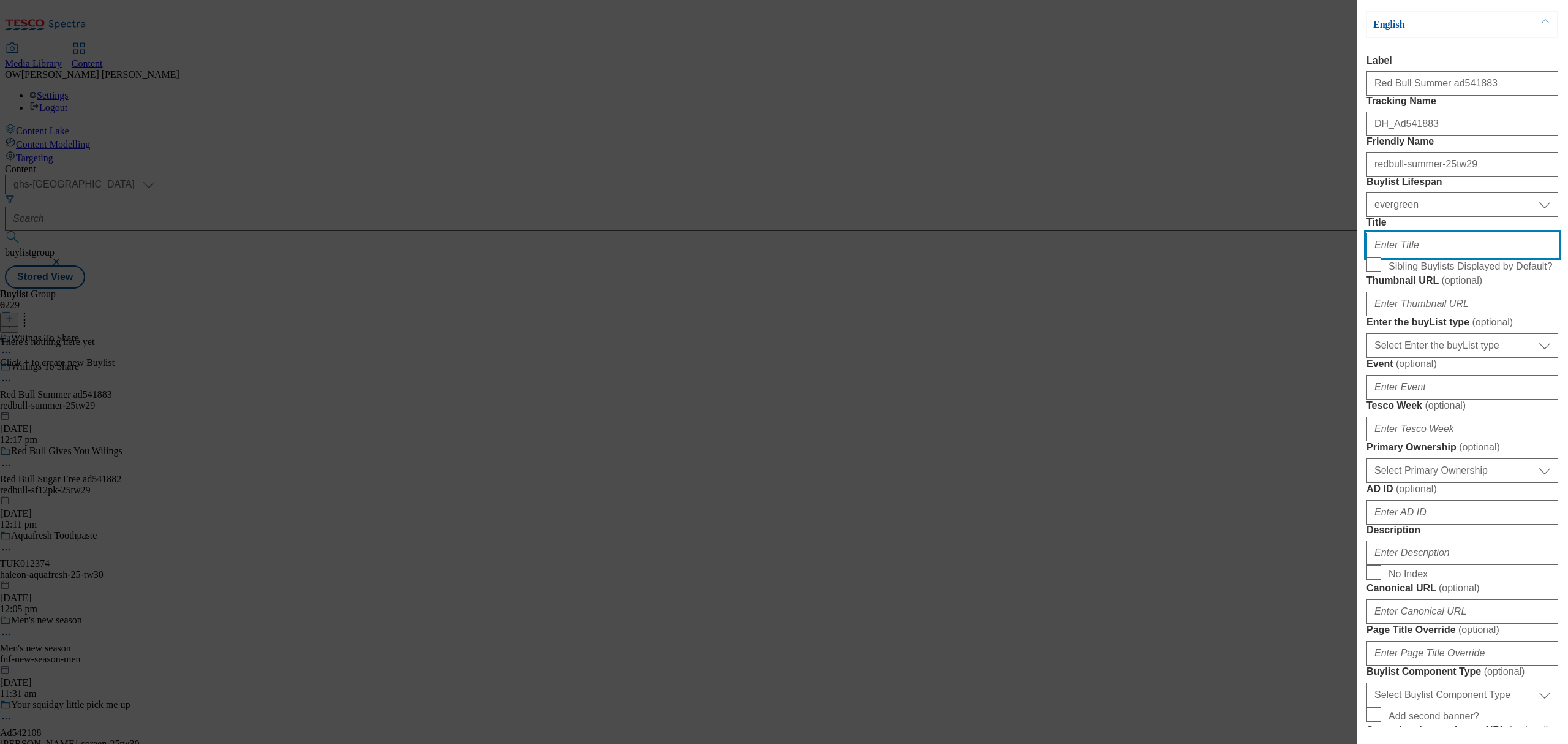
click at [1400, 258] on input "Title" at bounding box center [1461, 245] width 191 height 24
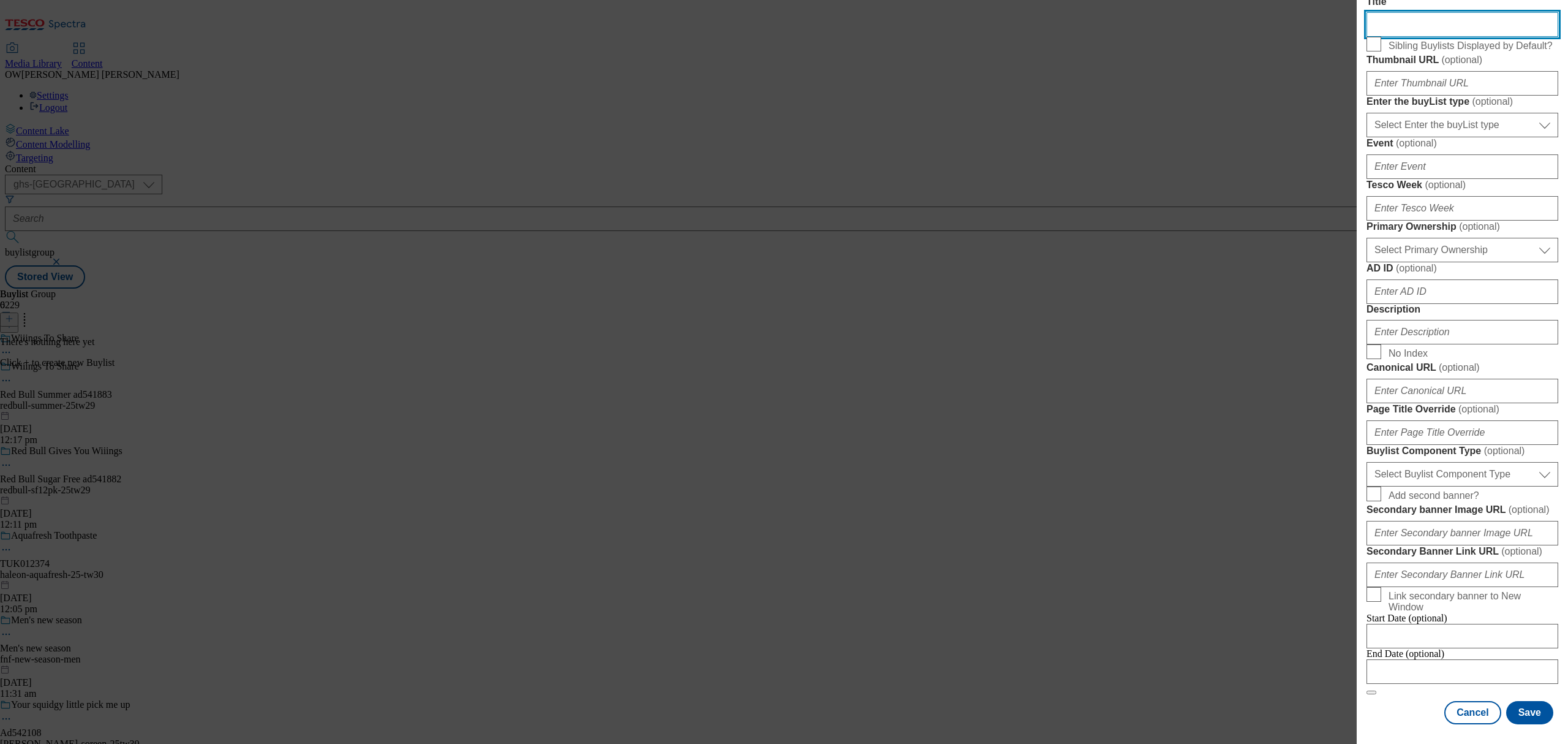
scroll to position [839, 0]
click at [1532, 700] on button "Save" at bounding box center [1529, 712] width 47 height 24
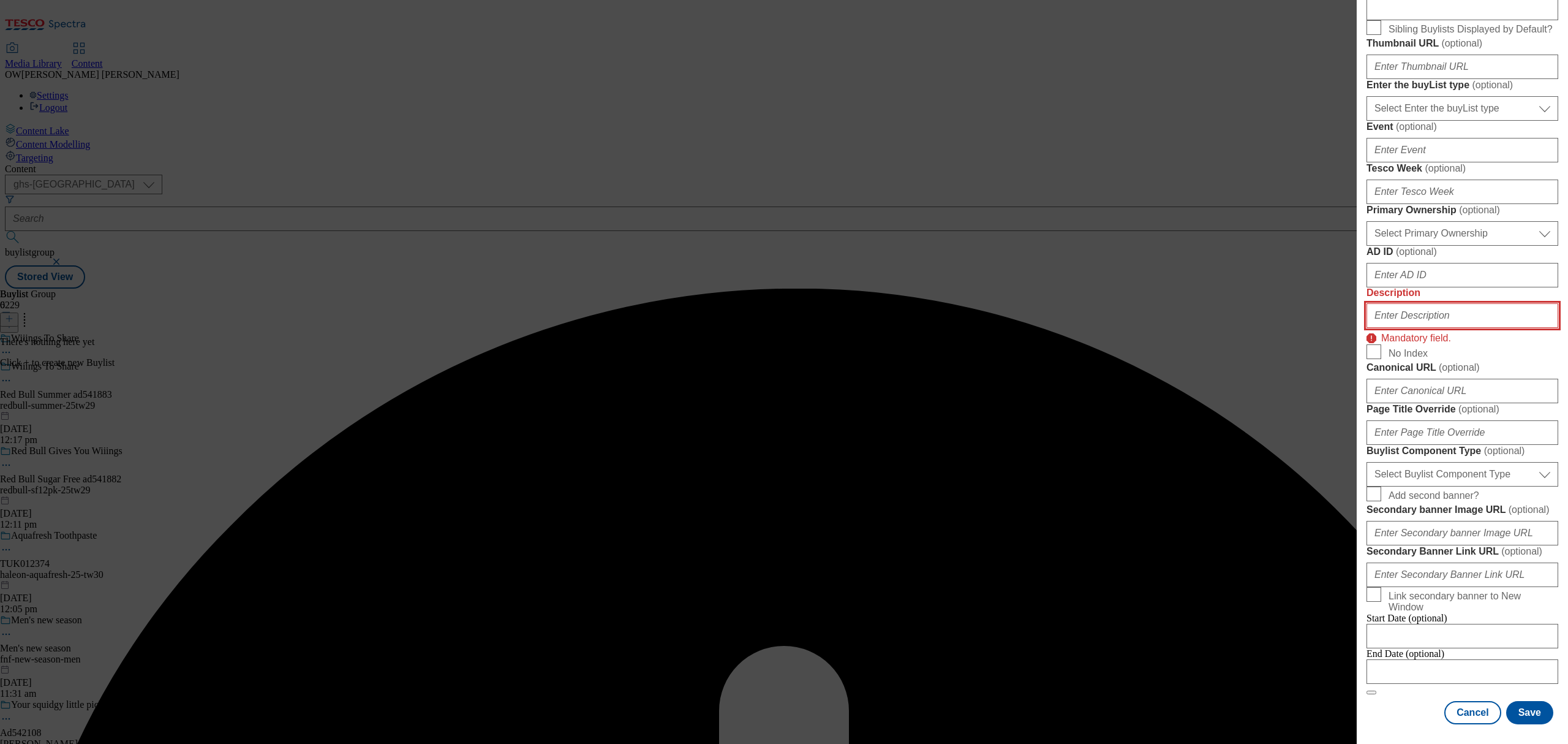
click at [1440, 303] on input "Description" at bounding box center [1461, 315] width 191 height 24
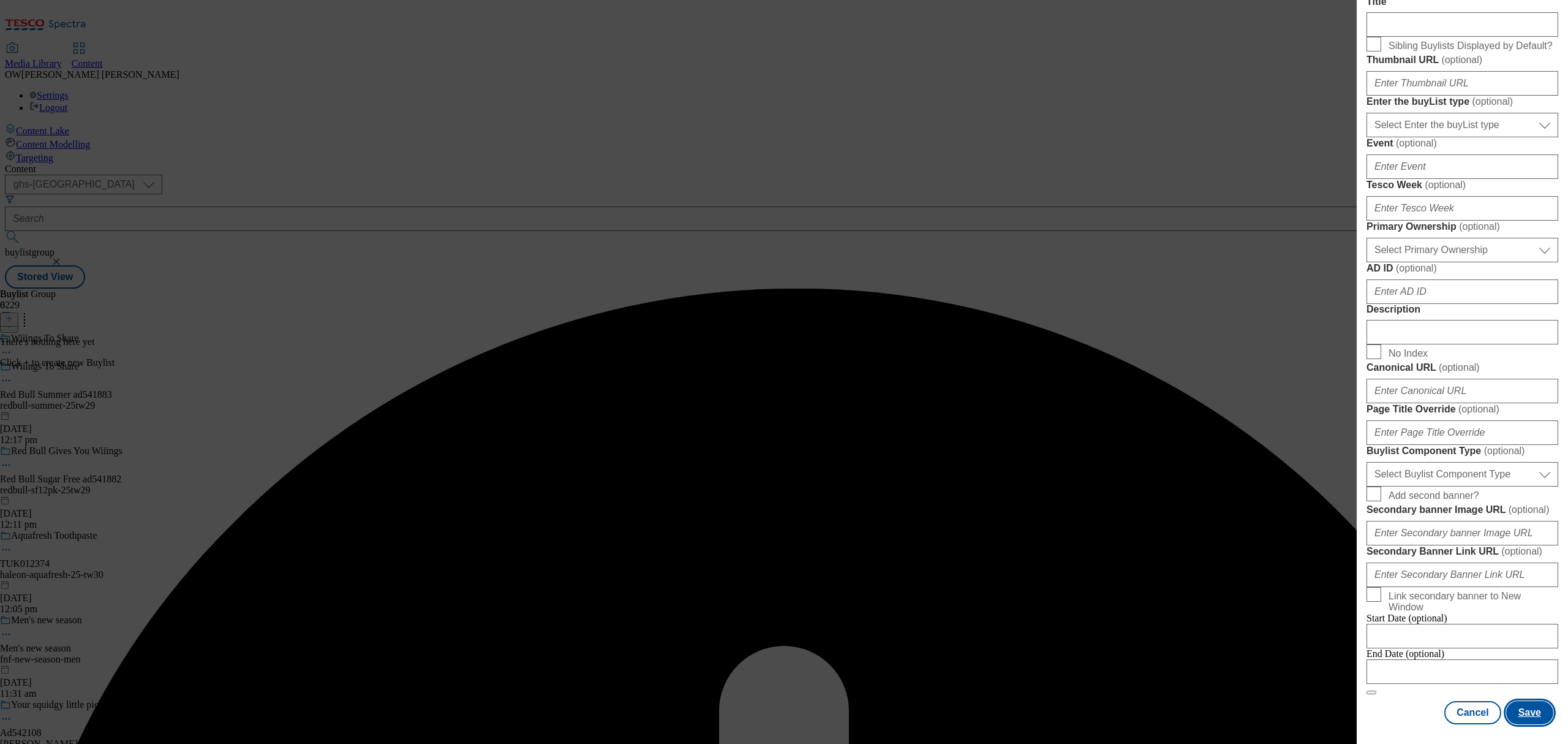
click at [1517, 707] on button "Save" at bounding box center [1529, 712] width 47 height 24
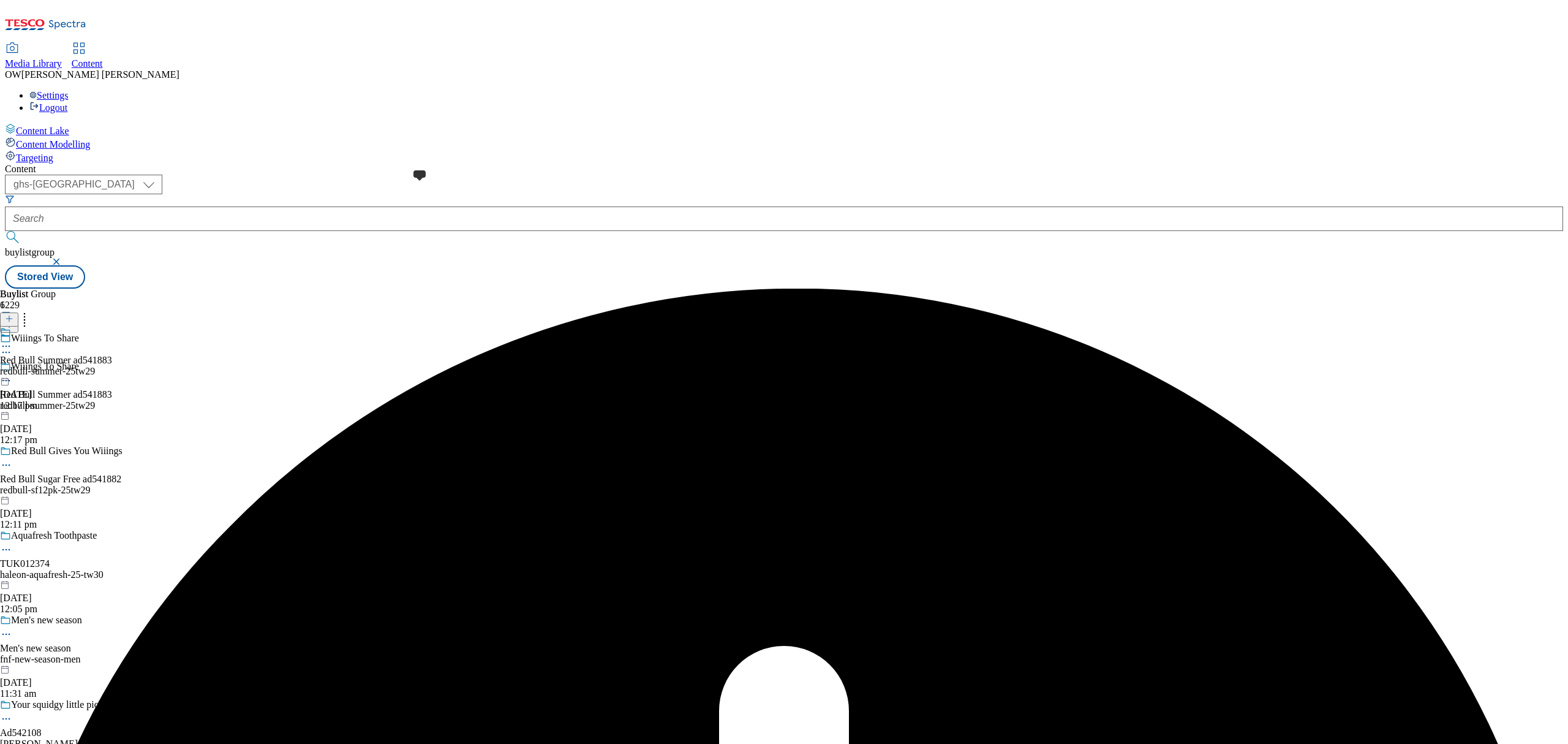
click at [11, 327] on span at bounding box center [11, 333] width 0 height 14
click at [112, 383] on div "Red Bull Summer ad541883" at bounding box center [56, 388] width 112 height 11
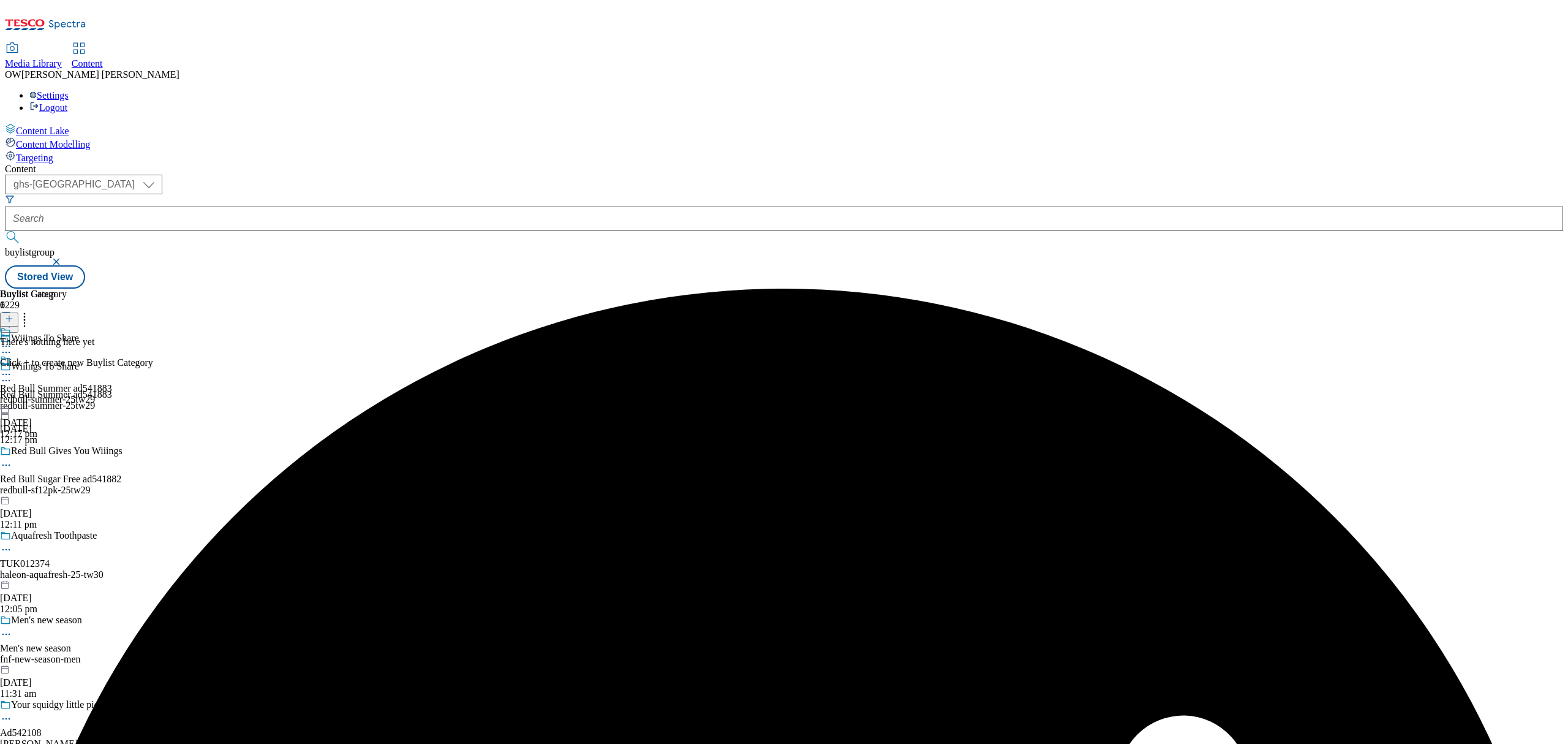
click at [14, 314] on icon at bounding box center [8, 318] width 8 height 8
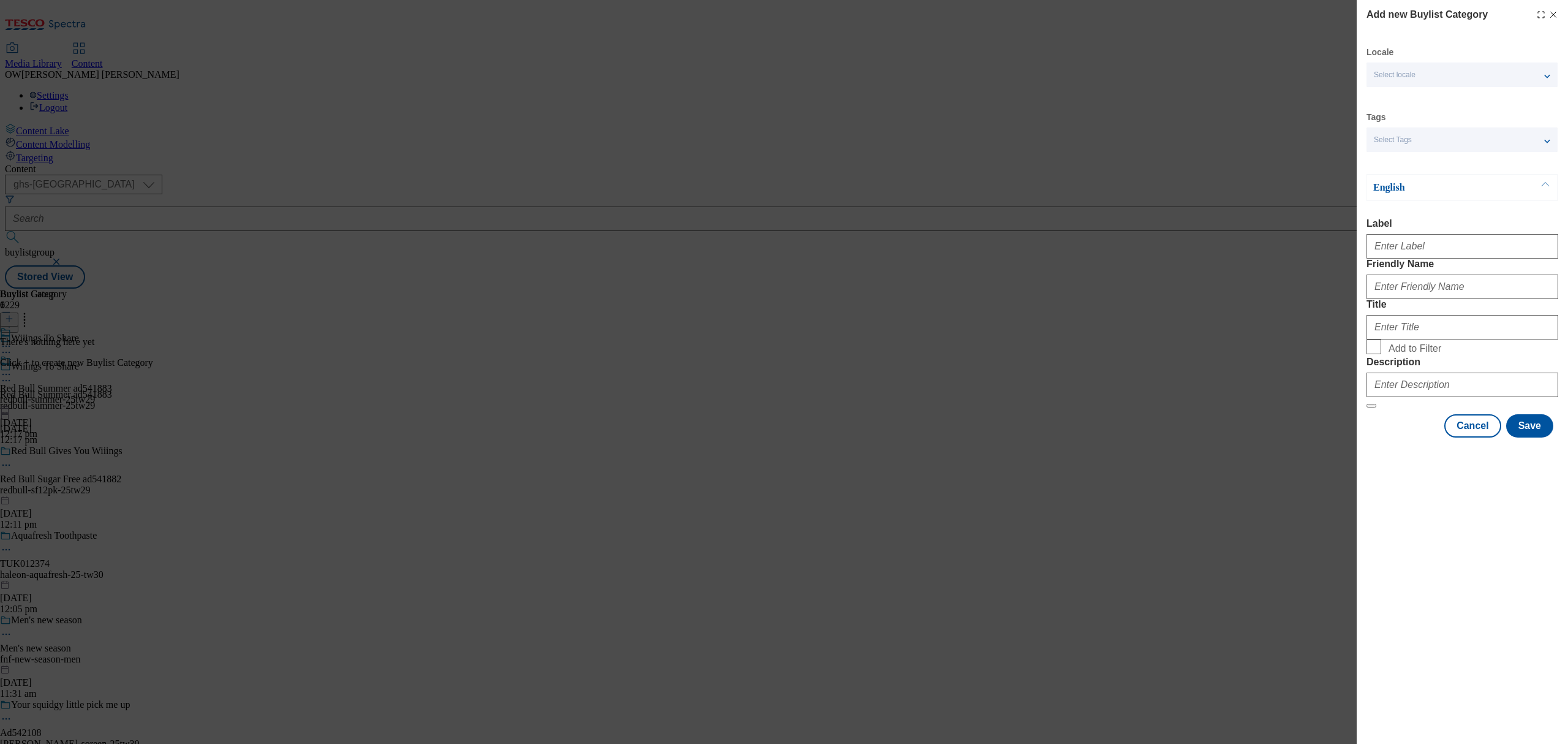
click at [1411, 235] on div "Modal" at bounding box center [1461, 244] width 191 height 29
click at [1409, 244] on input "Label" at bounding box center [1461, 246] width 191 height 24
click at [1391, 250] on input "Label" at bounding box center [1461, 246] width 191 height 24
paste input "Red Bull Summer ad541883"
type input "Red Bull Summer ad541883"
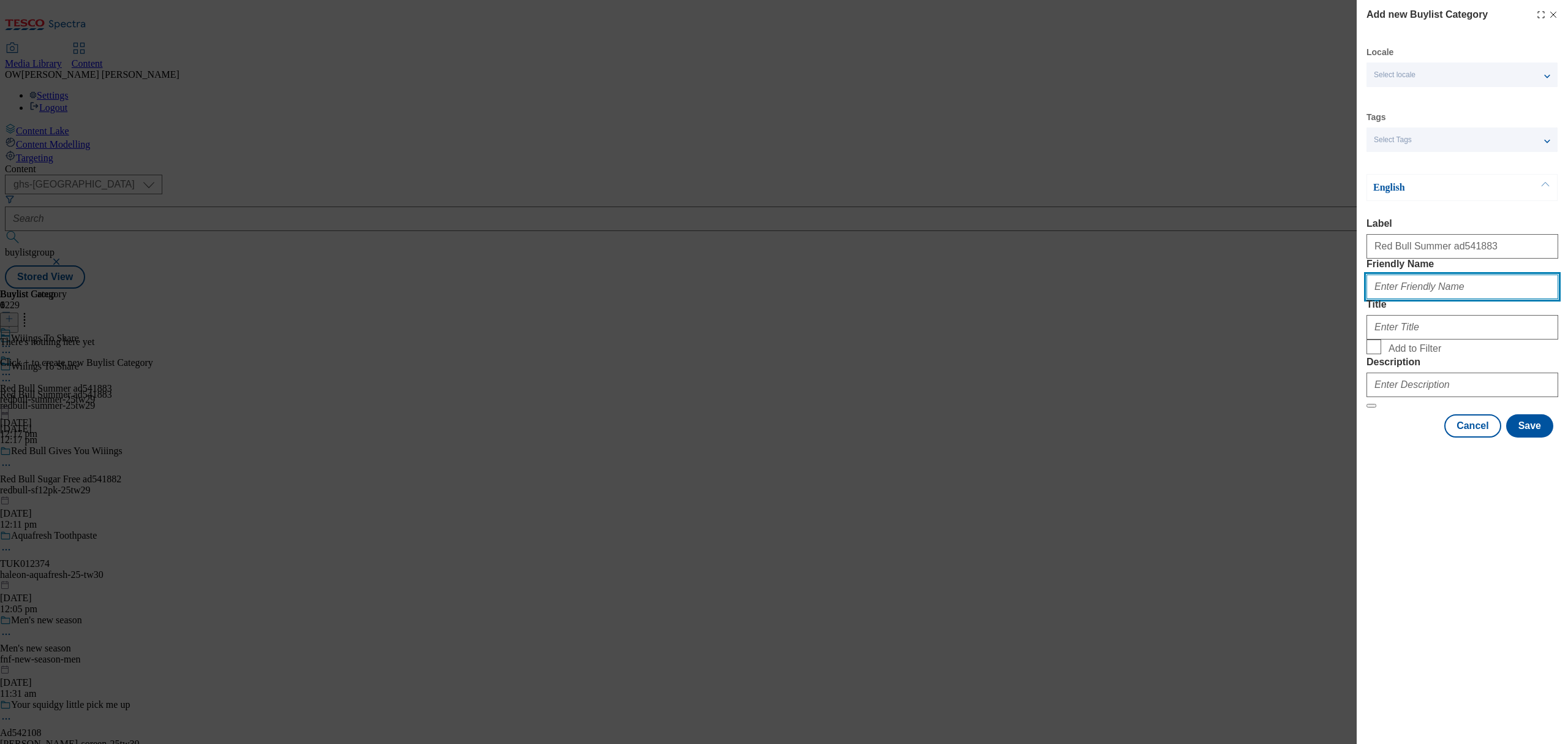
click at [1409, 299] on input "Friendly Name" at bounding box center [1461, 286] width 191 height 24
click at [1451, 299] on input "Friendly Name" at bounding box center [1461, 286] width 191 height 24
paste input "redbull-summer-25tw29"
type input "redbull-summer-25tw29"
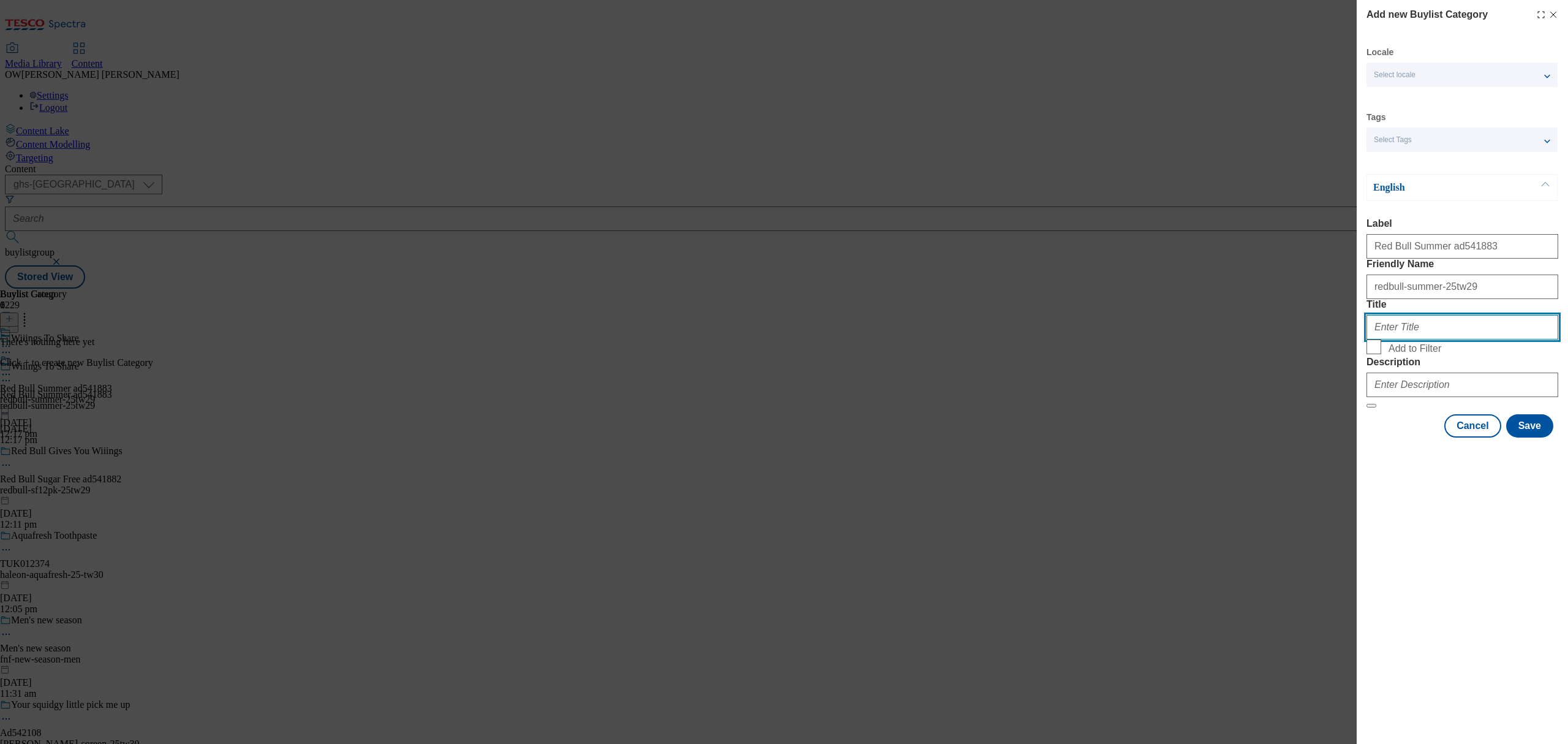
click at [1375, 339] on input "Title" at bounding box center [1461, 327] width 191 height 24
type input "Wiiings To Share"
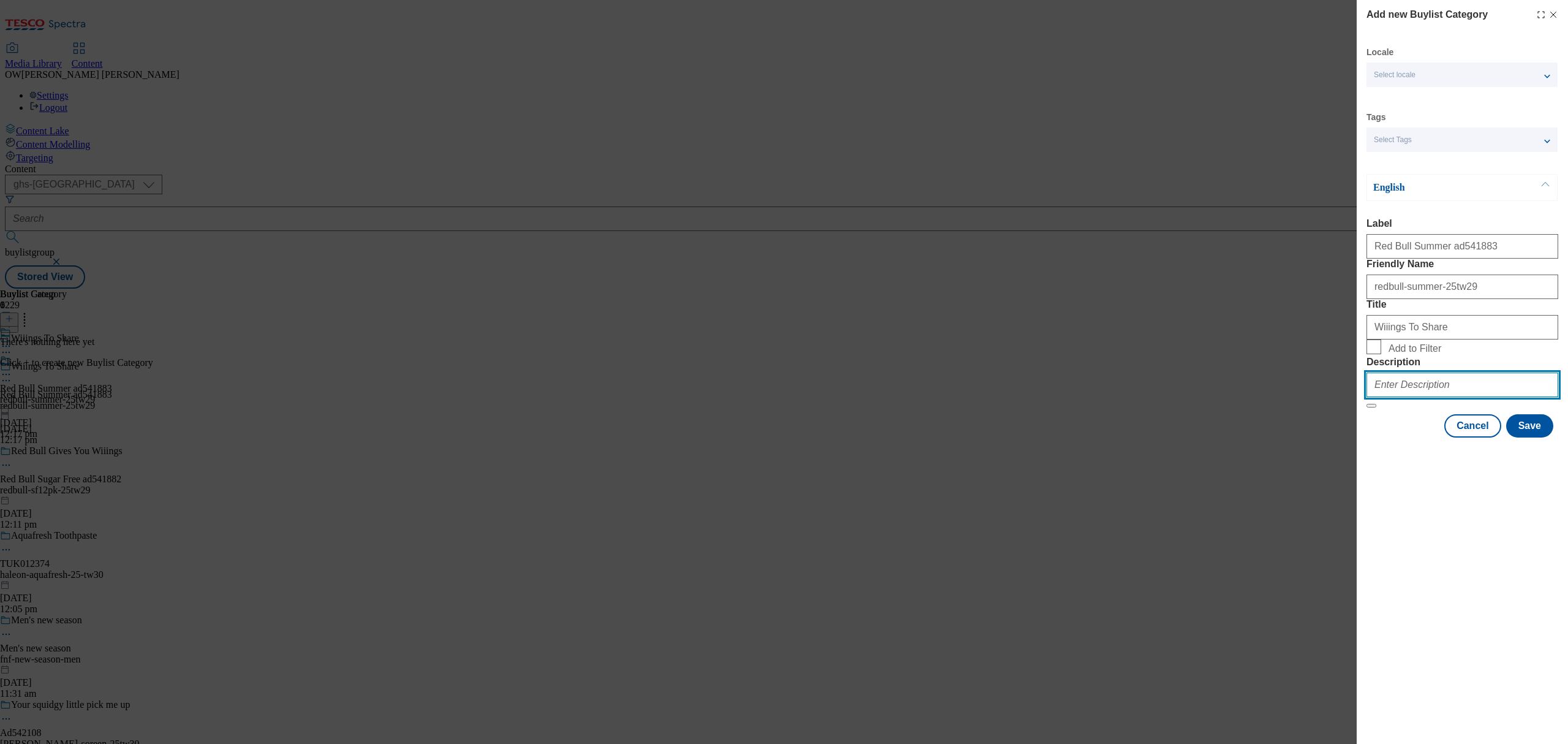
click at [1460, 397] on input "Description" at bounding box center [1461, 385] width 191 height 24
click at [1521, 574] on div "Add new Buylist Category Locale Select locale English Welsh Tags Select Tags fn…" at bounding box center [1462, 372] width 211 height 744
click at [1524, 437] on button "Save" at bounding box center [1529, 426] width 47 height 24
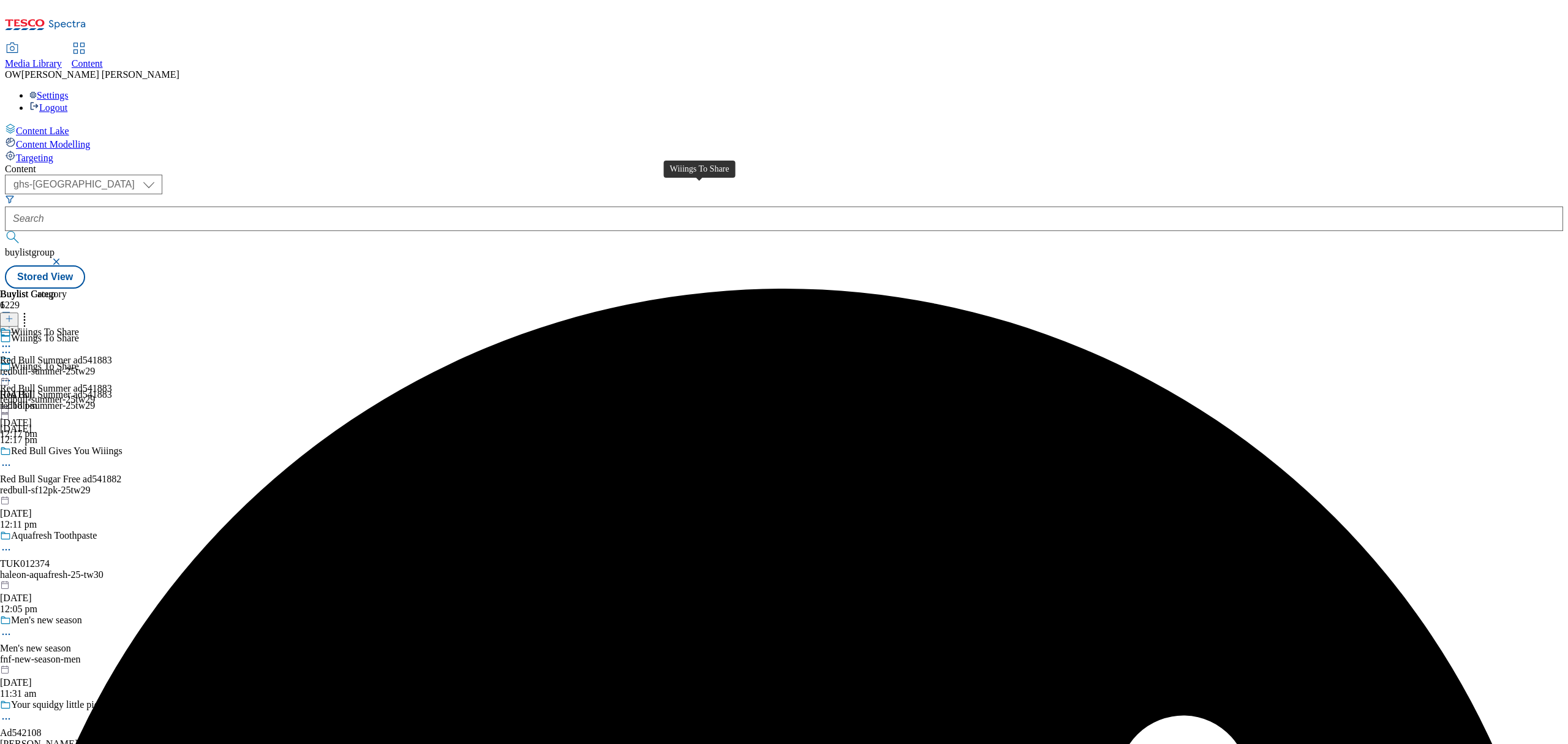
click at [79, 327] on div "Wiiings To Share" at bounding box center [44, 332] width 68 height 11
click at [14, 314] on icon at bounding box center [8, 318] width 8 height 8
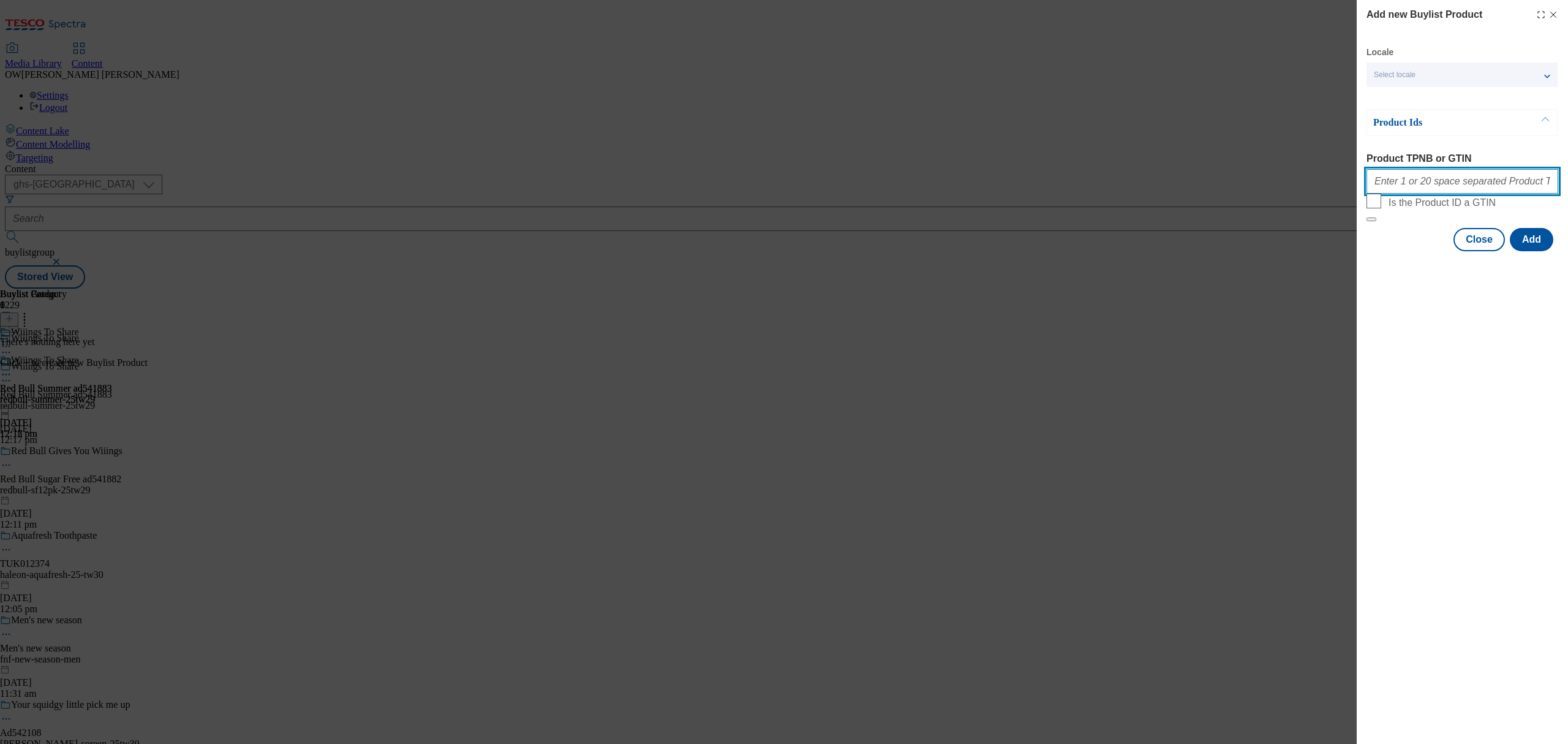
click at [1457, 181] on input "Product TPNB or GTIN" at bounding box center [1461, 181] width 191 height 24
paste input "96818102 88243572 54948622 57951808 92975210 92605510 91268558 90994696 9125872…"
type input "96818102 88243572 54948622 57951808 92975210 92605510 91268558 90994696 9125872…"
click at [1539, 251] on button "Add" at bounding box center [1531, 240] width 44 height 24
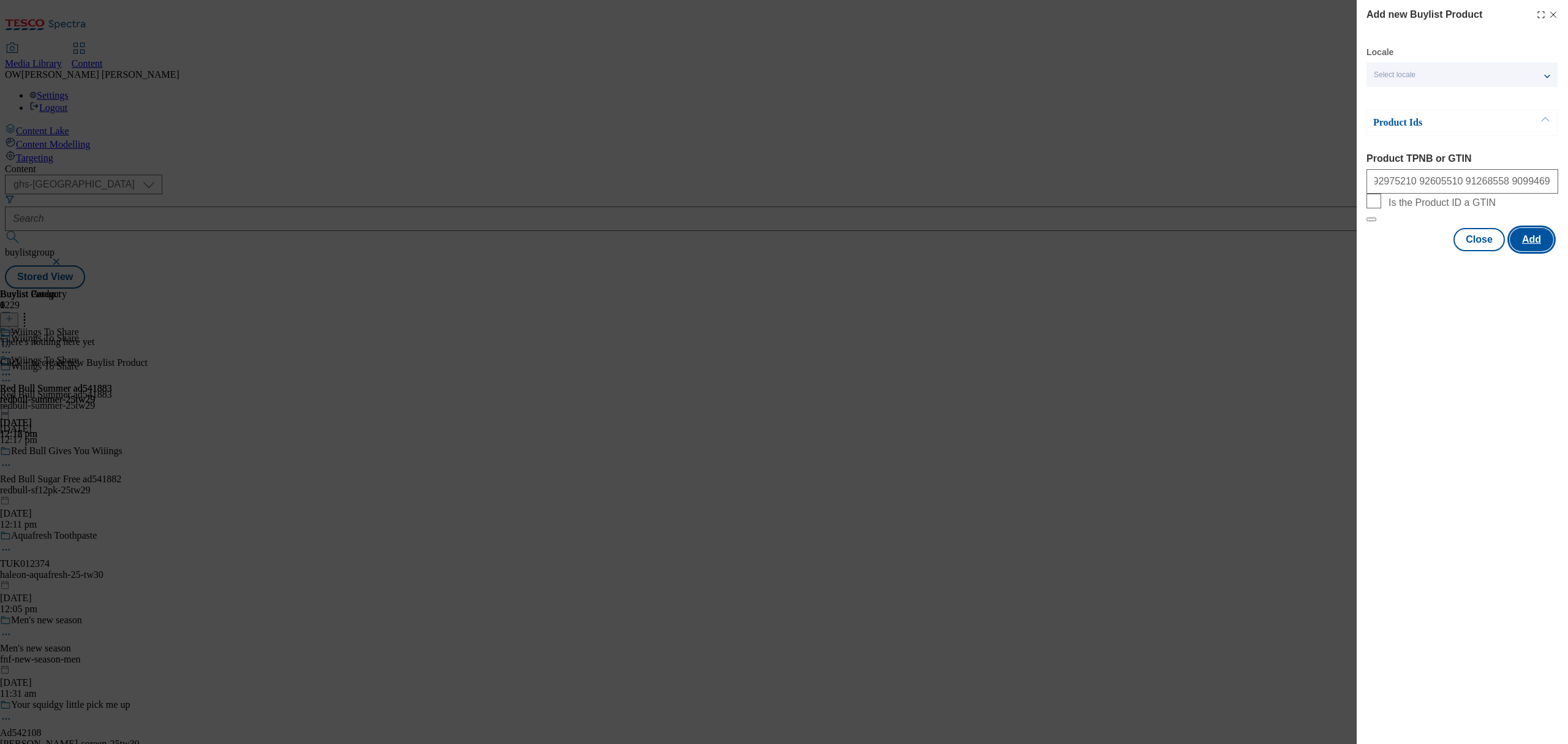
scroll to position [0, 0]
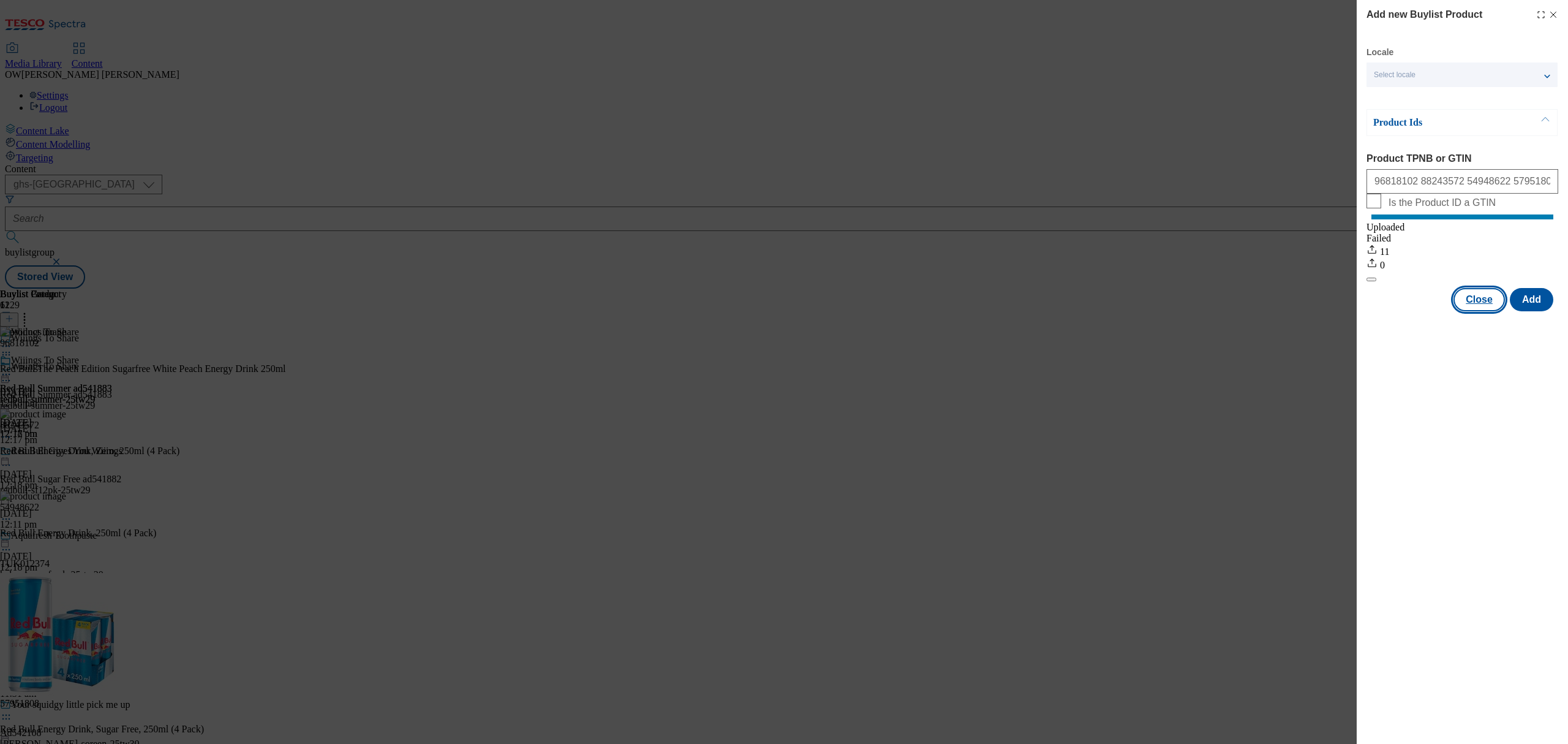
click at [1475, 307] on button "Close" at bounding box center [1478, 299] width 52 height 24
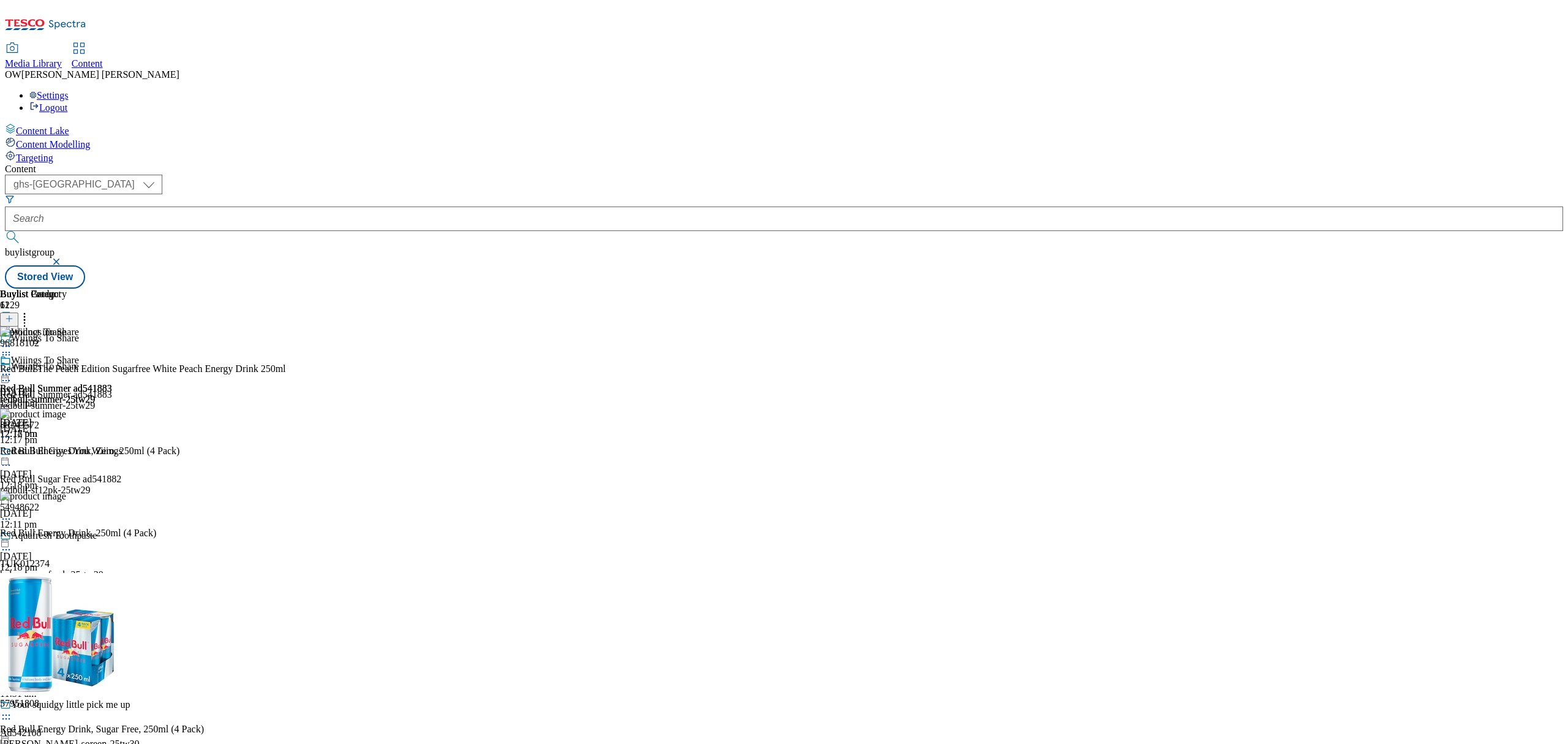
click at [31, 310] on icon at bounding box center [24, 317] width 13 height 13
click at [13, 368] on icon at bounding box center [6, 375] width 13 height 13
click at [112, 449] on li "Preview" at bounding box center [68, 456] width 88 height 15
click at [13, 368] on icon at bounding box center [6, 375] width 13 height 13
click at [67, 452] on span "Preview" at bounding box center [53, 456] width 29 height 9
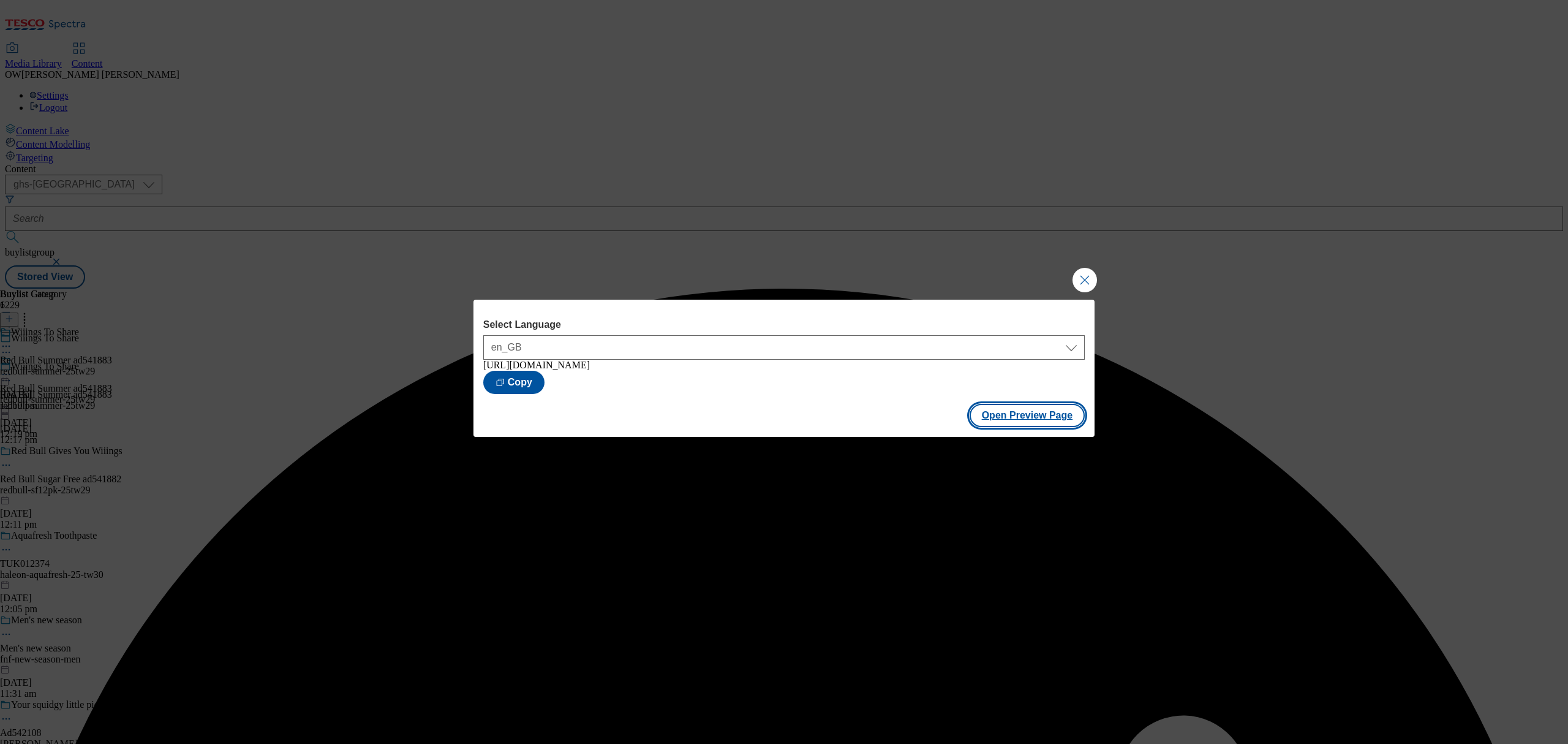
click at [1032, 419] on button "Open Preview Page" at bounding box center [1027, 416] width 116 height 24
click at [1089, 280] on button "Close Modal" at bounding box center [1084, 279] width 24 height 24
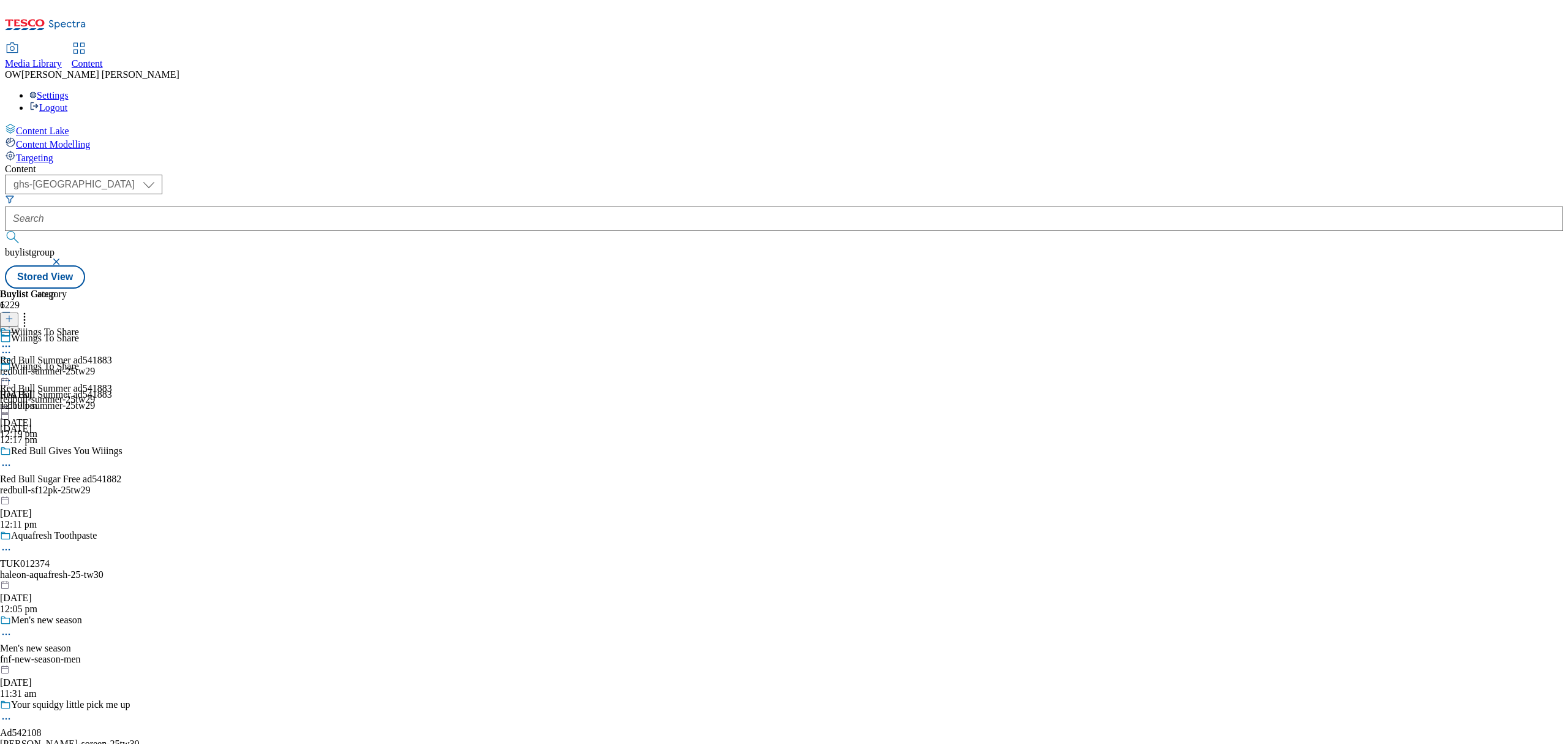
click at [112, 368] on div at bounding box center [56, 376] width 112 height 15
click at [65, 494] on span "Publish" at bounding box center [52, 499] width 27 height 9
